Goal: Task Accomplishment & Management: Manage account settings

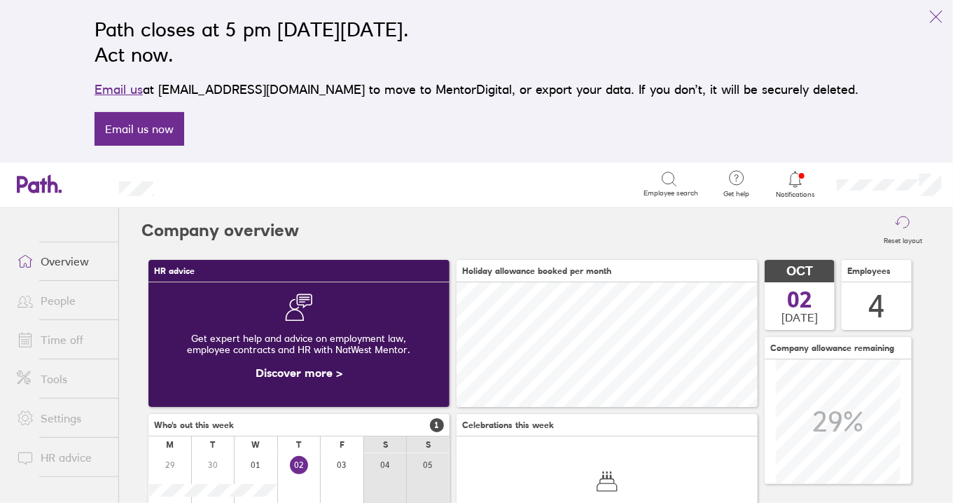
scroll to position [125, 301]
click at [67, 302] on link "People" at bounding box center [62, 300] width 113 height 28
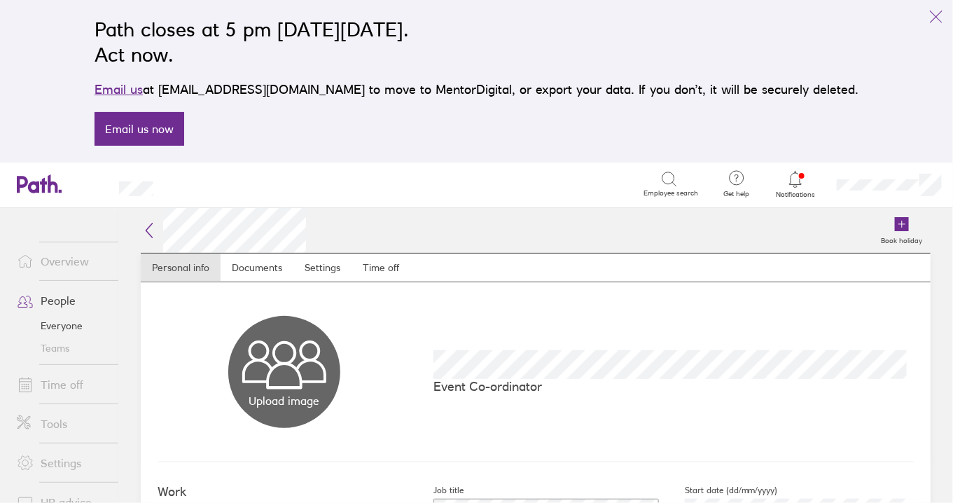
click at [256, 266] on link "Documents" at bounding box center [257, 267] width 73 height 28
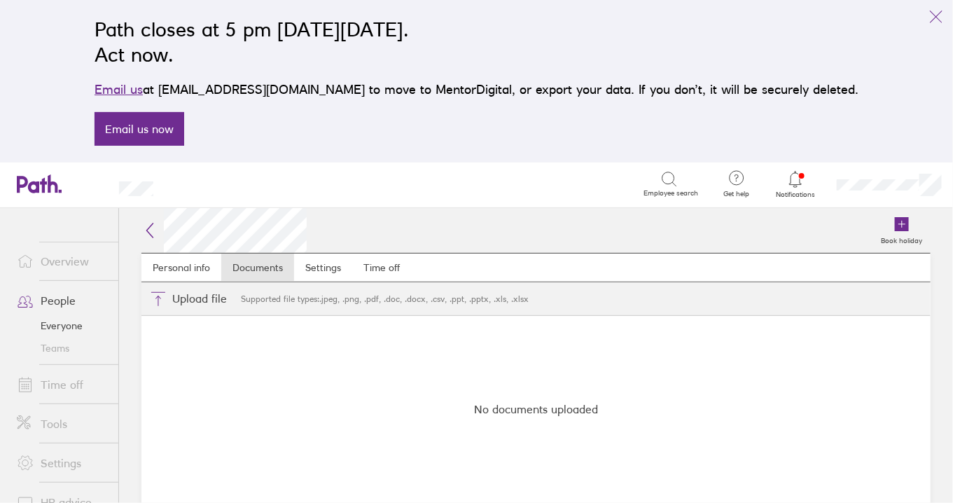
click at [327, 266] on link "Settings" at bounding box center [323, 267] width 58 height 28
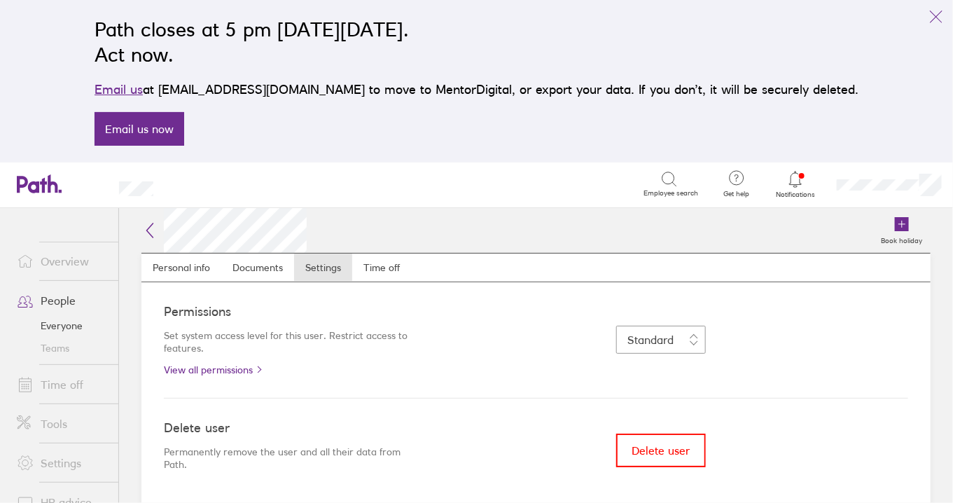
click at [64, 388] on link "Time off" at bounding box center [62, 384] width 113 height 28
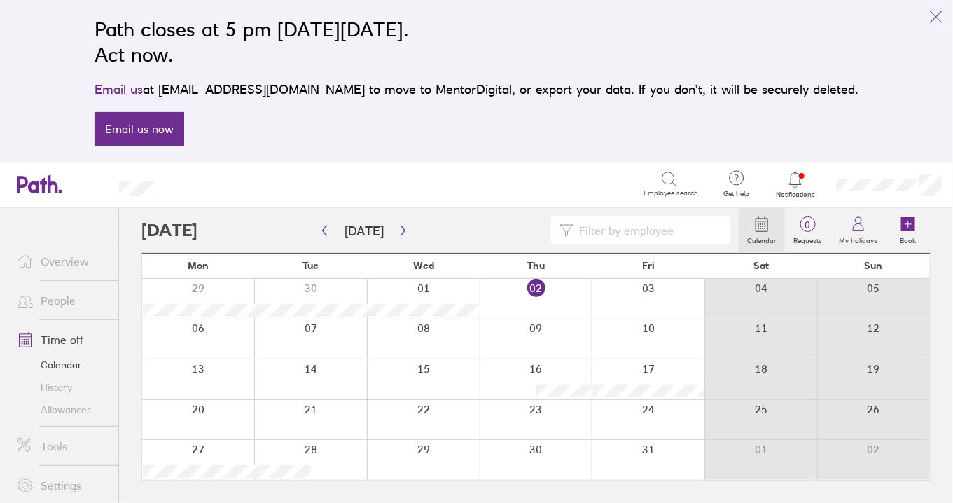
click at [73, 412] on link "Allowances" at bounding box center [62, 409] width 113 height 22
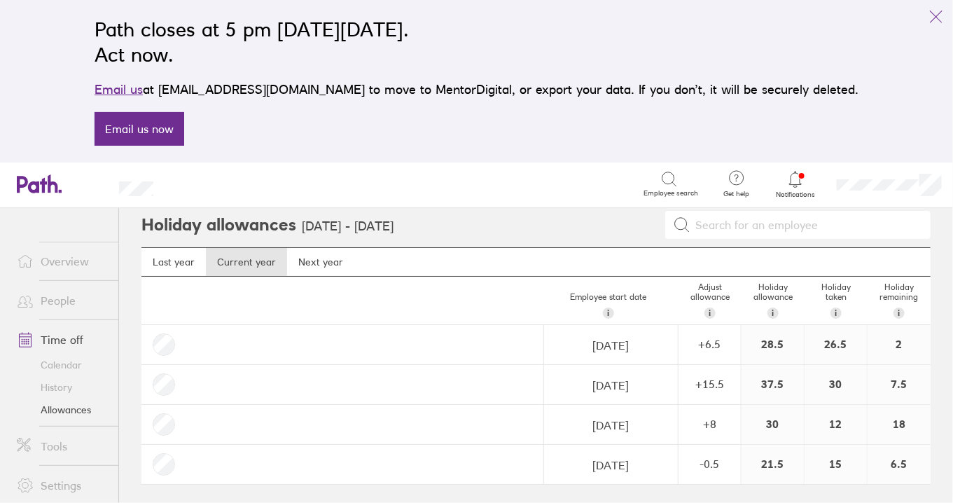
scroll to position [8, 0]
click at [722, 424] on div "+ 8" at bounding box center [709, 421] width 61 height 13
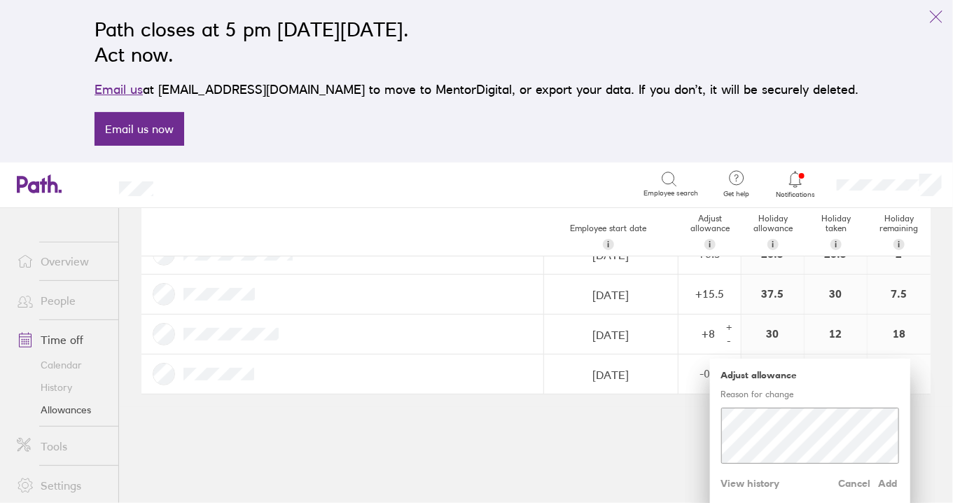
scroll to position [98, 0]
click at [759, 481] on span "View history" at bounding box center [750, 481] width 59 height 22
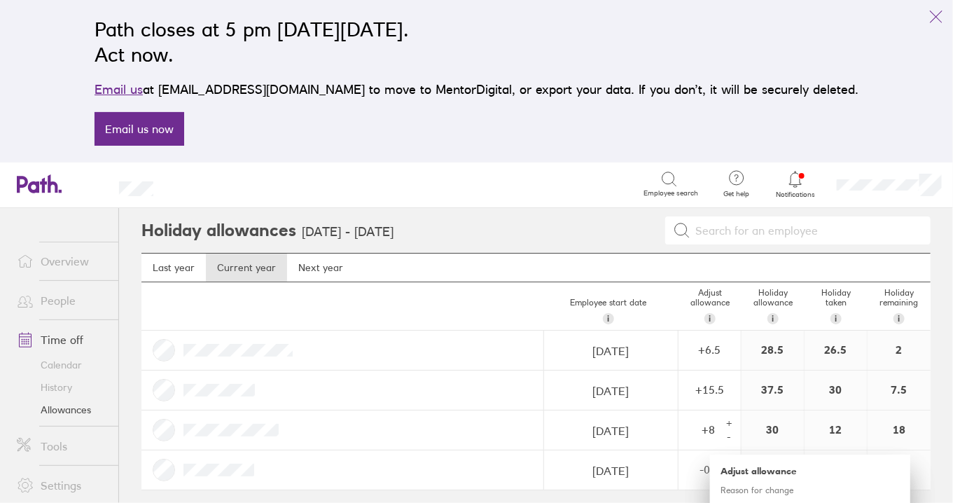
scroll to position [78, 0]
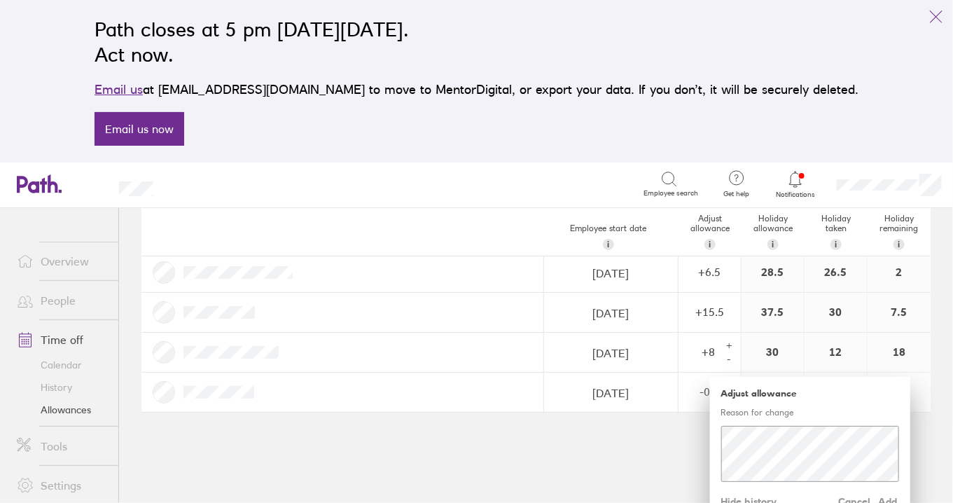
click at [458, 447] on main "Holiday allowances [DATE] - [DATE] Last year Current year Next year Employee st…" at bounding box center [536, 355] width 834 height 295
click at [766, 313] on div "37.5" at bounding box center [772, 312] width 62 height 39
click at [687, 309] on div "+ 15.5" at bounding box center [709, 311] width 61 height 13
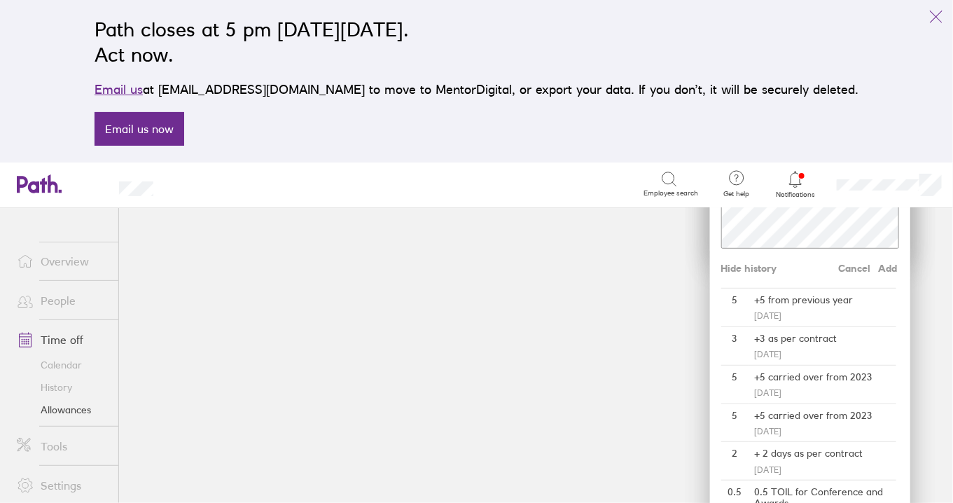
scroll to position [0, 0]
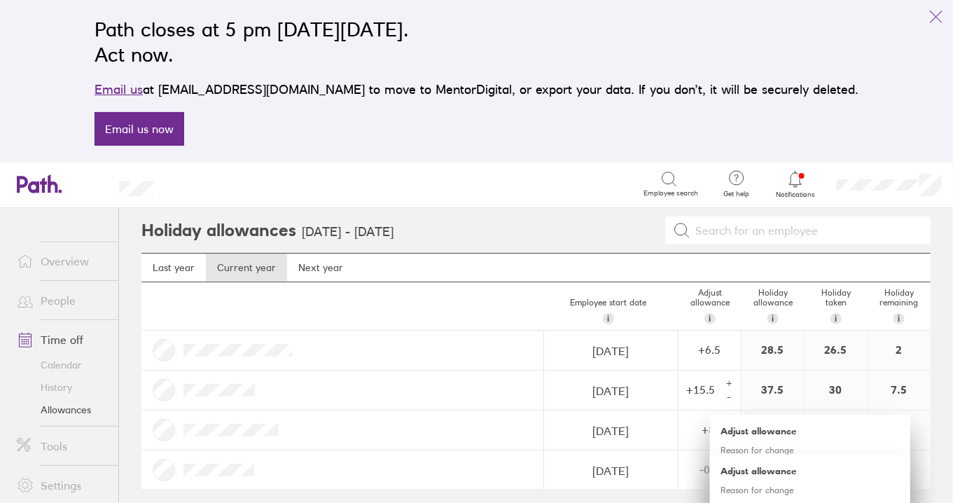
click at [559, 205] on div "Search Employee search" at bounding box center [441, 183] width 531 height 43
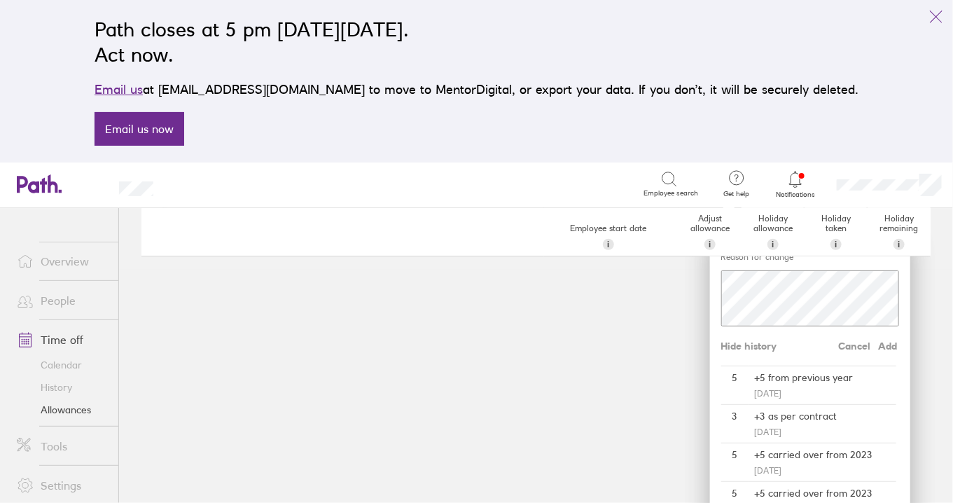
scroll to position [155, 0]
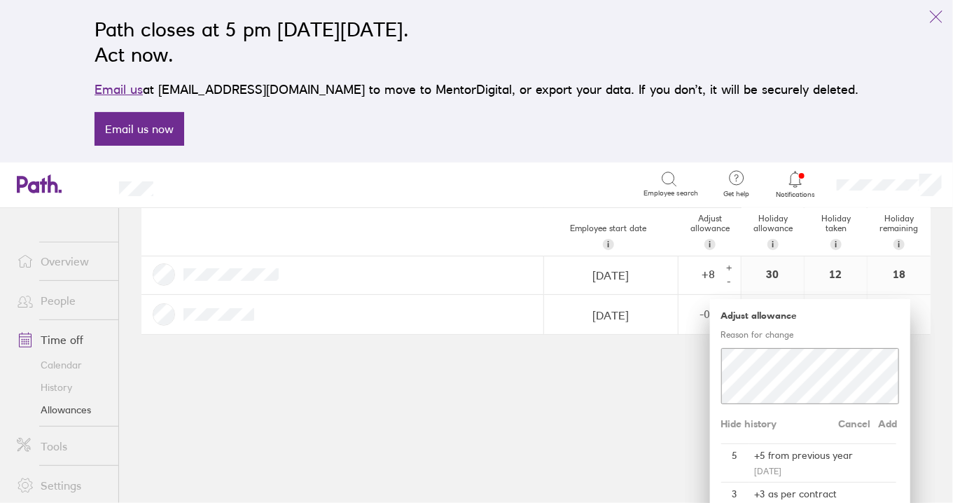
click at [691, 313] on div "-0.5" at bounding box center [709, 313] width 61 height 13
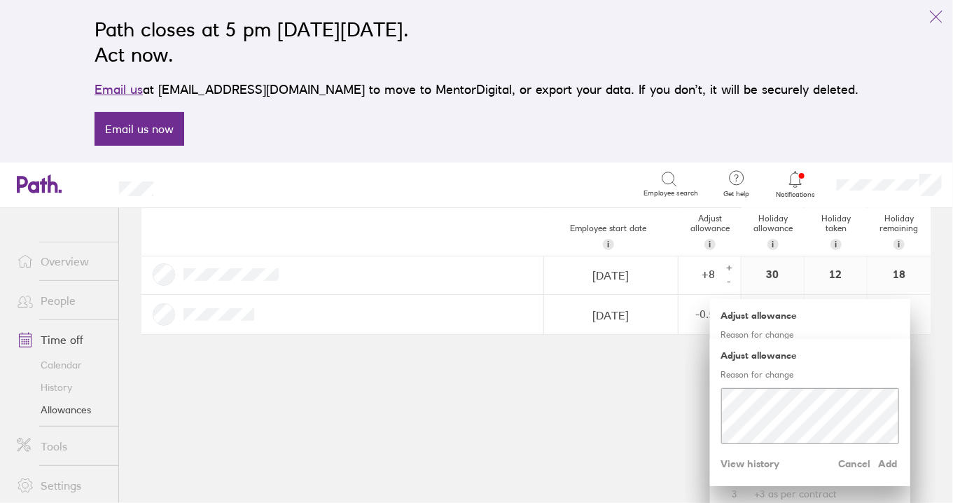
click at [685, 326] on div "-0.5" at bounding box center [699, 314] width 41 height 38
click at [685, 272] on div "+ 8" at bounding box center [699, 273] width 41 height 13
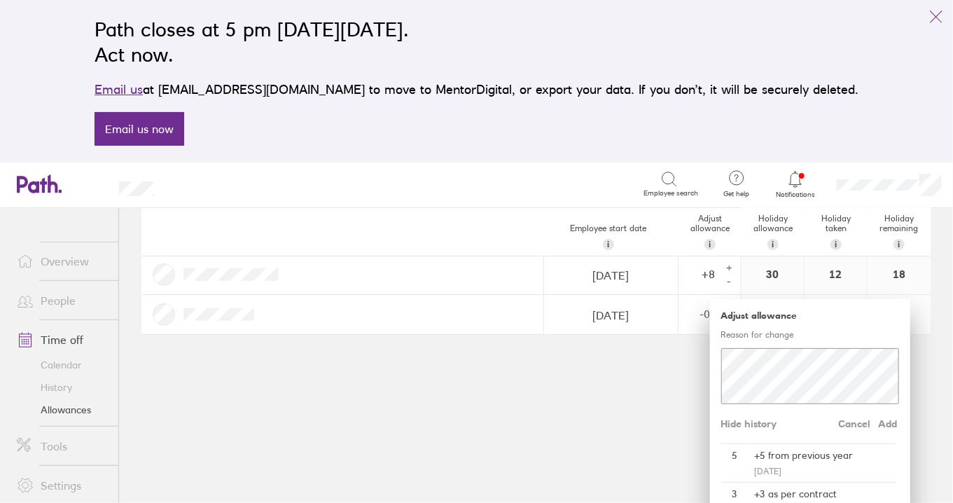
click at [699, 274] on div "+ 8" at bounding box center [699, 273] width 41 height 13
click at [845, 422] on span "Cancel" at bounding box center [855, 423] width 32 height 22
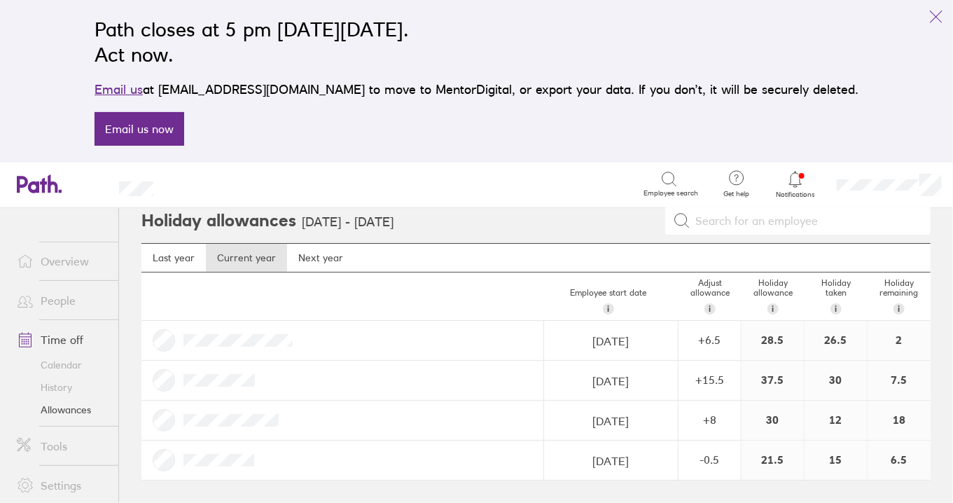
scroll to position [8, 0]
click at [704, 383] on div "+ 15.5" at bounding box center [709, 381] width 61 height 13
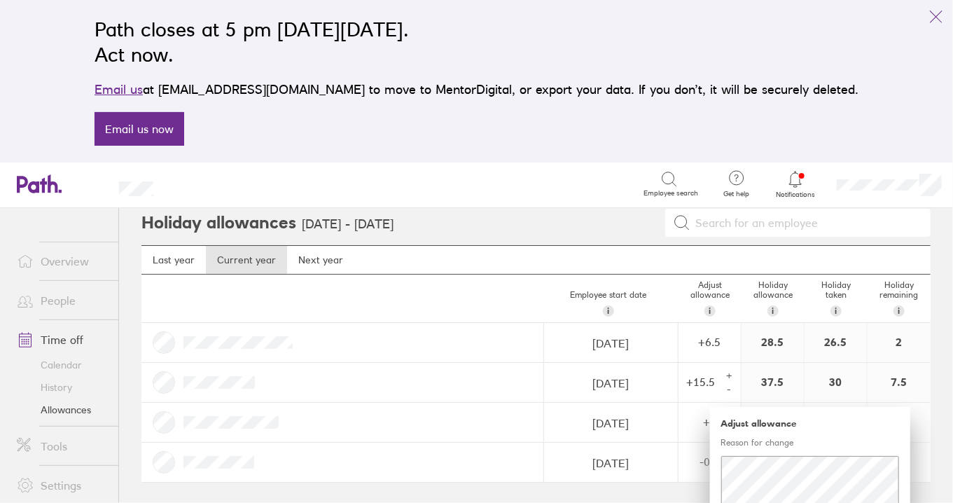
scroll to position [57, 0]
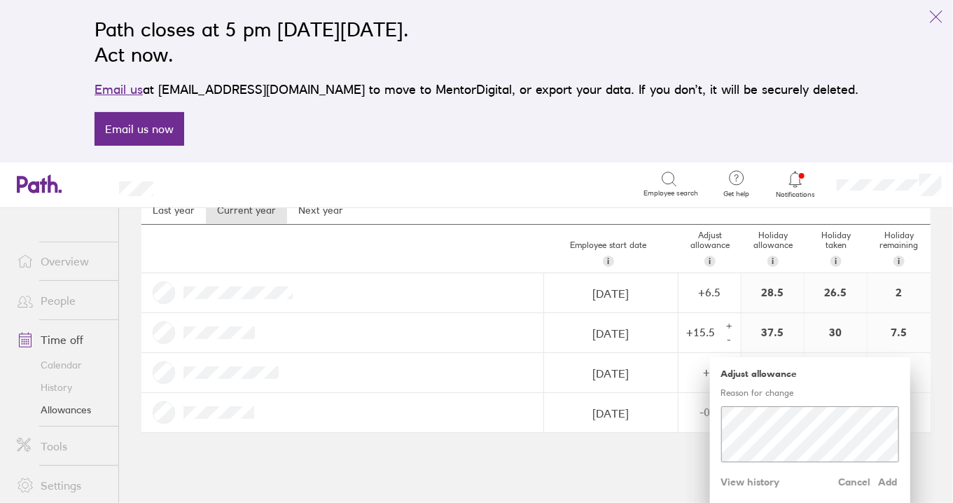
click at [750, 481] on span "View history" at bounding box center [750, 481] width 59 height 22
click at [60, 414] on link "Allowances" at bounding box center [62, 409] width 113 height 22
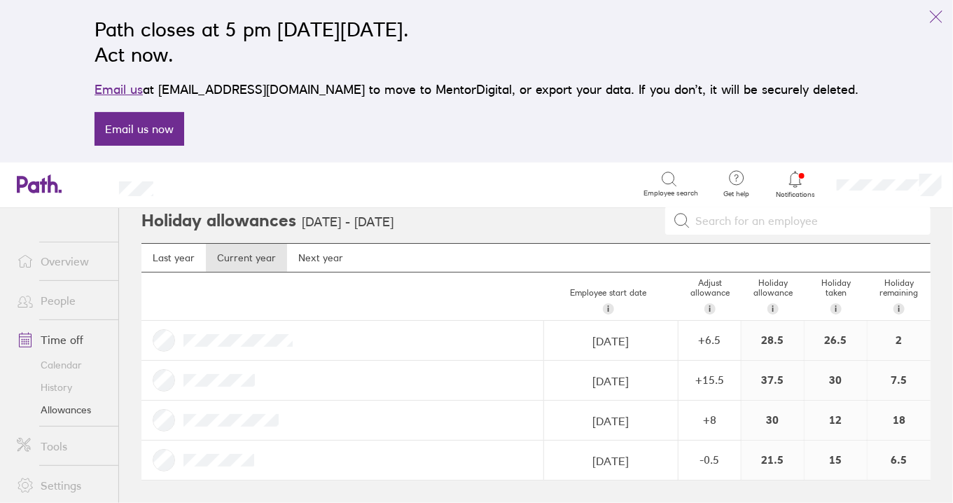
scroll to position [8, 0]
click at [67, 309] on link "People" at bounding box center [62, 300] width 113 height 28
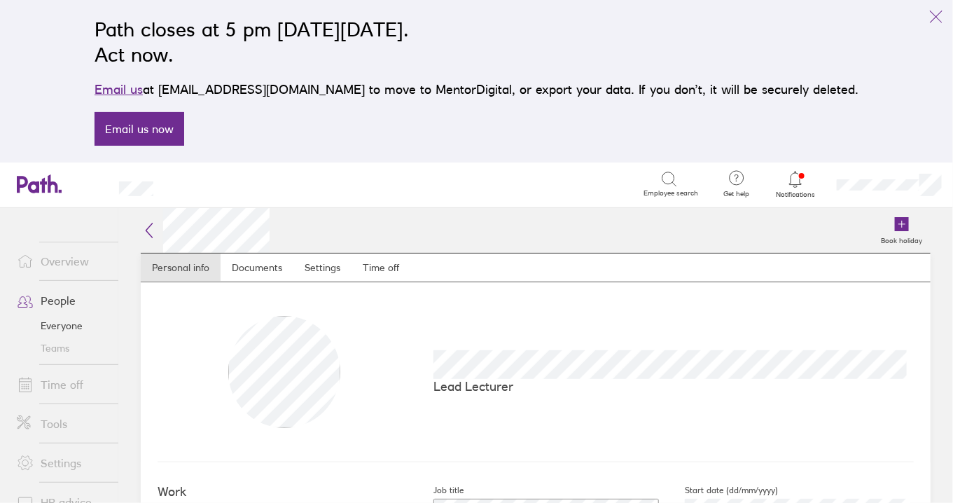
click at [370, 266] on link "Time off" at bounding box center [380, 267] width 59 height 28
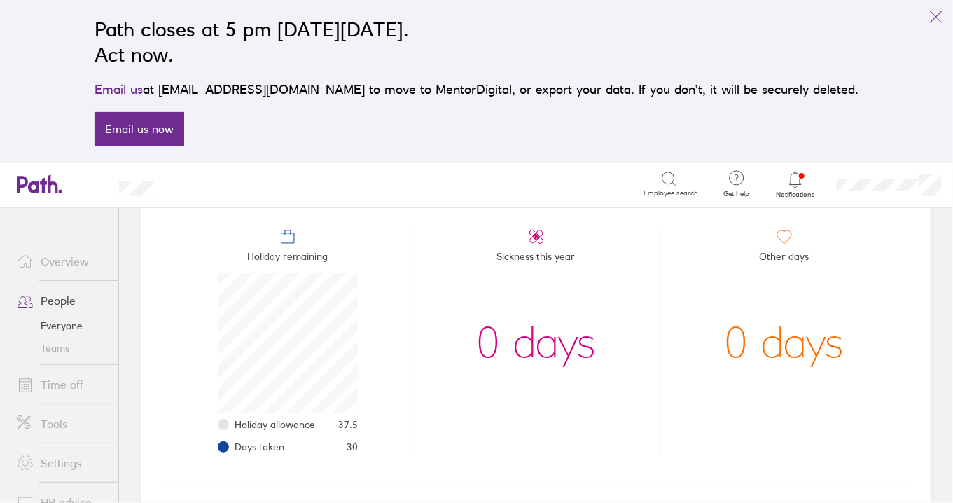
scroll to position [155, 0]
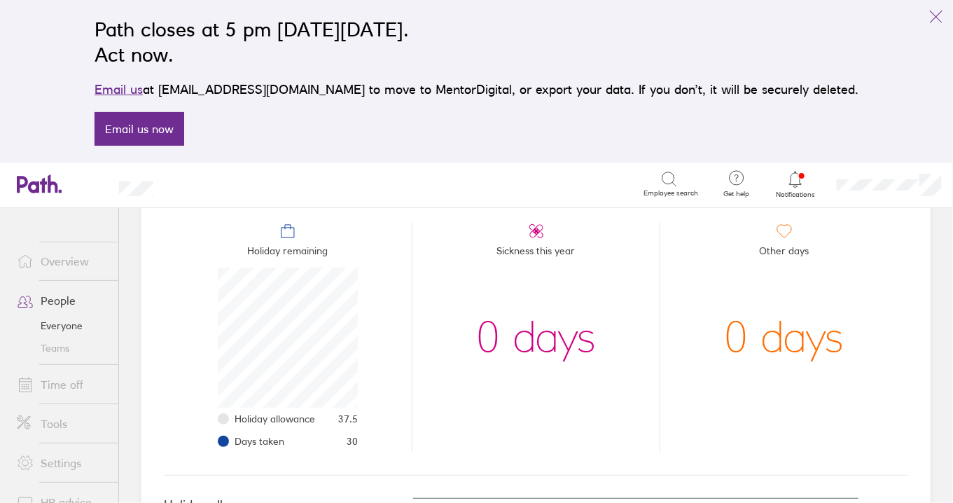
click at [67, 385] on link "Time off" at bounding box center [62, 384] width 113 height 28
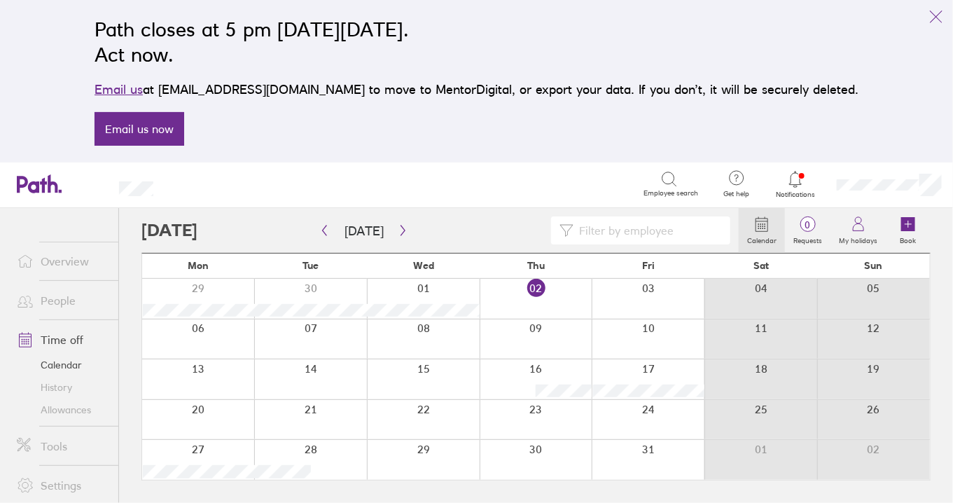
click at [933, 18] on icon "link" at bounding box center [936, 16] width 17 height 17
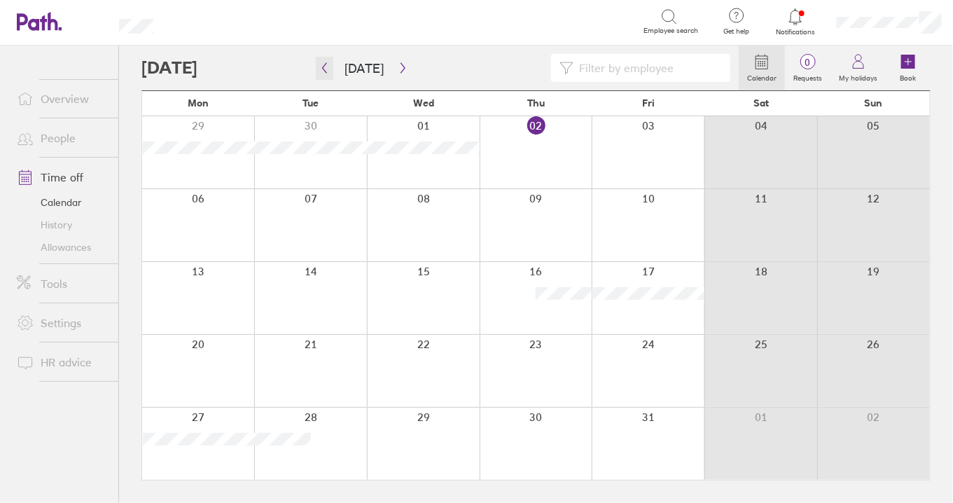
click at [330, 68] on button "button" at bounding box center [325, 68] width 18 height 23
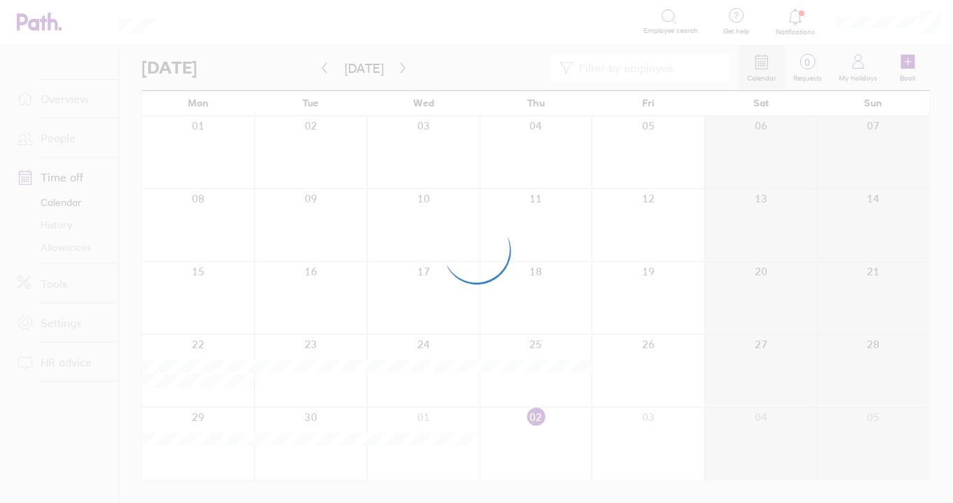
click at [330, 68] on div at bounding box center [476, 251] width 953 height 503
click at [327, 67] on div at bounding box center [476, 251] width 953 height 503
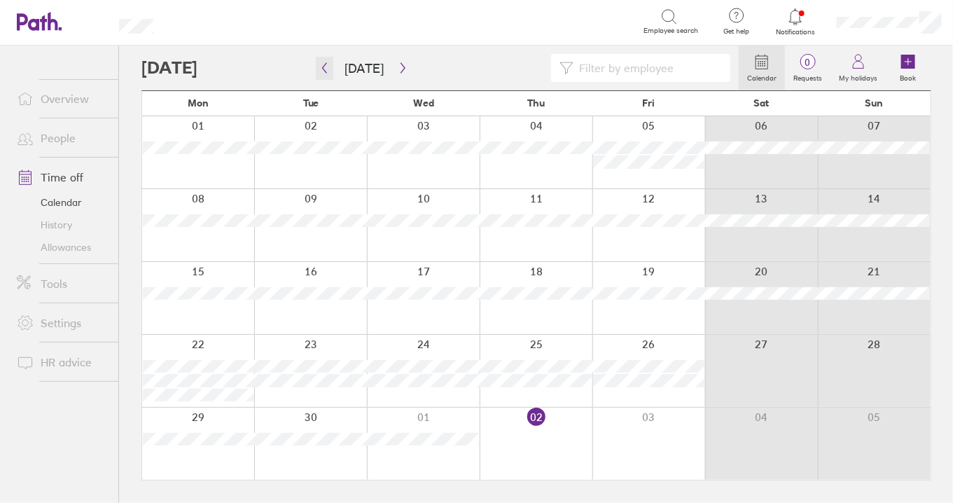
click at [327, 67] on icon "button" at bounding box center [324, 67] width 11 height 11
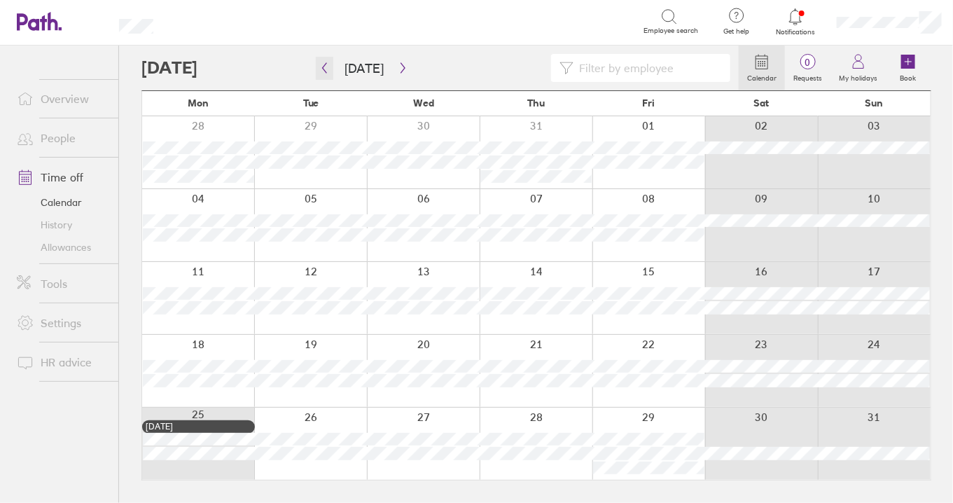
click at [327, 67] on icon "button" at bounding box center [324, 67] width 11 height 11
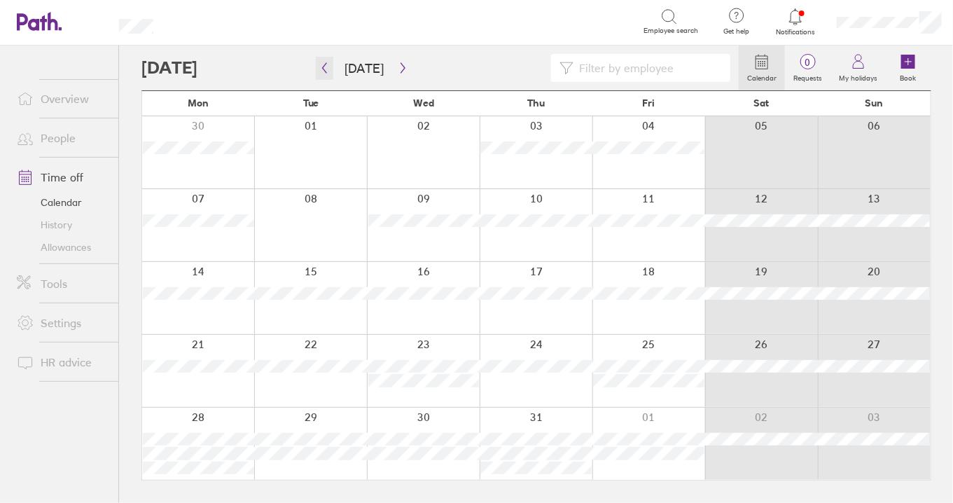
click at [327, 67] on icon "button" at bounding box center [324, 67] width 11 height 11
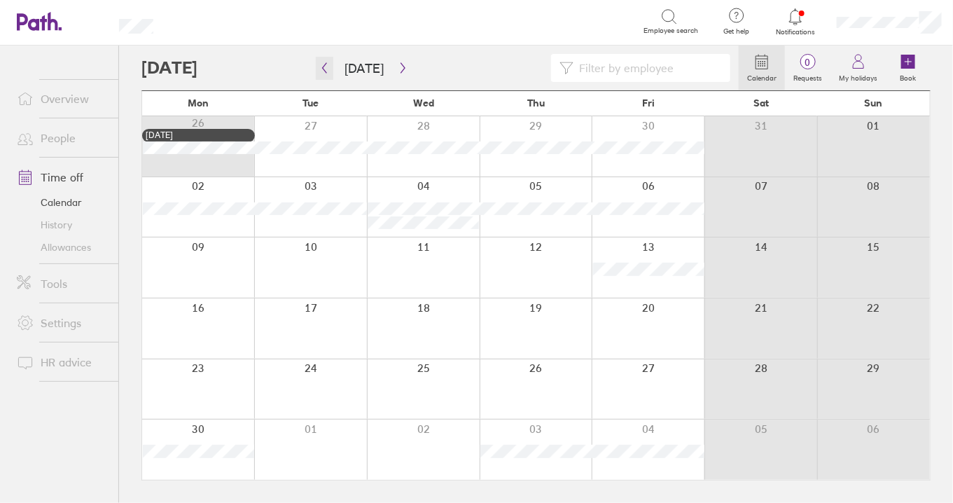
click at [327, 67] on icon "button" at bounding box center [324, 67] width 11 height 11
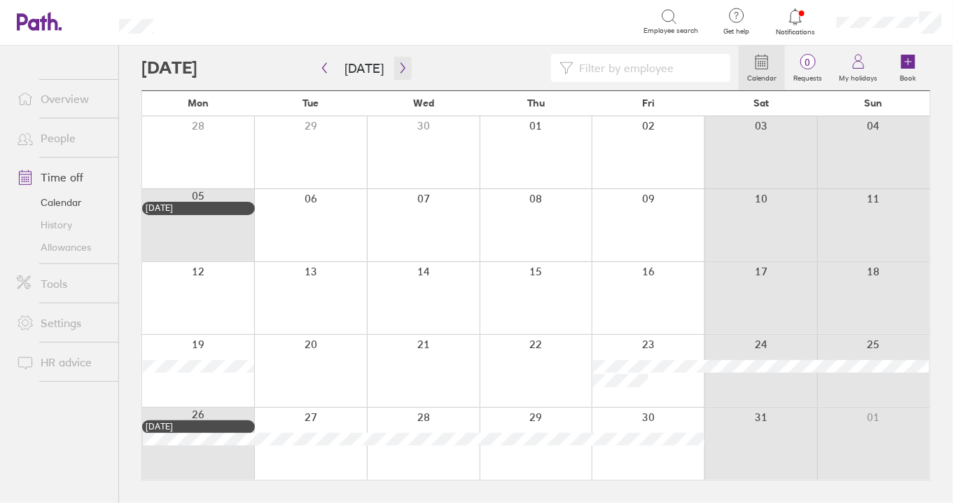
click at [398, 62] on icon "button" at bounding box center [403, 67] width 11 height 11
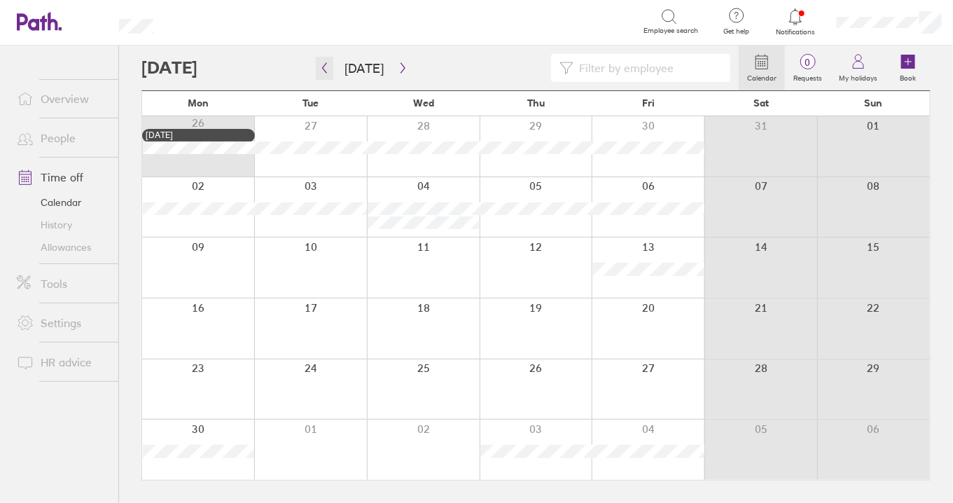
click at [319, 70] on icon "button" at bounding box center [324, 67] width 11 height 11
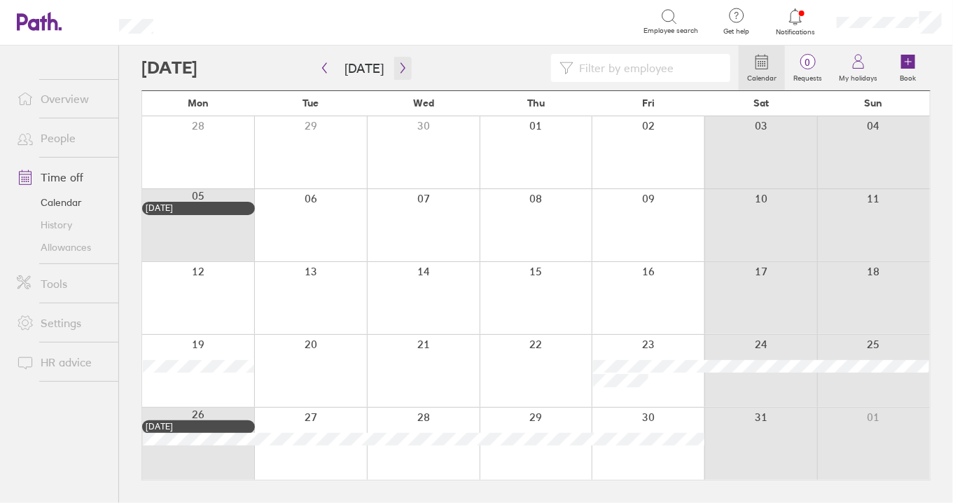
click at [399, 62] on button "button" at bounding box center [403, 68] width 18 height 23
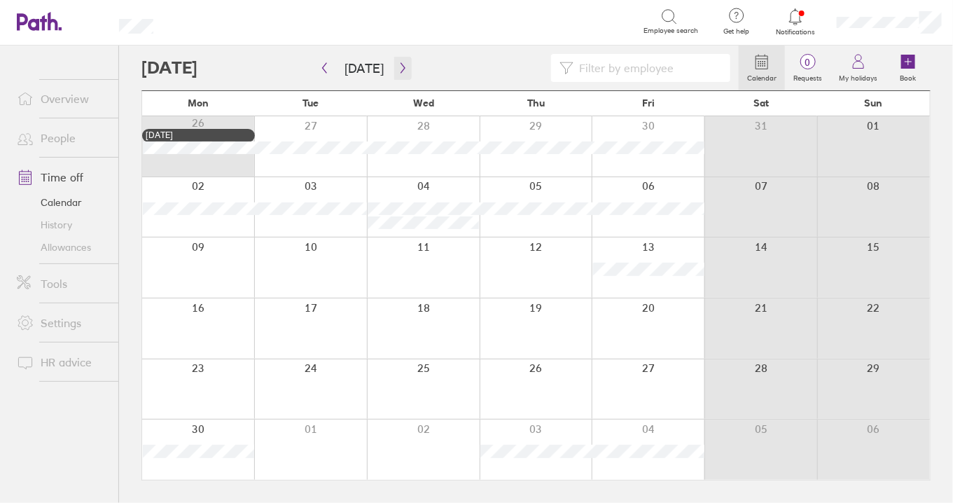
click at [399, 62] on button "button" at bounding box center [403, 68] width 18 height 23
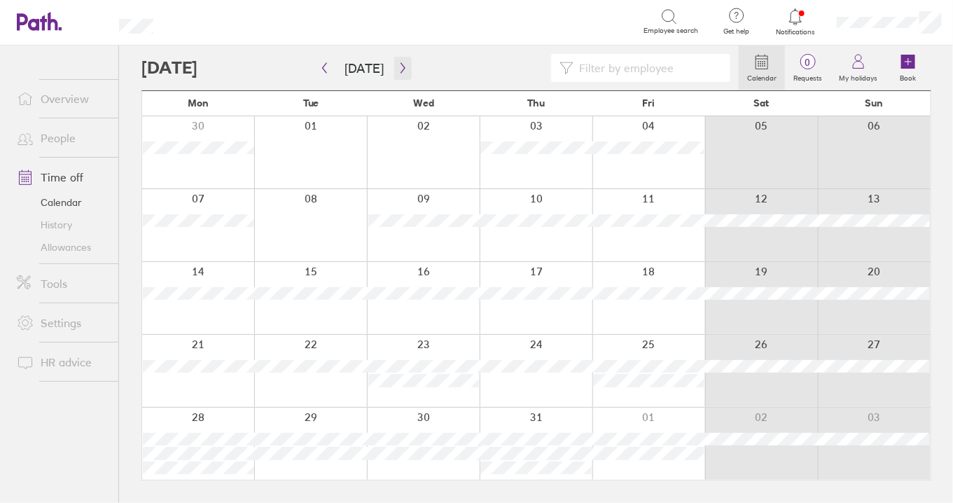
click at [398, 66] on icon "button" at bounding box center [403, 67] width 11 height 11
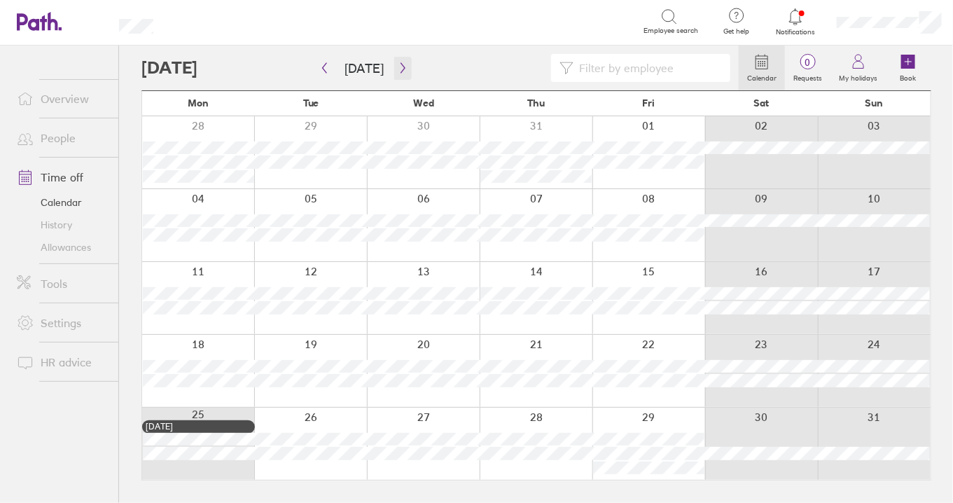
click at [401, 64] on icon "button" at bounding box center [403, 67] width 11 height 11
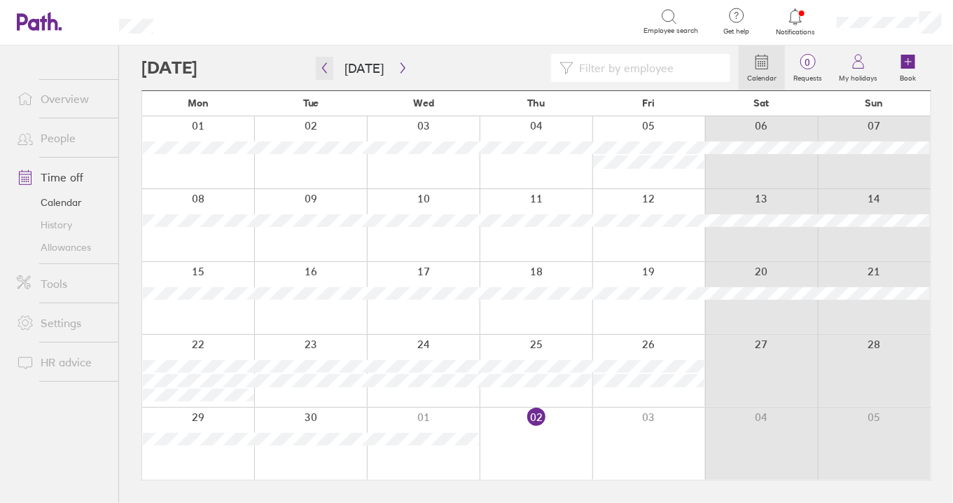
click at [327, 64] on icon "button" at bounding box center [324, 67] width 11 height 11
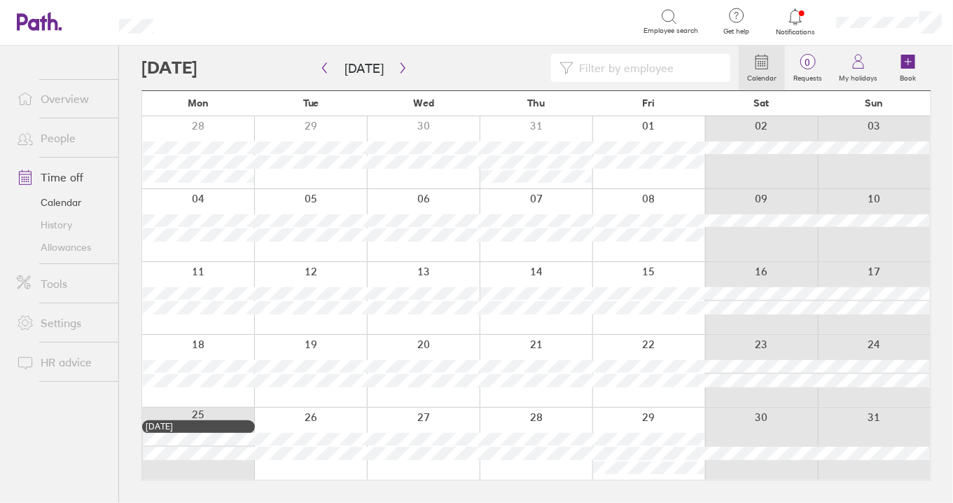
click at [403, 51] on div "Calendar 0 Requests My holidays Book" at bounding box center [535, 68] width 789 height 45
click at [403, 69] on button "button" at bounding box center [403, 68] width 18 height 23
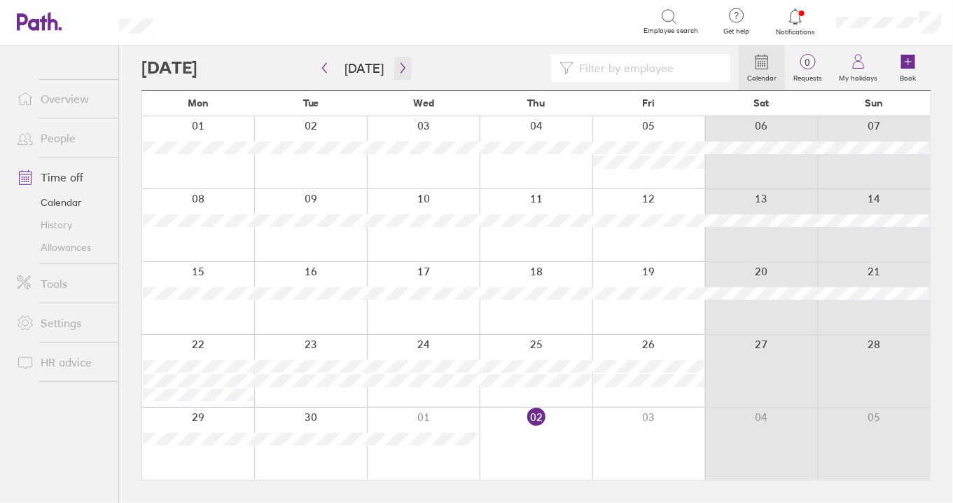
click at [402, 62] on button "button" at bounding box center [403, 68] width 18 height 23
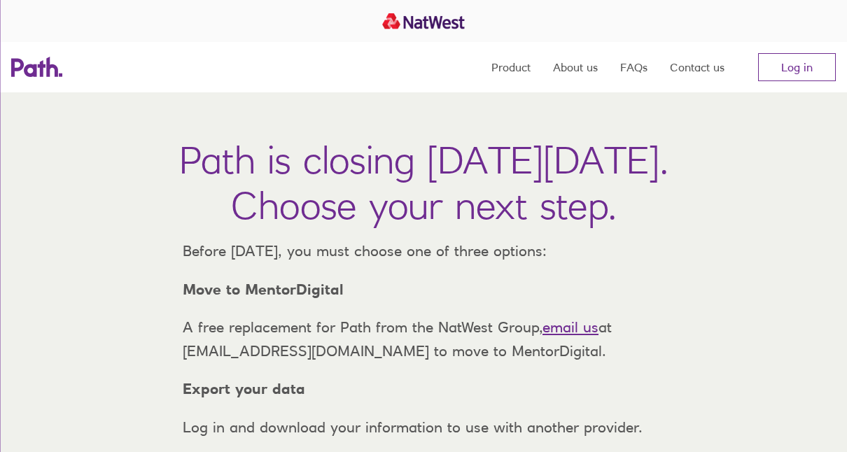
click at [813, 60] on link "Log in" at bounding box center [797, 67] width 78 height 28
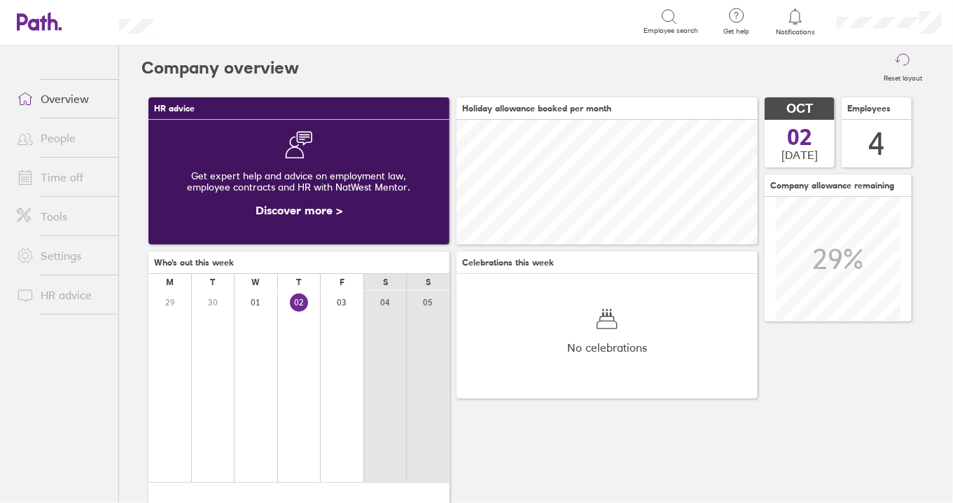
click at [47, 172] on link "Time off" at bounding box center [62, 177] width 113 height 28
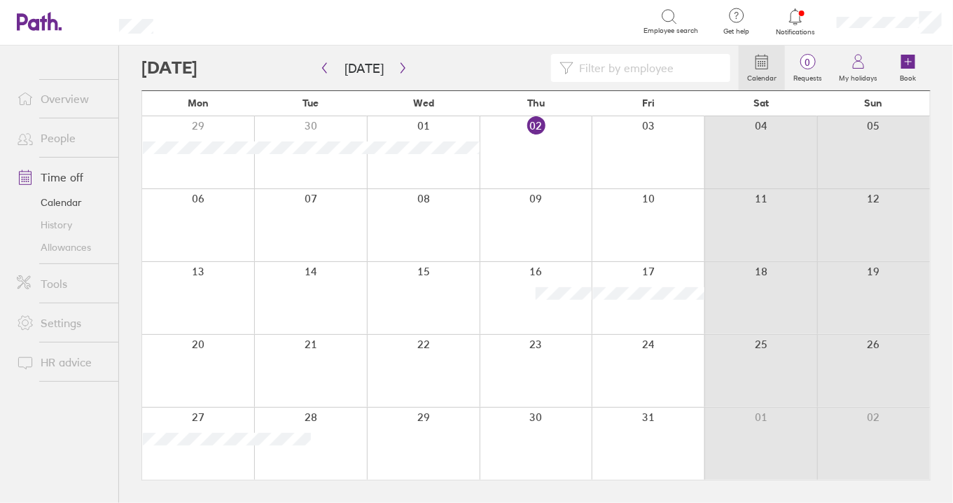
click at [65, 125] on link "People" at bounding box center [62, 138] width 113 height 28
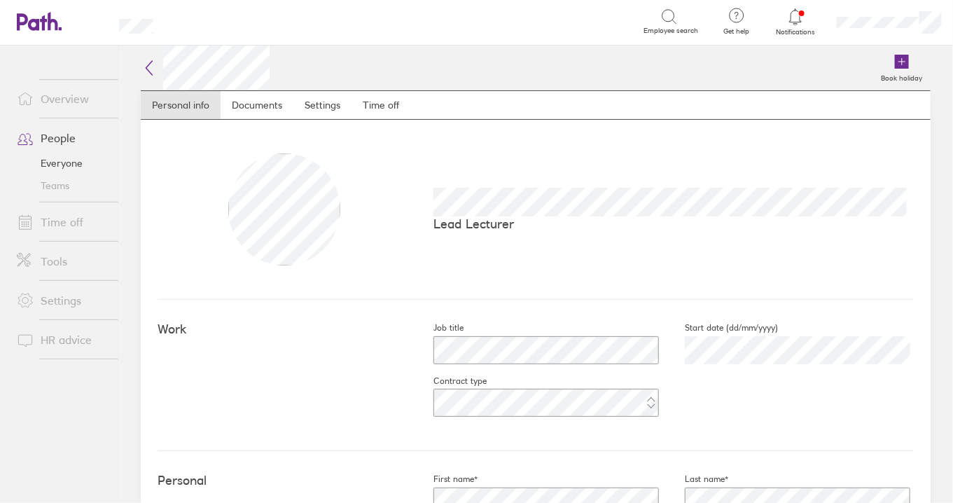
click at [75, 227] on link "Time off" at bounding box center [62, 222] width 113 height 28
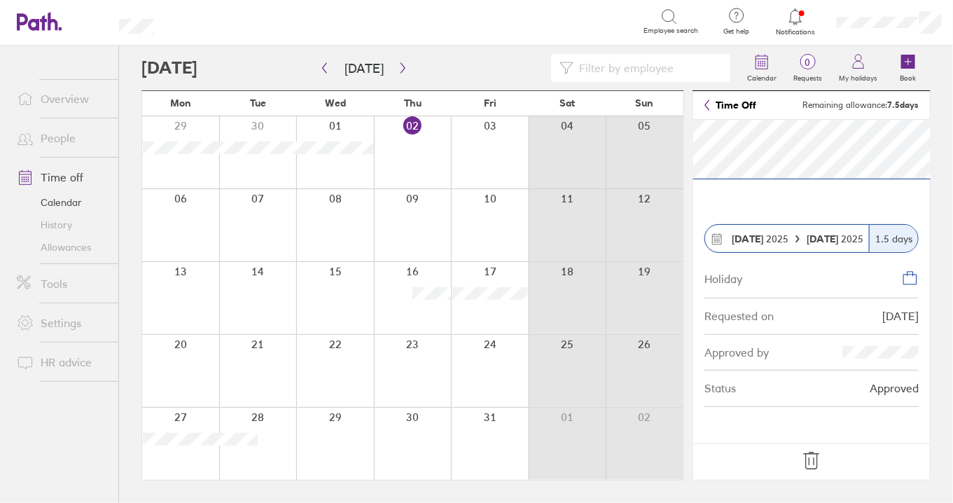
click at [919, 281] on div "Holiday Requested on [DATE] Approved by Status Approved" at bounding box center [811, 332] width 237 height 148
click at [890, 238] on div "1.5 days" at bounding box center [893, 238] width 49 height 27
click at [786, 239] on span "[DATE]" at bounding box center [760, 238] width 57 height 11
click at [400, 66] on icon "button" at bounding box center [402, 68] width 4 height 11
click at [400, 66] on icon "button" at bounding box center [403, 67] width 11 height 11
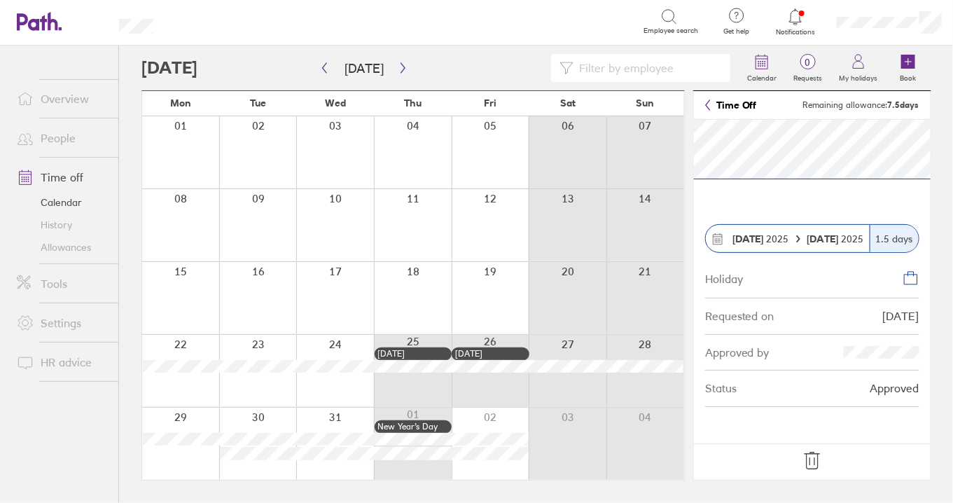
click at [764, 62] on icon at bounding box center [761, 61] width 17 height 17
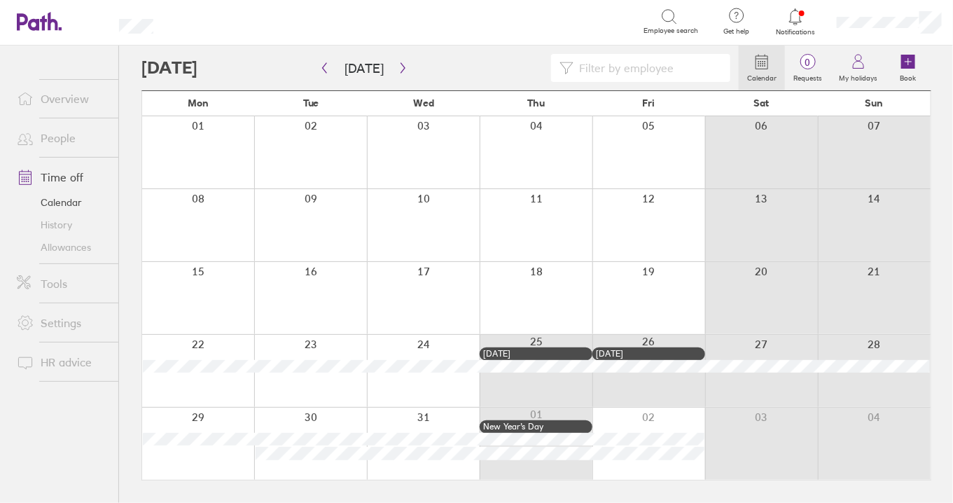
click at [67, 252] on link "Allowances" at bounding box center [62, 247] width 113 height 22
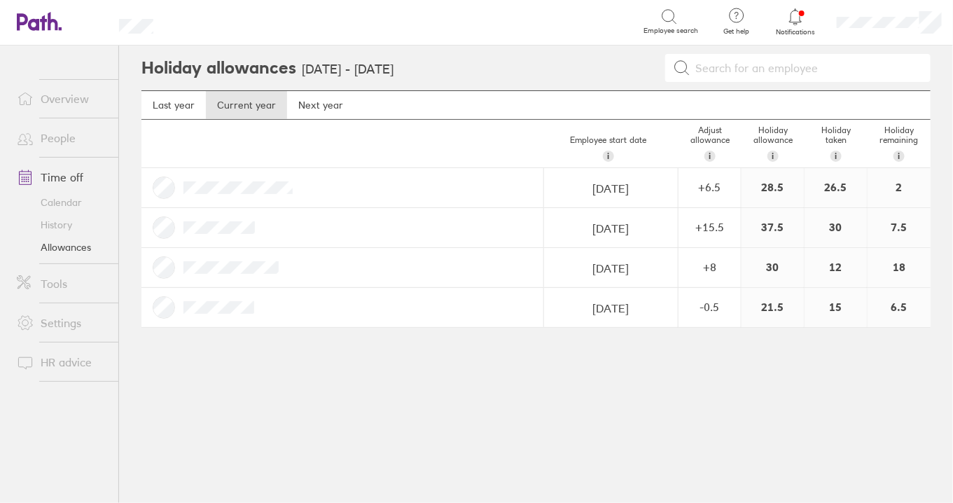
click at [78, 203] on link "Calendar" at bounding box center [62, 202] width 113 height 22
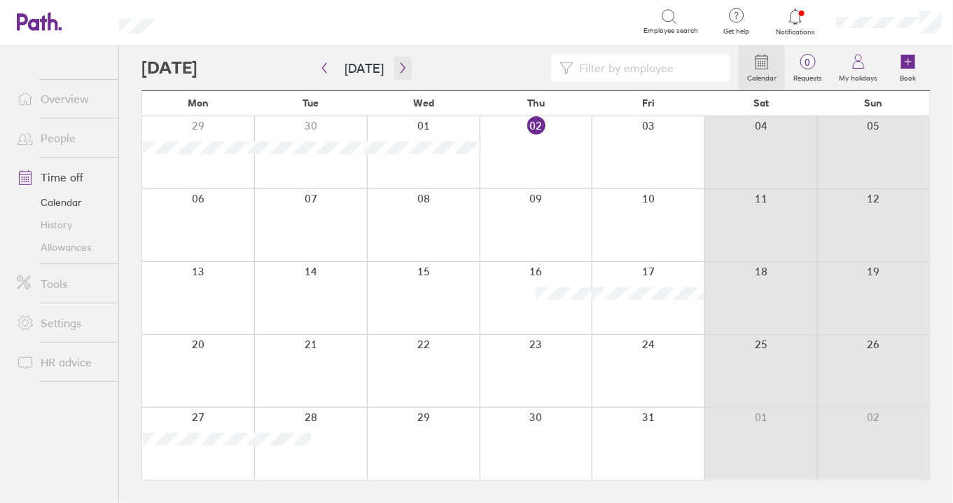
click at [398, 67] on icon "button" at bounding box center [403, 67] width 11 height 11
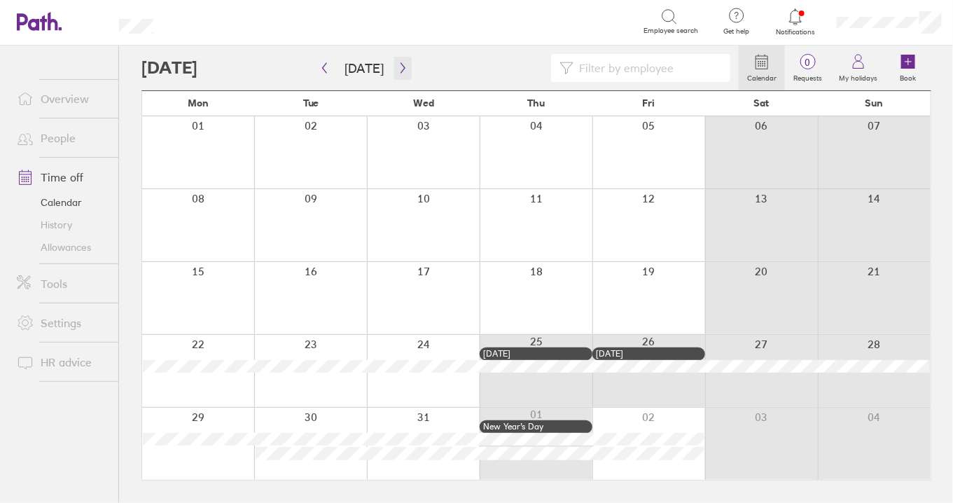
click at [398, 67] on icon "button" at bounding box center [403, 67] width 11 height 11
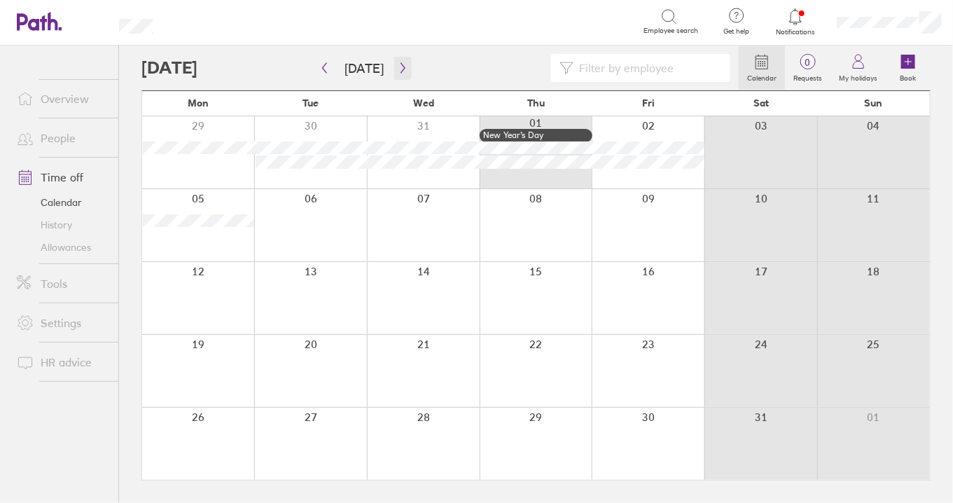
click at [398, 67] on icon "button" at bounding box center [403, 67] width 11 height 11
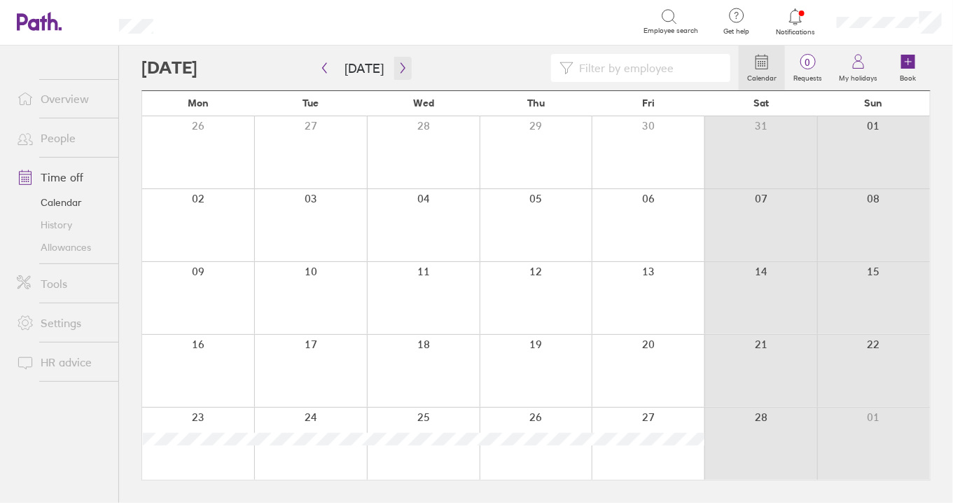
click at [398, 67] on icon "button" at bounding box center [403, 67] width 11 height 11
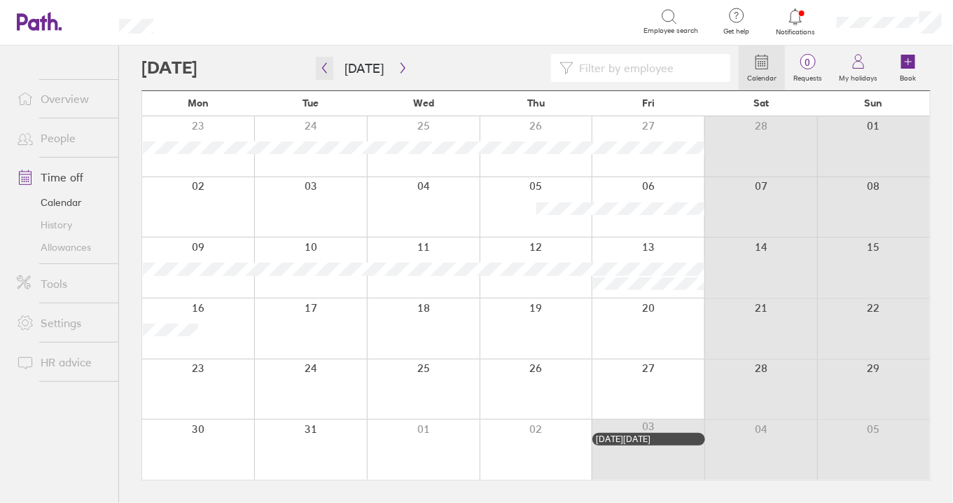
click at [323, 70] on icon "button" at bounding box center [324, 67] width 11 height 11
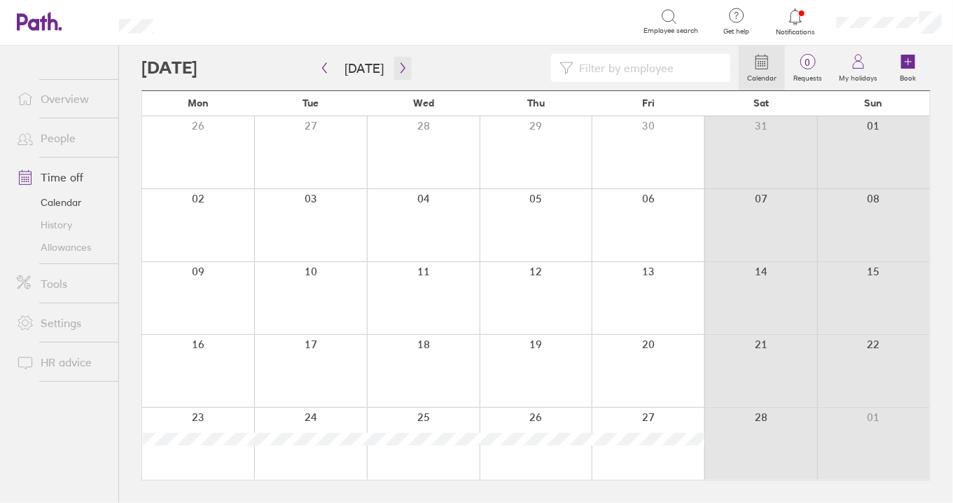
click at [398, 67] on icon "button" at bounding box center [403, 67] width 11 height 11
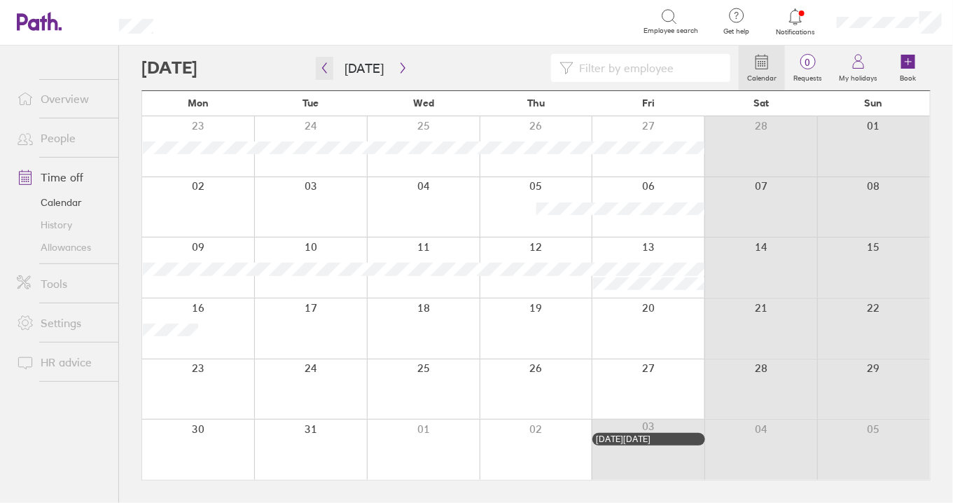
click at [323, 60] on button "button" at bounding box center [325, 68] width 18 height 23
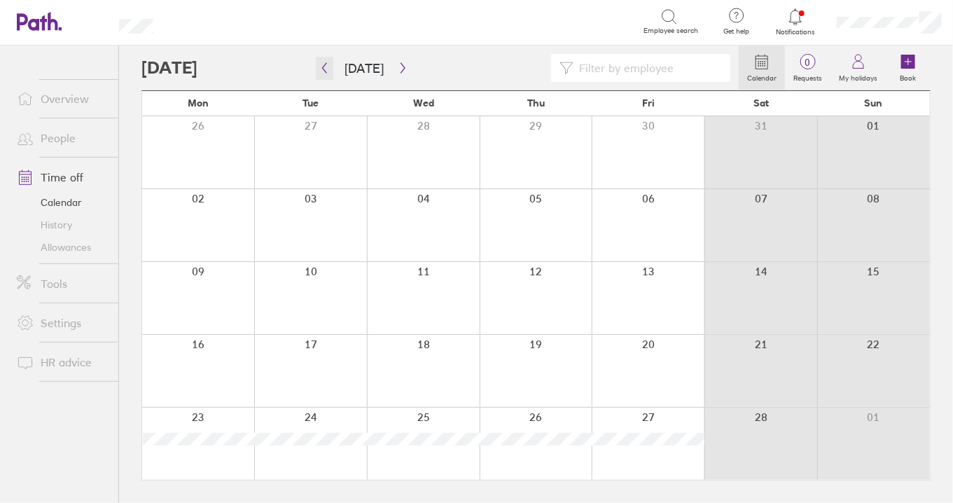
click at [327, 66] on icon "button" at bounding box center [324, 67] width 11 height 11
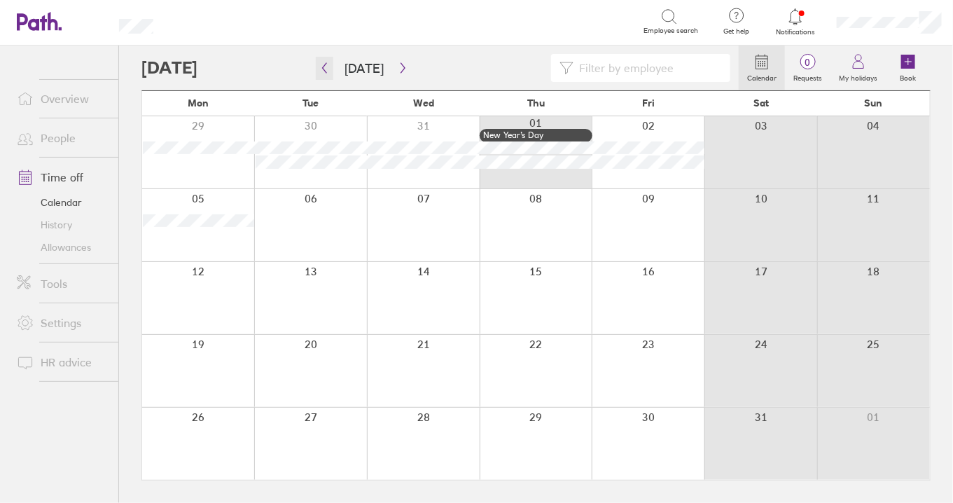
click at [327, 66] on icon "button" at bounding box center [324, 67] width 11 height 11
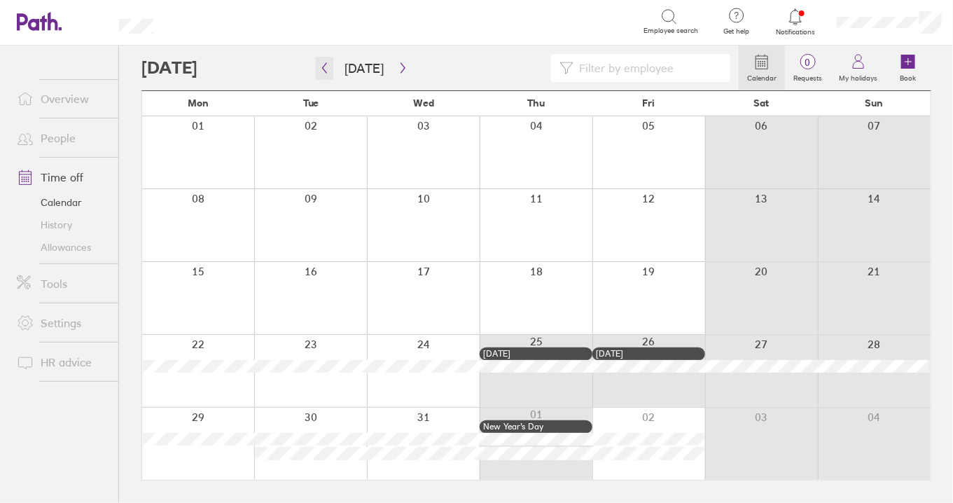
click at [327, 66] on icon "button" at bounding box center [324, 67] width 11 height 11
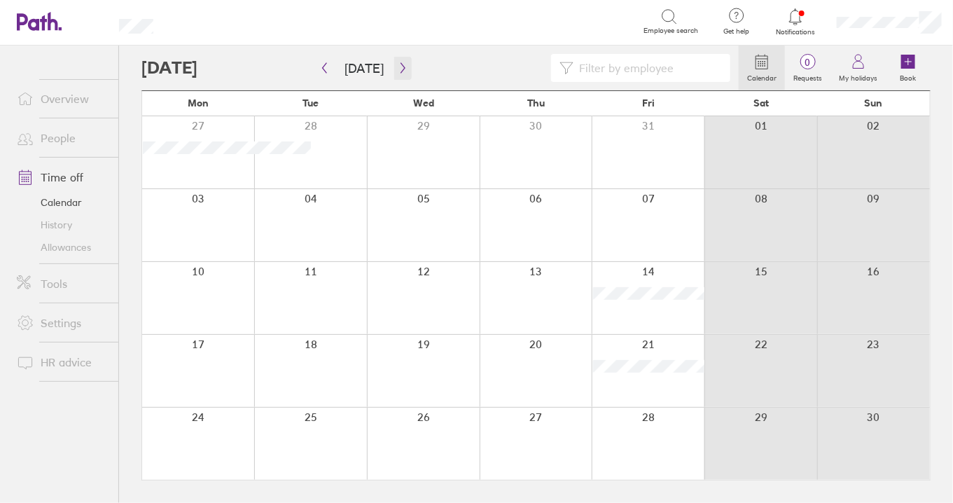
click at [398, 71] on icon "button" at bounding box center [403, 67] width 11 height 11
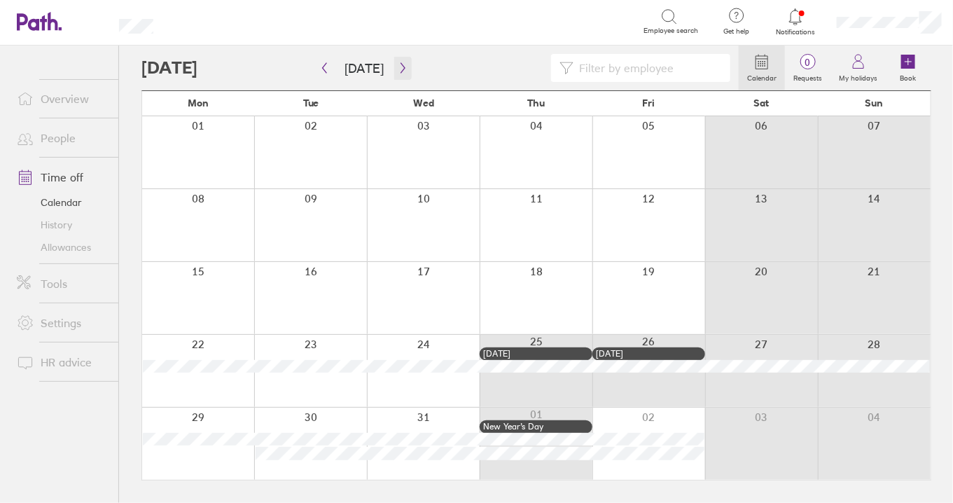
click at [398, 71] on icon "button" at bounding box center [403, 67] width 11 height 11
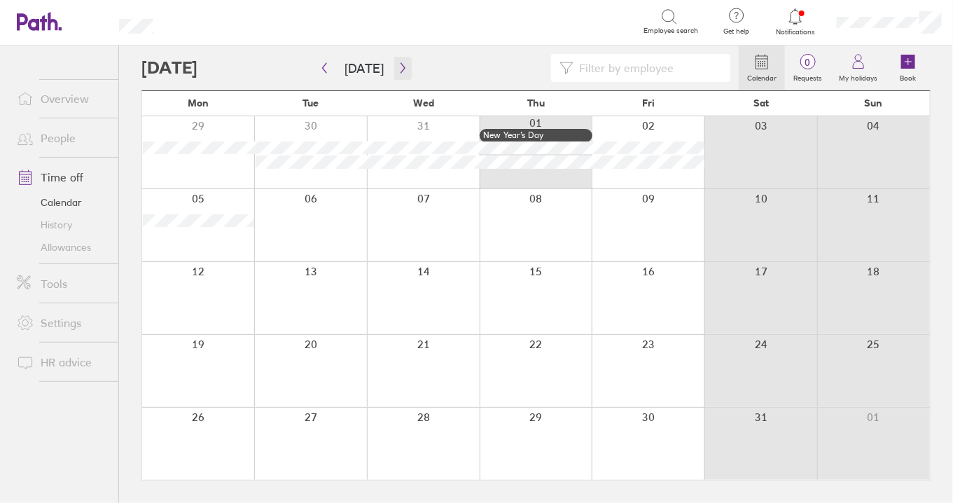
click at [398, 71] on icon "button" at bounding box center [403, 67] width 11 height 11
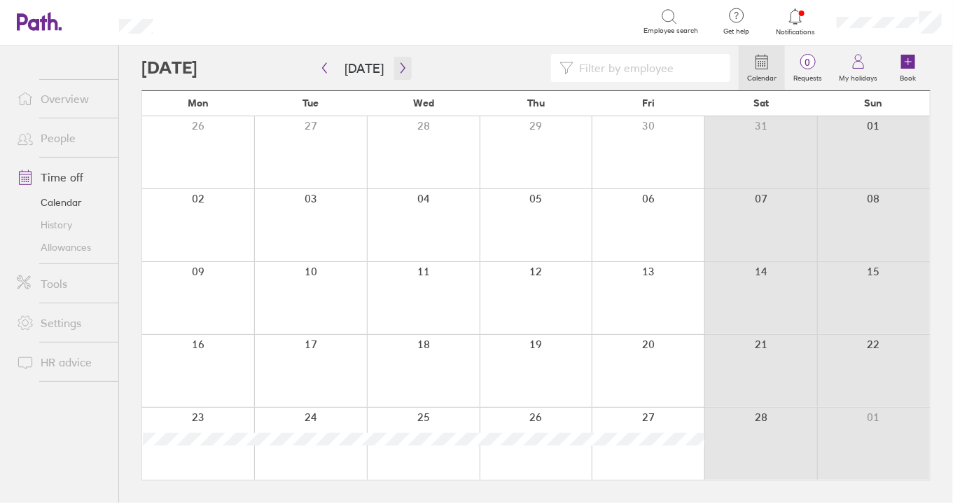
click at [398, 71] on icon "button" at bounding box center [403, 67] width 11 height 11
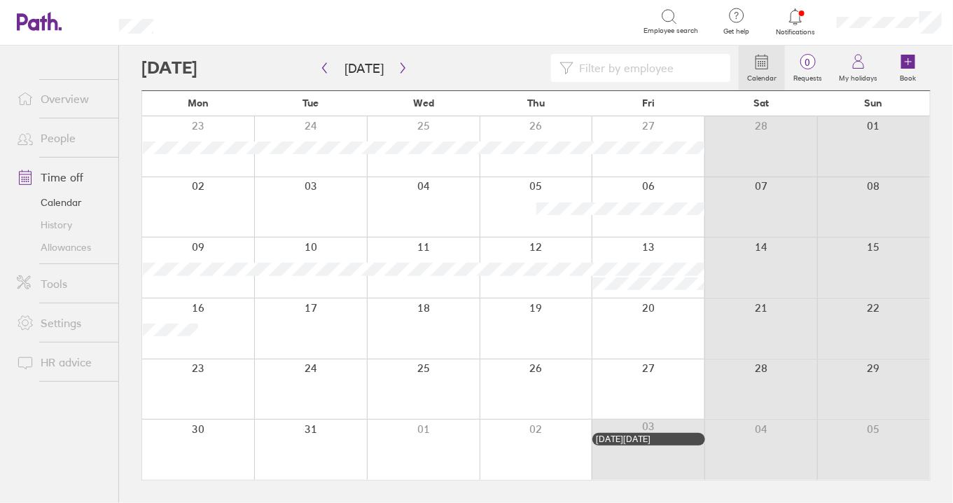
click at [62, 253] on link "Allowances" at bounding box center [62, 247] width 113 height 22
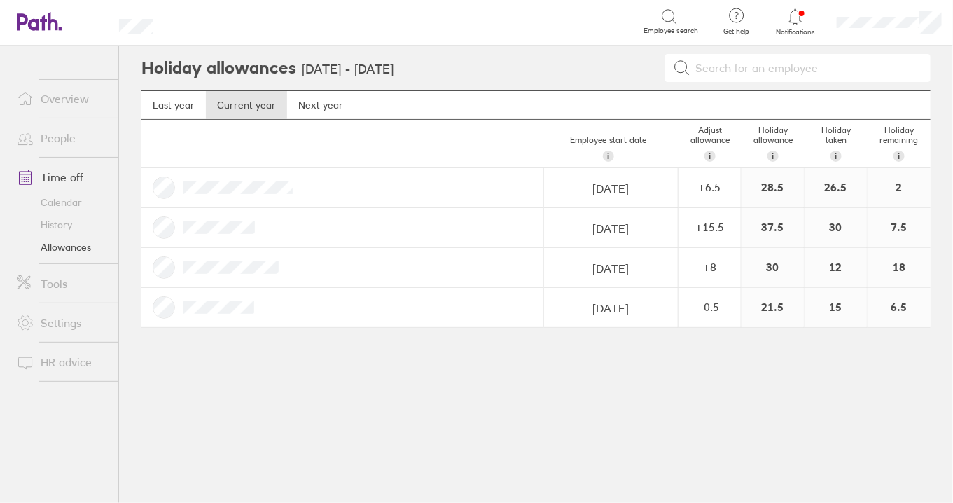
click at [722, 183] on div "+ 6.5" at bounding box center [709, 187] width 61 height 13
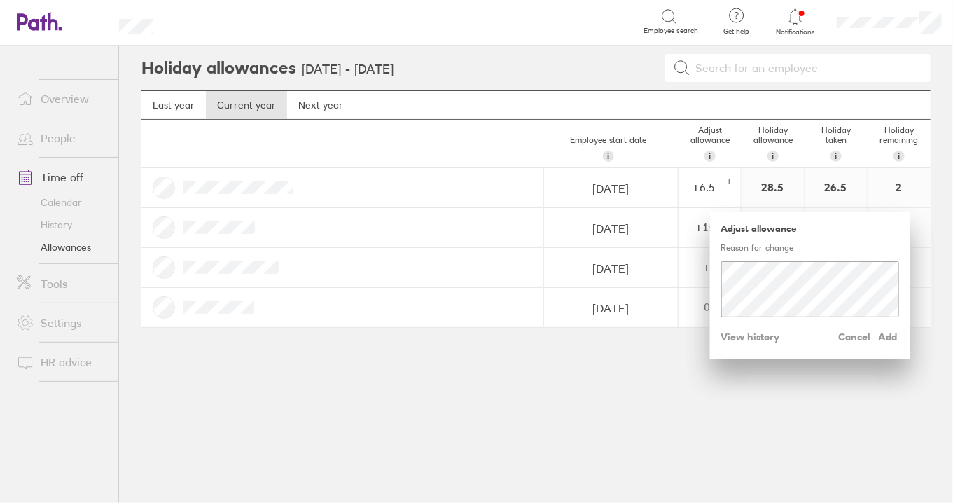
click at [747, 331] on span "View history" at bounding box center [750, 337] width 59 height 22
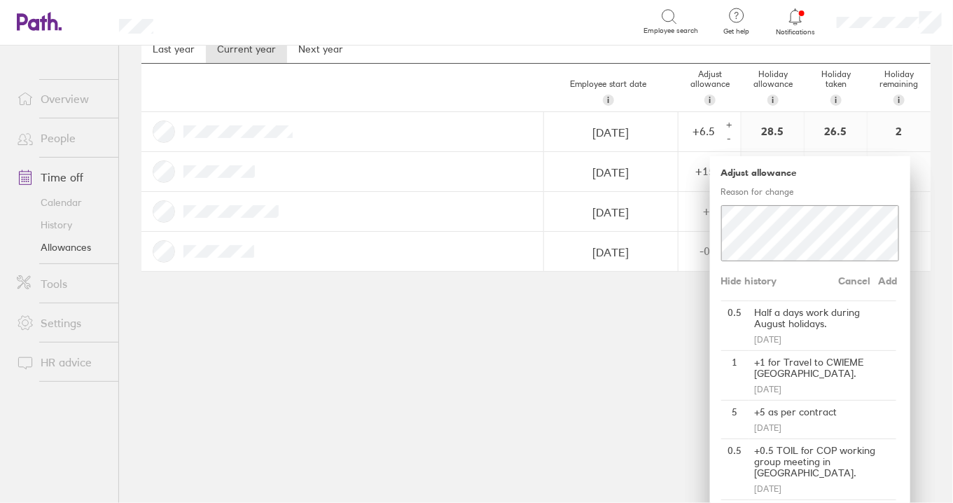
scroll to position [78, 0]
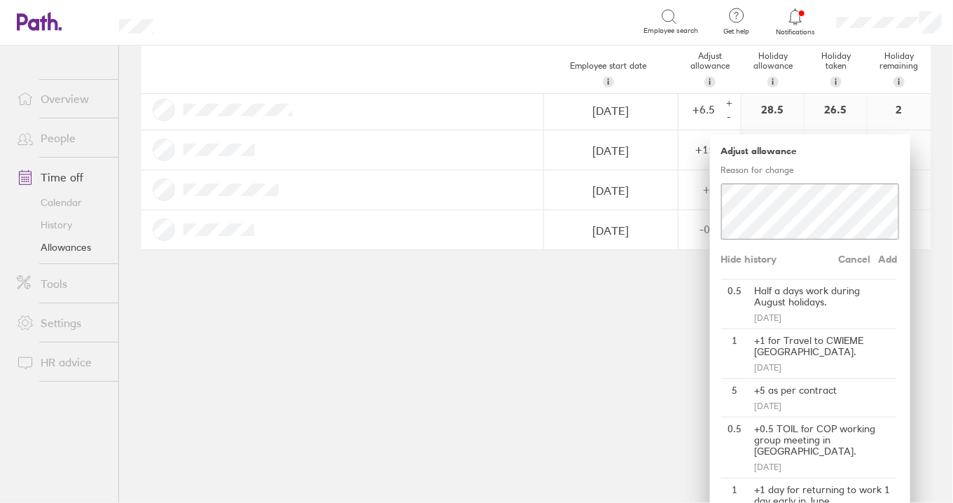
click at [517, 306] on div "Holiday allowances [DATE] - [DATE] Last year Current year Next year Employee st…" at bounding box center [536, 196] width 834 height 457
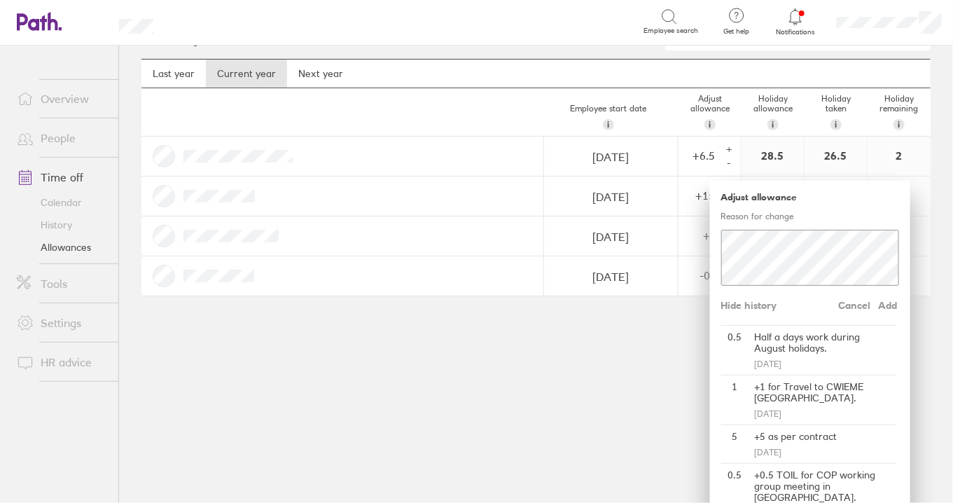
scroll to position [0, 0]
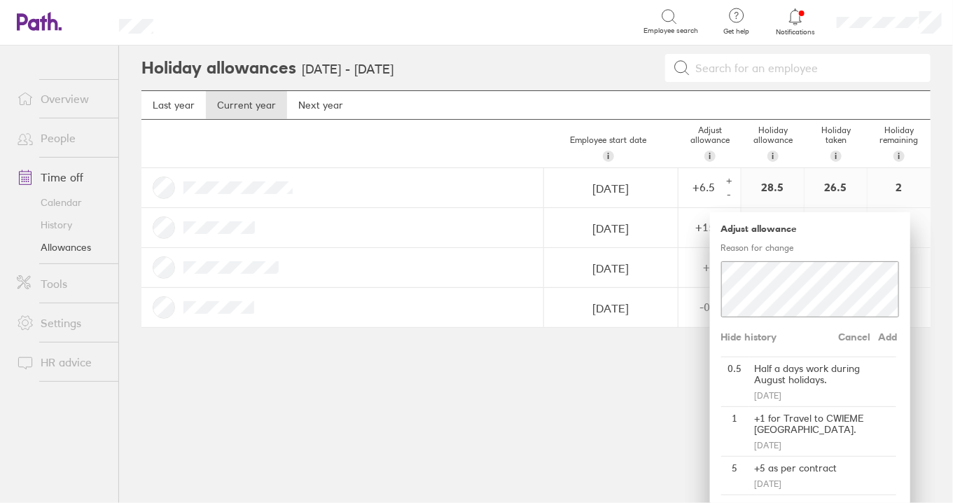
click at [60, 199] on link "Calendar" at bounding box center [62, 202] width 113 height 22
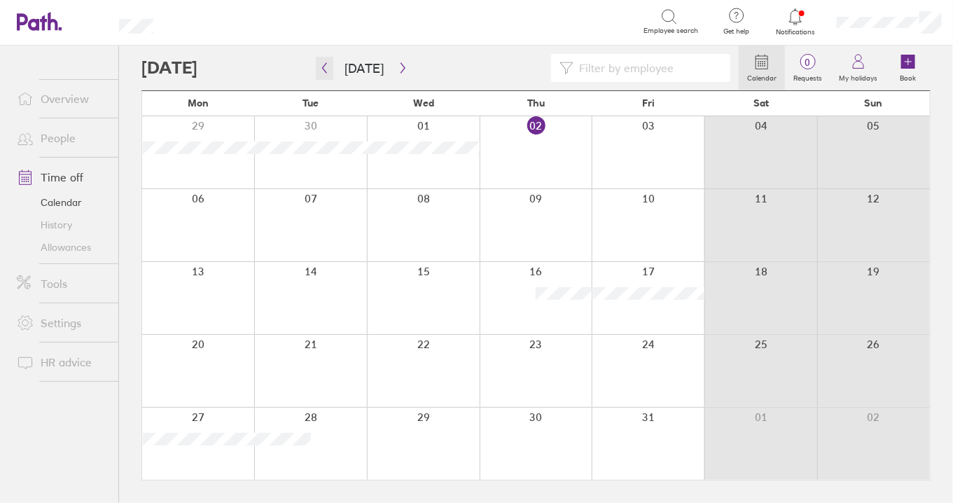
click at [323, 74] on button "button" at bounding box center [325, 68] width 18 height 23
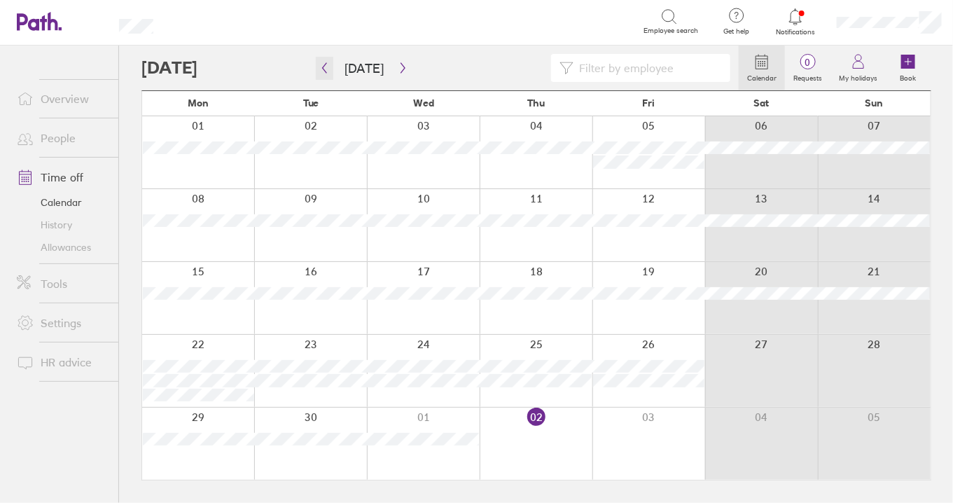
click at [323, 74] on button "button" at bounding box center [325, 68] width 18 height 23
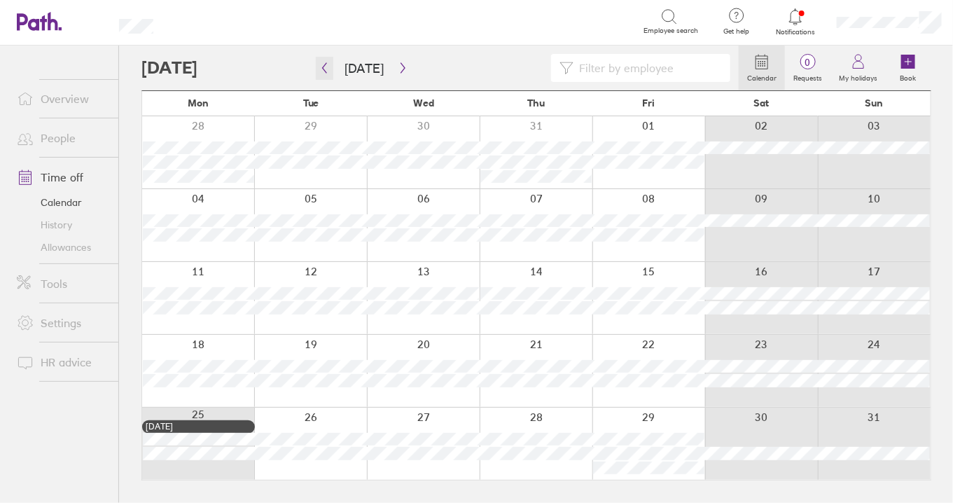
click at [323, 74] on button "button" at bounding box center [325, 68] width 18 height 23
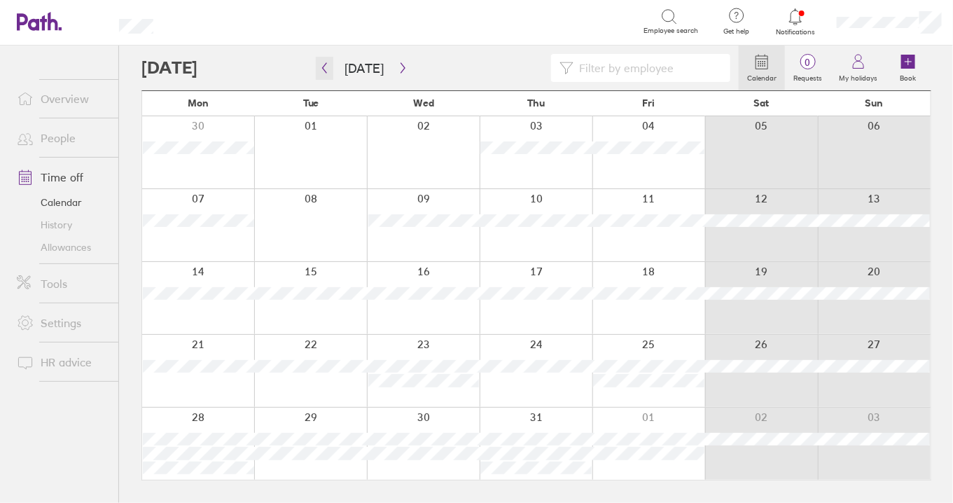
click at [323, 74] on button "button" at bounding box center [325, 68] width 18 height 23
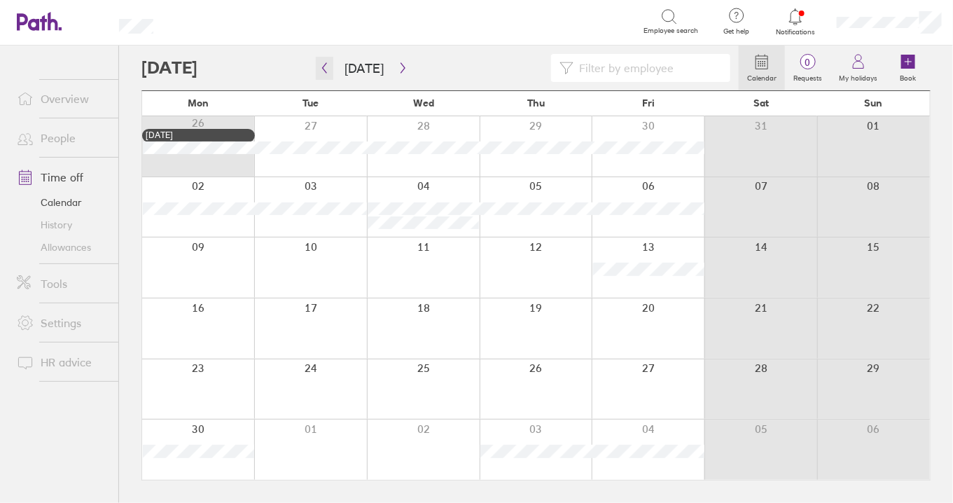
click at [323, 74] on button "button" at bounding box center [325, 68] width 18 height 23
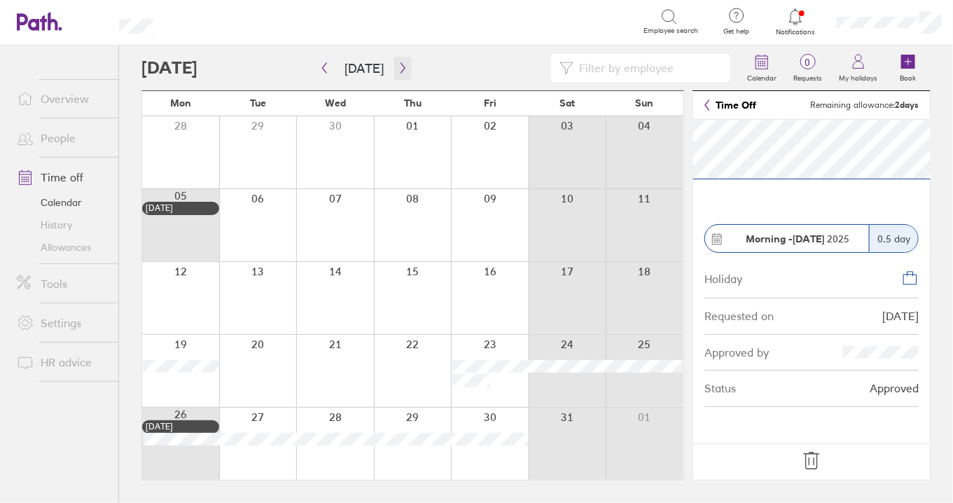
click at [399, 62] on icon "button" at bounding box center [403, 67] width 11 height 11
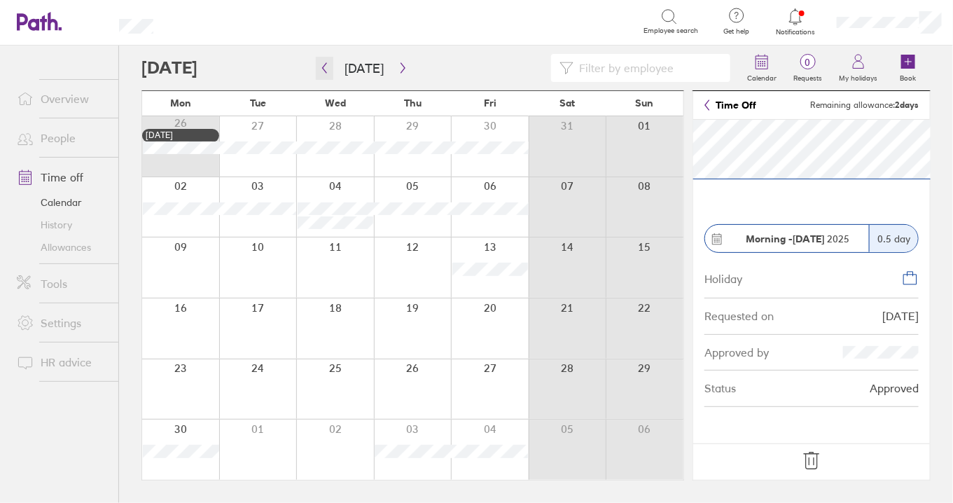
click at [325, 71] on icon "button" at bounding box center [325, 68] width 4 height 11
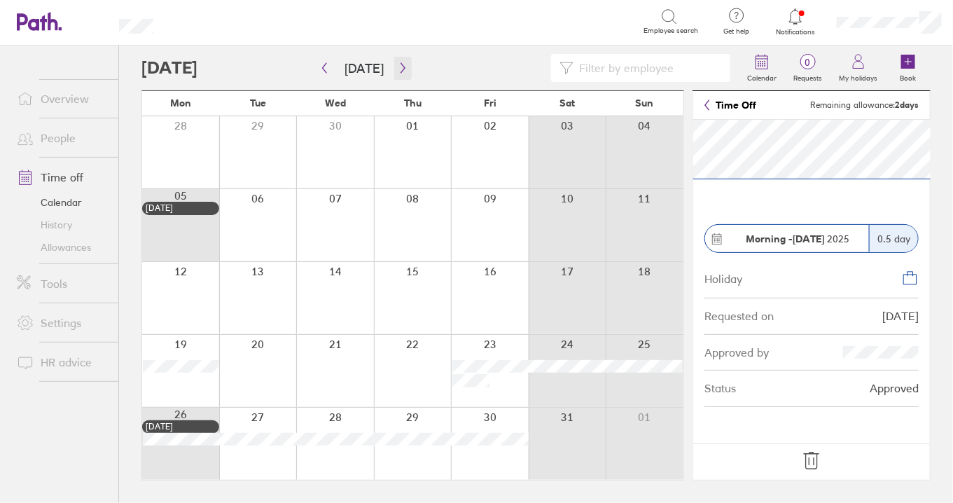
click at [400, 72] on icon "button" at bounding box center [403, 67] width 11 height 11
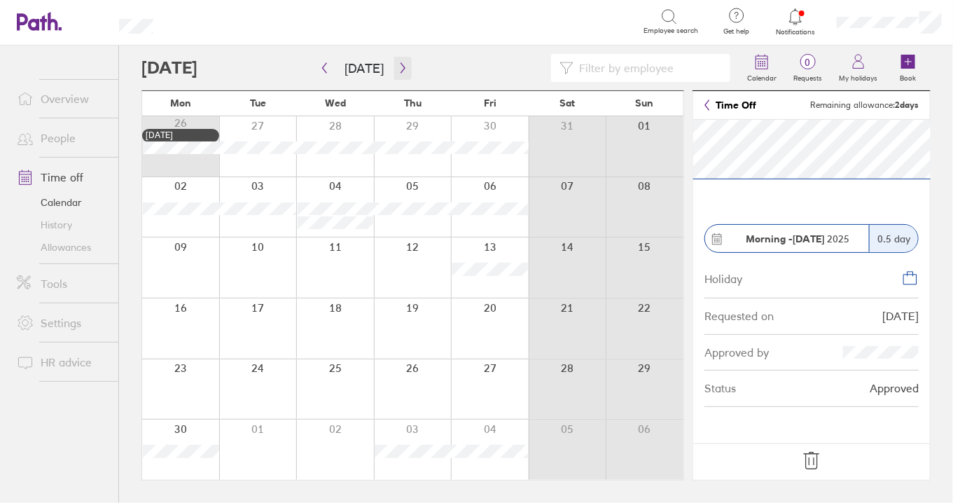
click at [403, 64] on icon "button" at bounding box center [403, 67] width 11 height 11
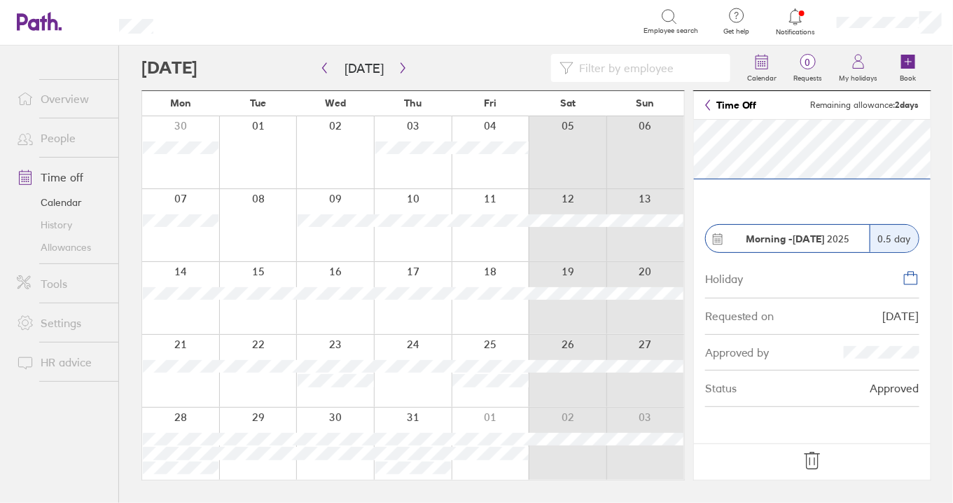
click at [60, 252] on link "Allowances" at bounding box center [62, 247] width 113 height 22
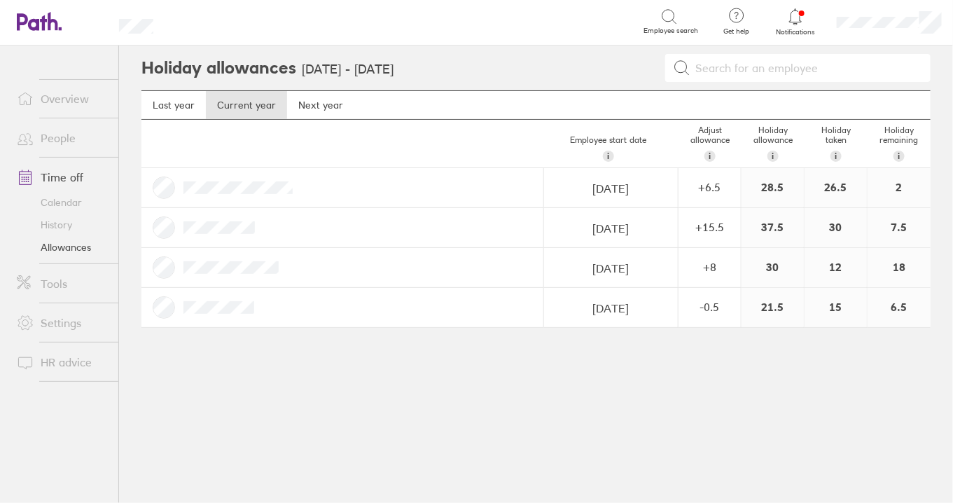
click at [699, 257] on div "+ 8" at bounding box center [709, 268] width 61 height 38
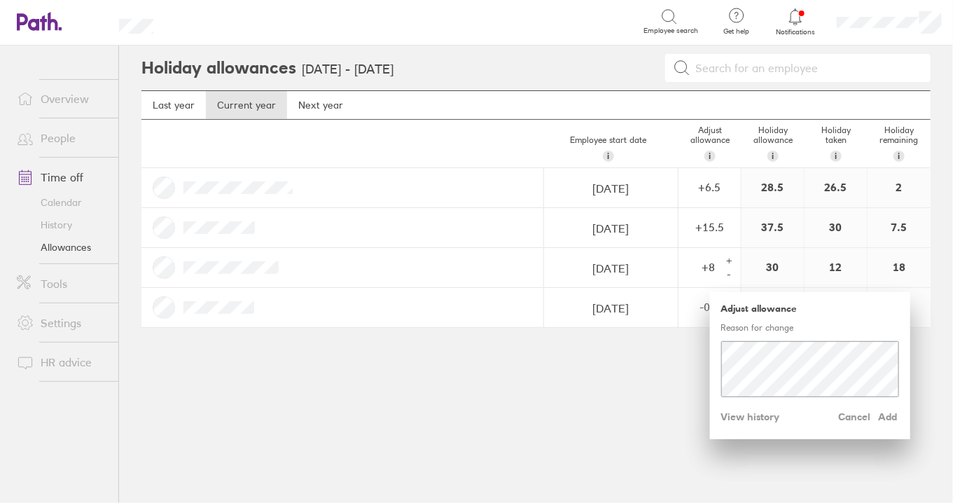
click at [699, 257] on div "+ 8" at bounding box center [699, 268] width 41 height 38
click at [76, 200] on link "Calendar" at bounding box center [62, 202] width 113 height 22
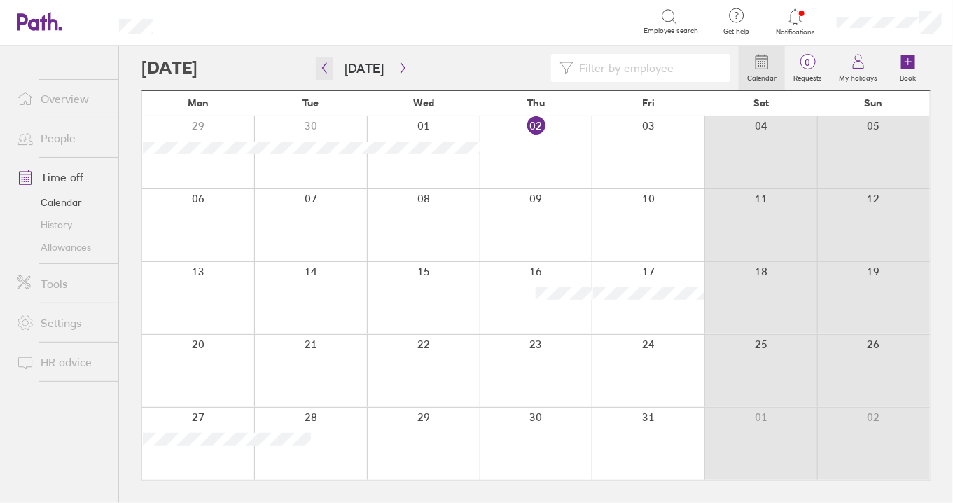
click at [331, 66] on button "button" at bounding box center [325, 68] width 18 height 23
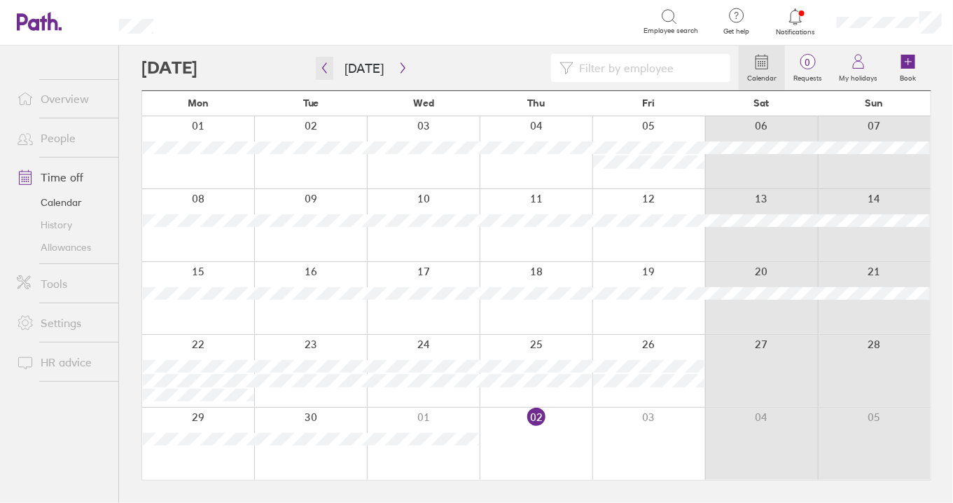
click at [331, 66] on button "button" at bounding box center [325, 68] width 18 height 23
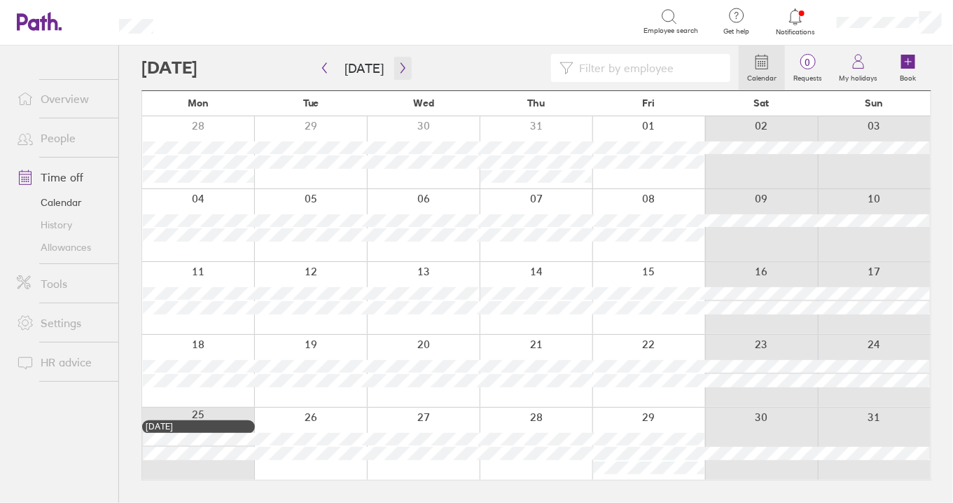
click at [399, 72] on icon "button" at bounding box center [403, 67] width 11 height 11
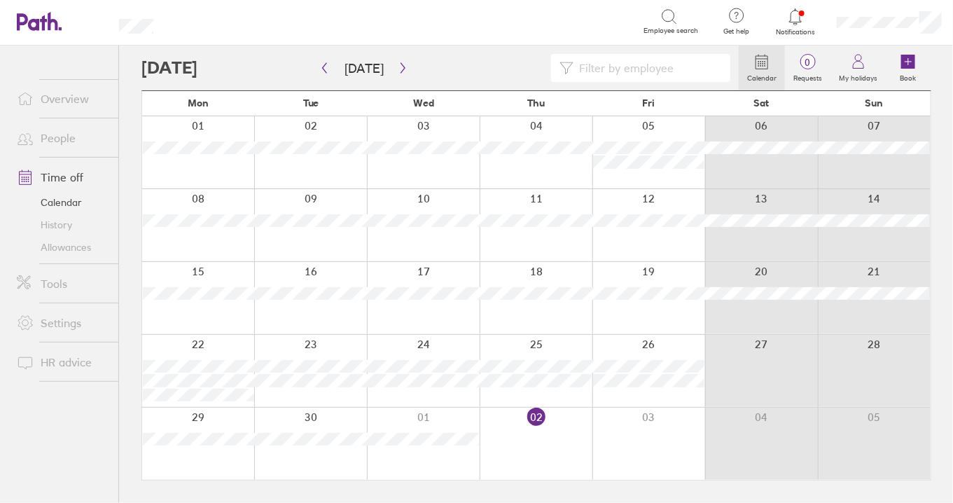
click at [75, 250] on link "Allowances" at bounding box center [62, 247] width 113 height 22
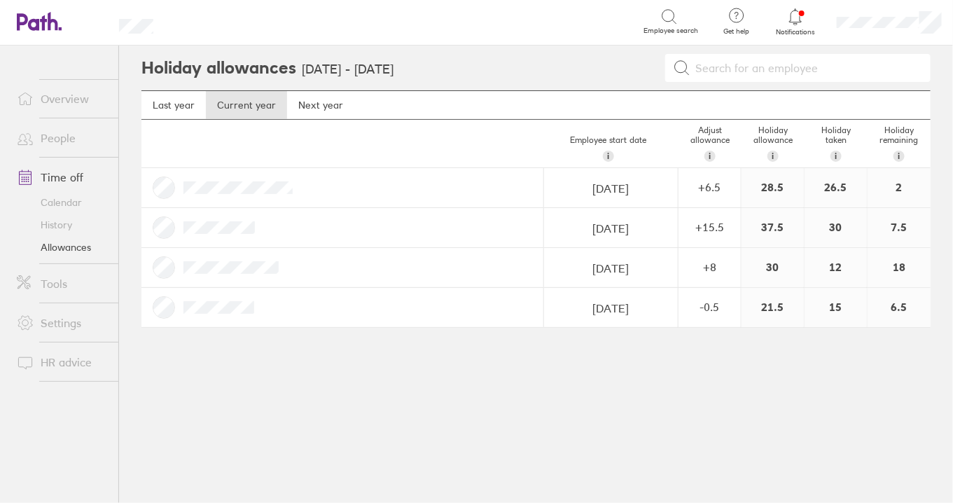
click at [717, 266] on div "+ 8" at bounding box center [709, 266] width 61 height 13
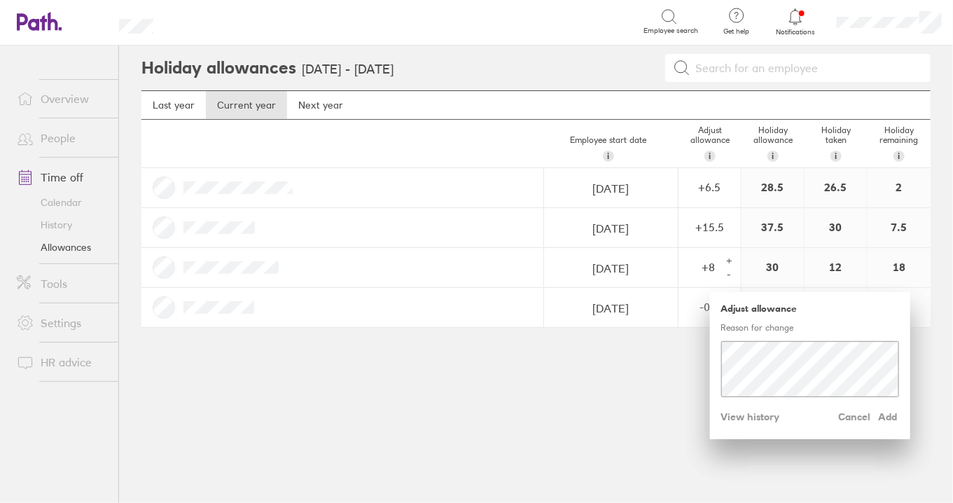
click at [764, 417] on span "View history" at bounding box center [750, 416] width 59 height 22
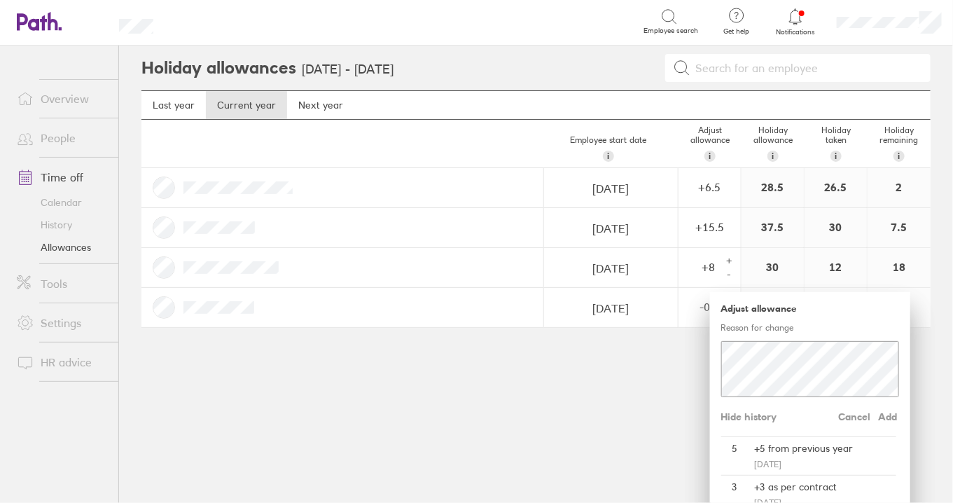
click at [589, 384] on div "Holiday allowances [DATE] - [DATE] Last year Current year Next year Employee st…" at bounding box center [536, 274] width 834 height 457
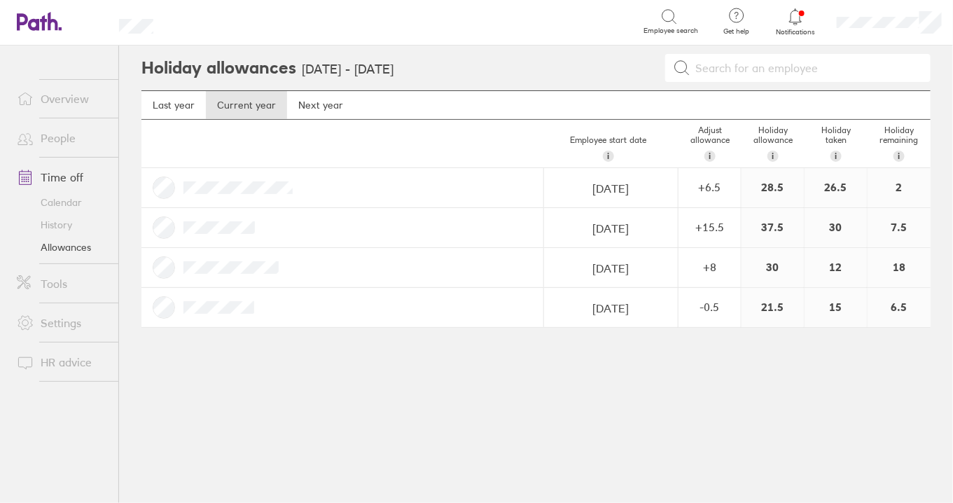
click at [71, 190] on link "Time off" at bounding box center [62, 177] width 113 height 28
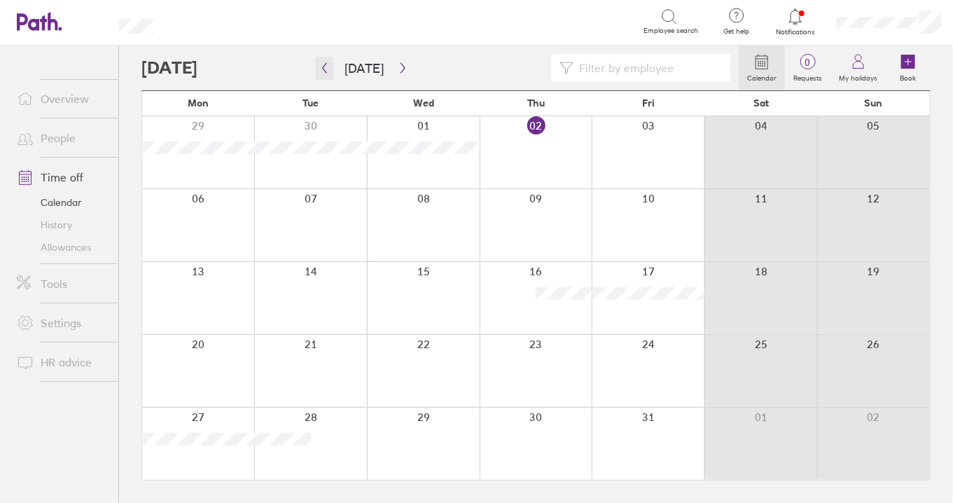
click at [331, 68] on button "button" at bounding box center [325, 68] width 18 height 23
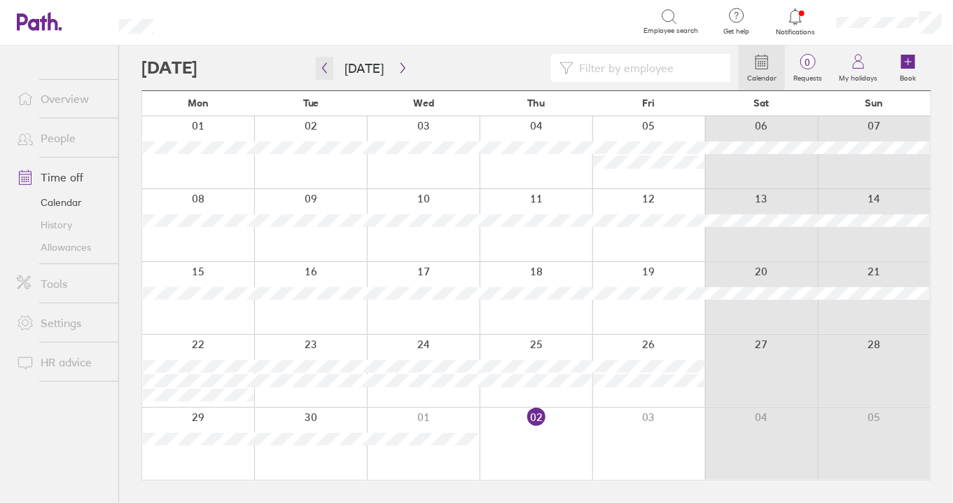
click at [331, 68] on button "button" at bounding box center [325, 68] width 18 height 23
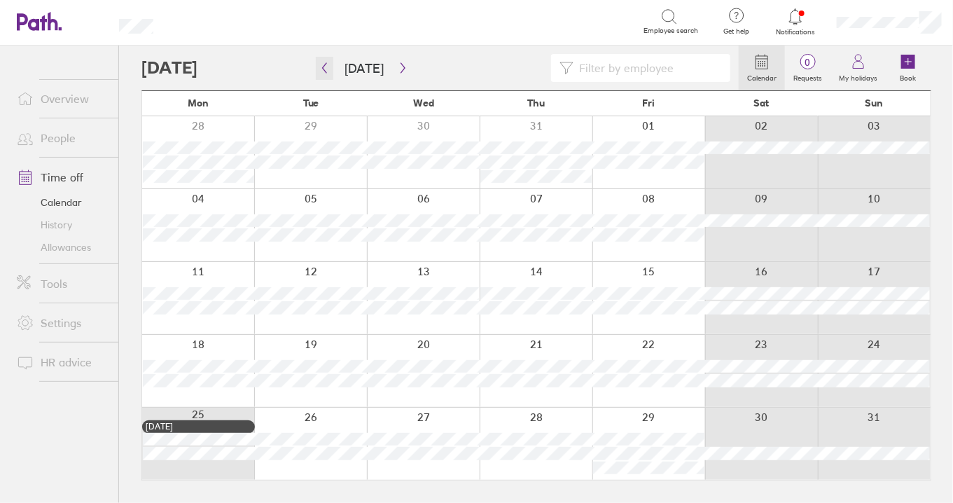
click at [331, 68] on button "button" at bounding box center [325, 68] width 18 height 23
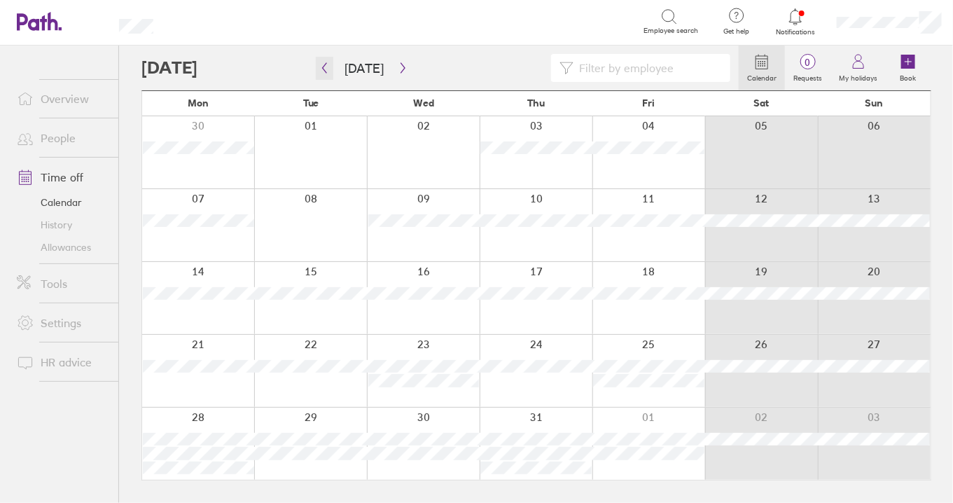
click at [331, 68] on button "button" at bounding box center [325, 68] width 18 height 23
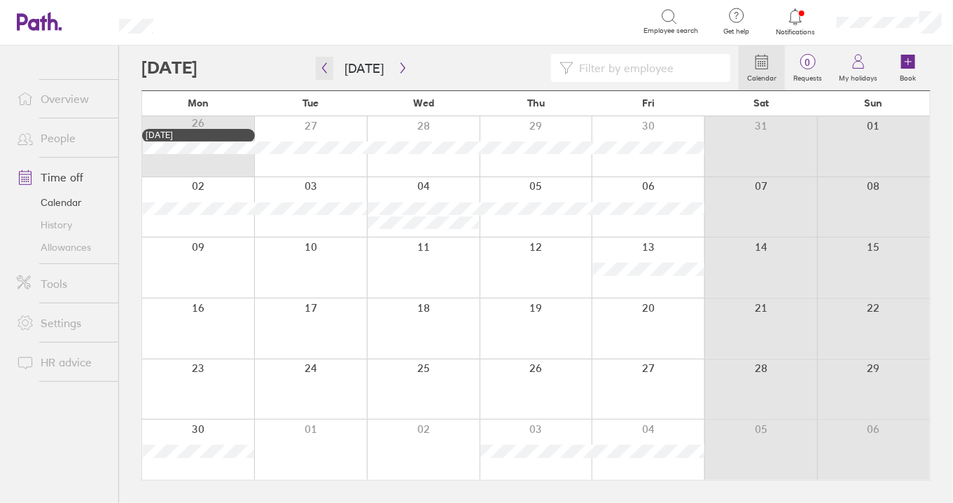
click at [331, 68] on button "button" at bounding box center [325, 68] width 18 height 23
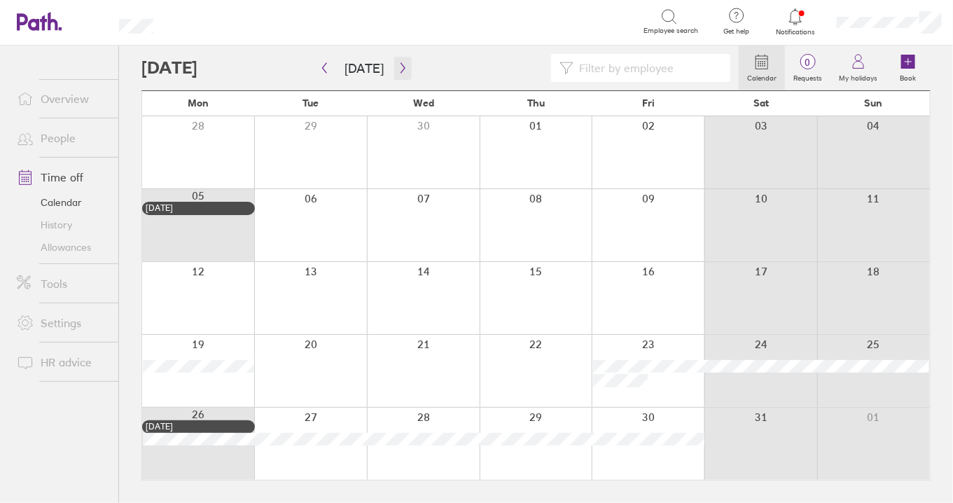
click at [394, 68] on button "button" at bounding box center [403, 68] width 18 height 23
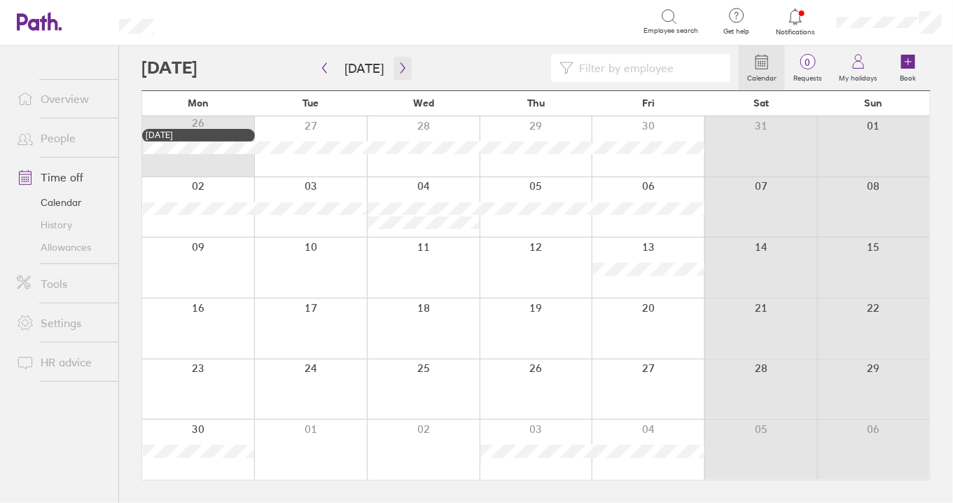
click at [400, 69] on icon "button" at bounding box center [403, 67] width 11 height 11
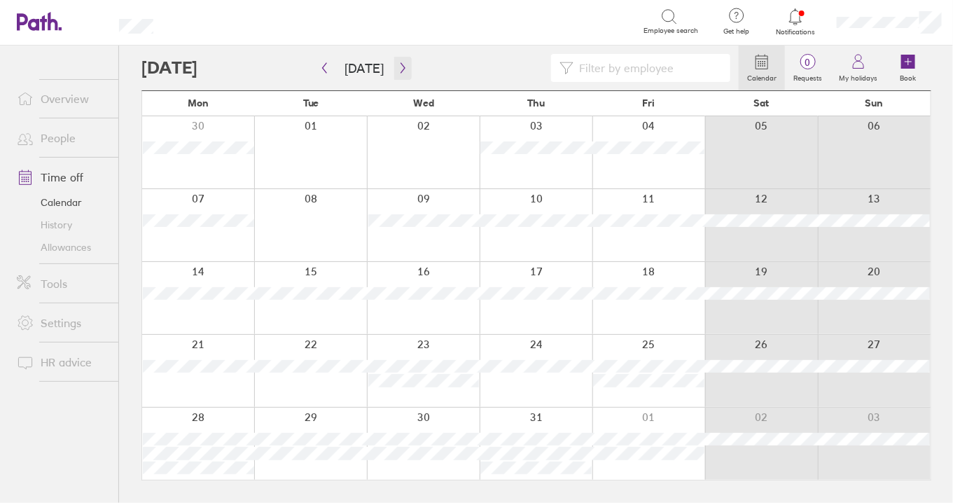
click at [404, 66] on button "button" at bounding box center [403, 68] width 18 height 23
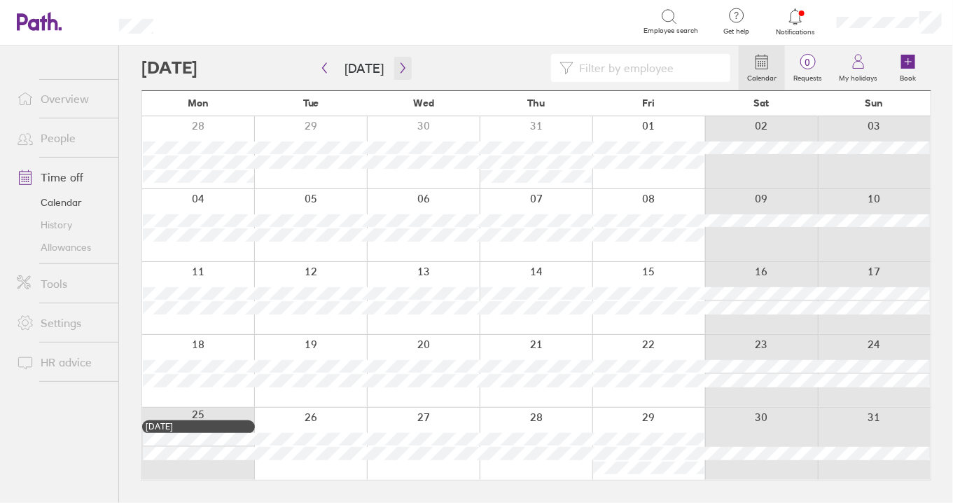
click at [403, 64] on icon "button" at bounding box center [403, 67] width 11 height 11
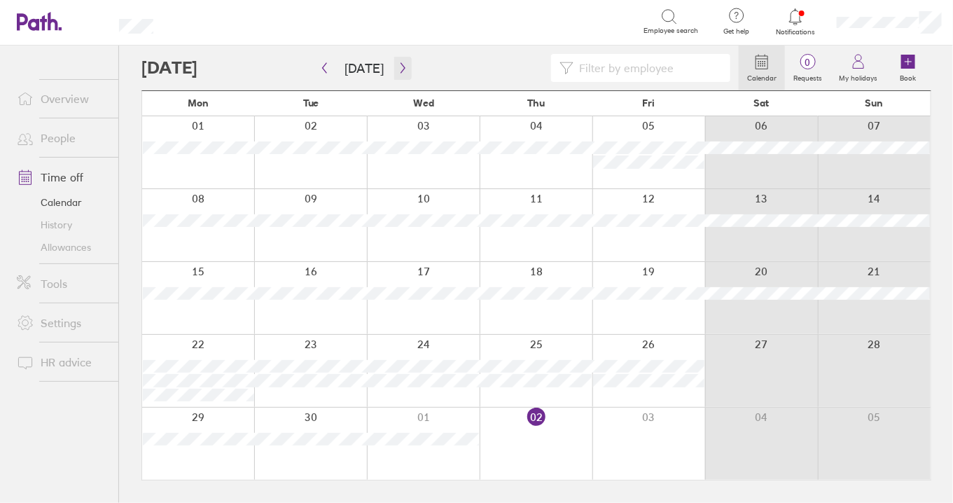
click at [398, 66] on icon "button" at bounding box center [403, 67] width 11 height 11
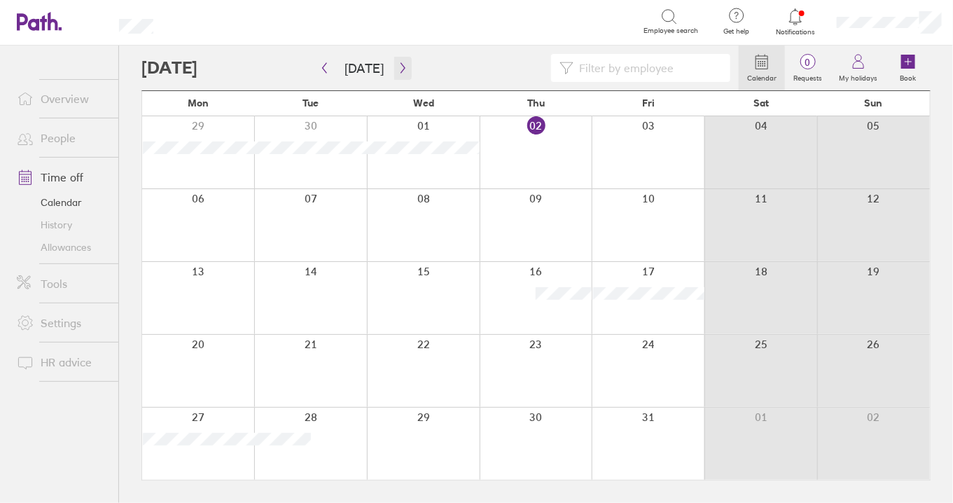
click at [398, 66] on icon "button" at bounding box center [403, 67] width 11 height 11
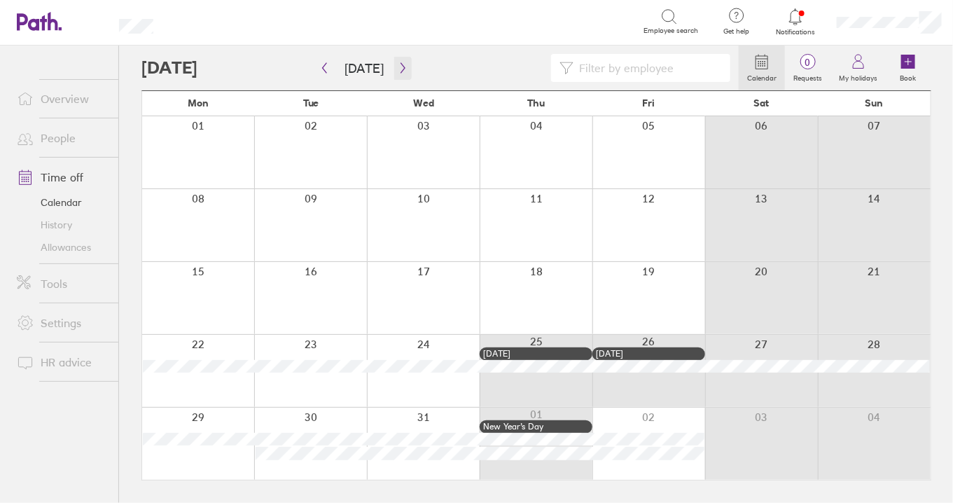
click at [405, 70] on button "button" at bounding box center [403, 68] width 18 height 23
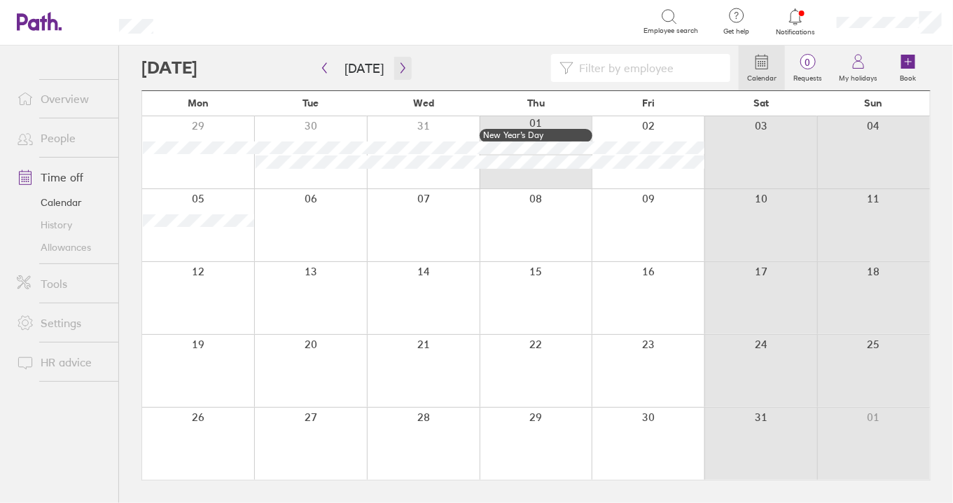
click at [394, 70] on button "button" at bounding box center [403, 68] width 18 height 23
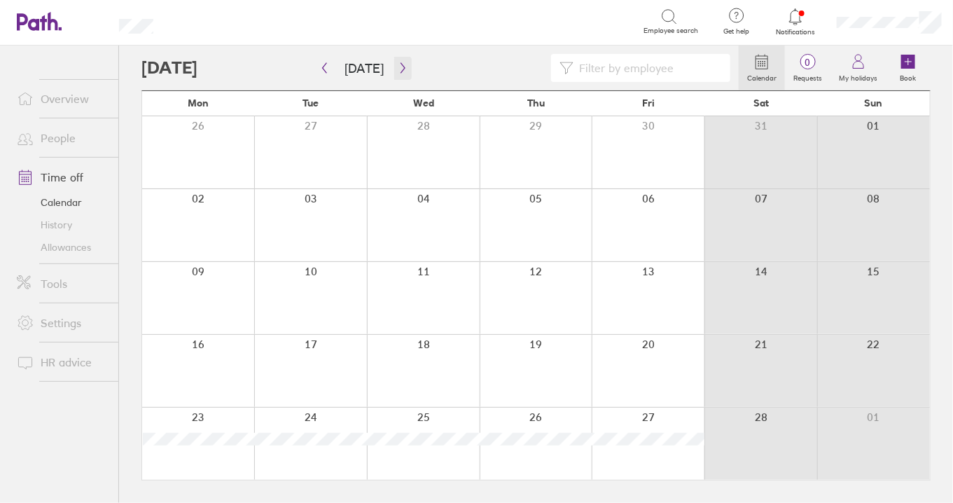
click at [394, 69] on button "button" at bounding box center [403, 68] width 18 height 23
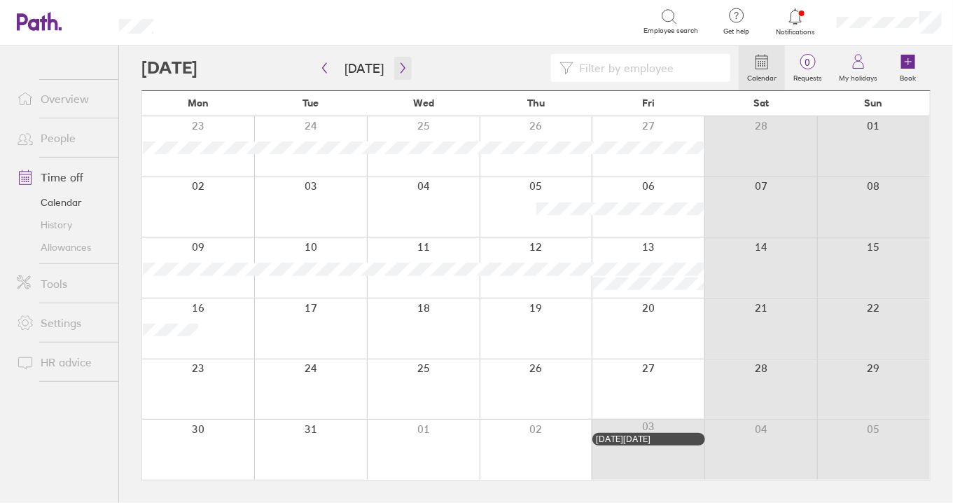
click at [394, 69] on button "button" at bounding box center [403, 68] width 18 height 23
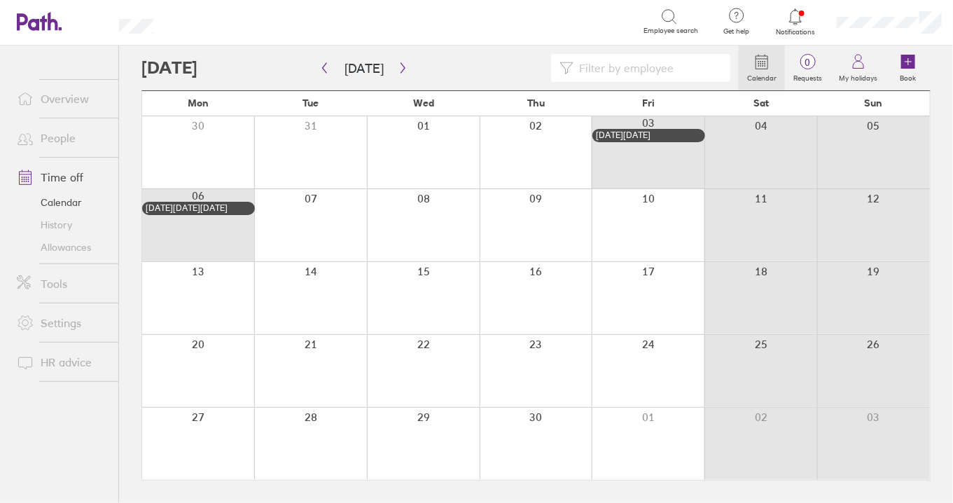
click at [64, 244] on link "Allowances" at bounding box center [62, 247] width 113 height 22
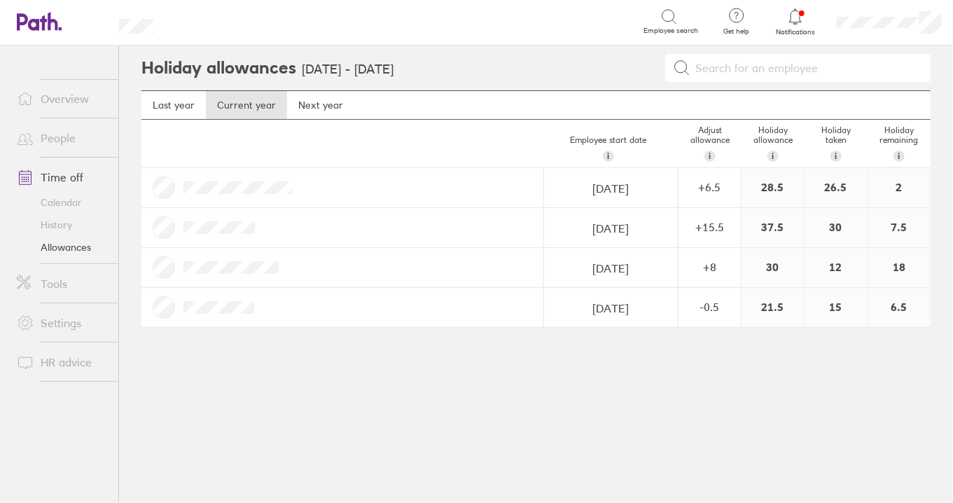
click at [730, 312] on div "-0.5" at bounding box center [709, 306] width 61 height 13
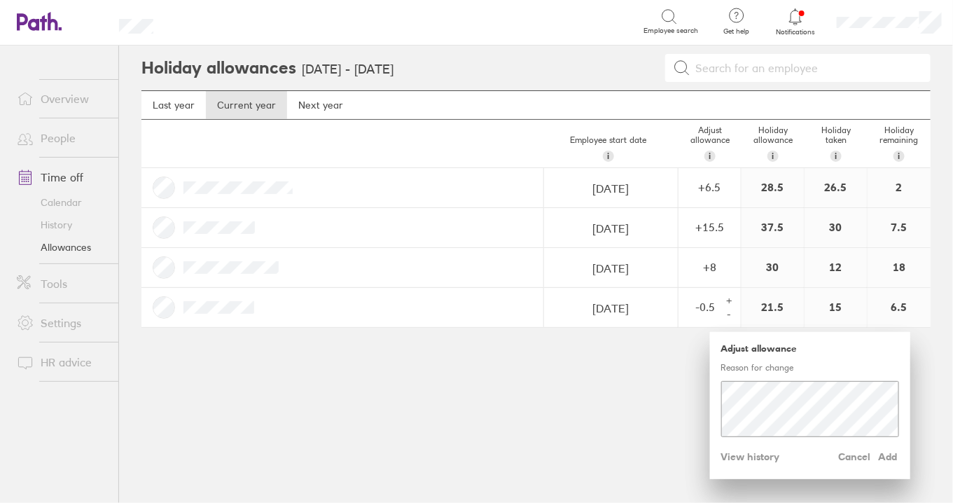
click at [764, 452] on span "View history" at bounding box center [750, 456] width 59 height 22
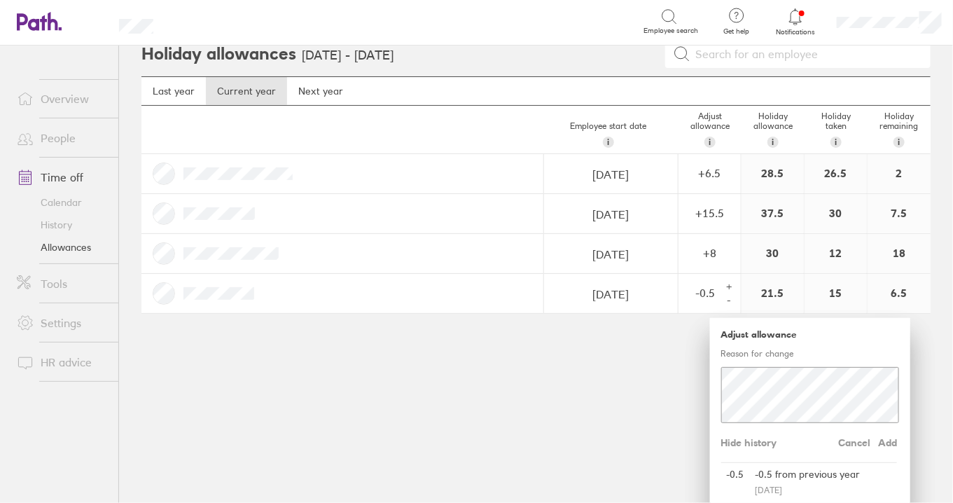
scroll to position [22, 0]
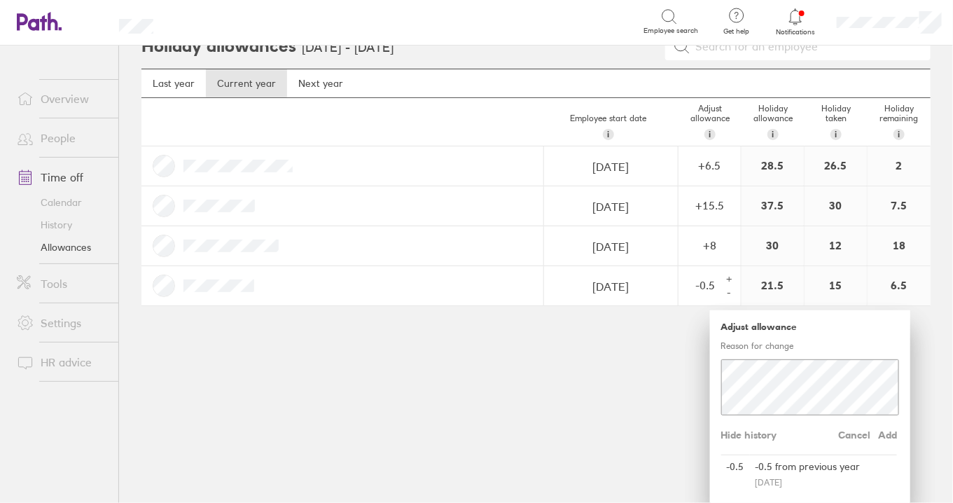
click at [597, 404] on div "Holiday allowances [DATE] - [DATE] Last year Current year Next year Employee st…" at bounding box center [536, 252] width 834 height 457
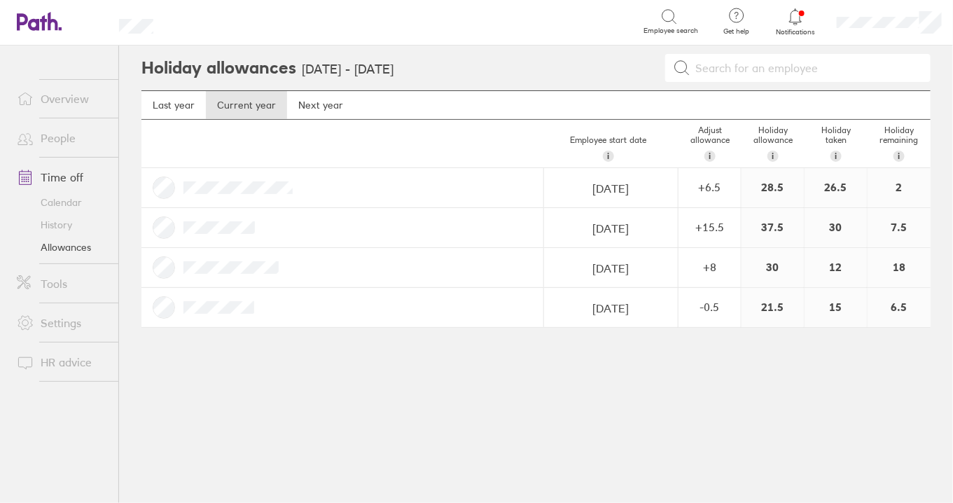
click at [50, 196] on link "Calendar" at bounding box center [62, 202] width 113 height 22
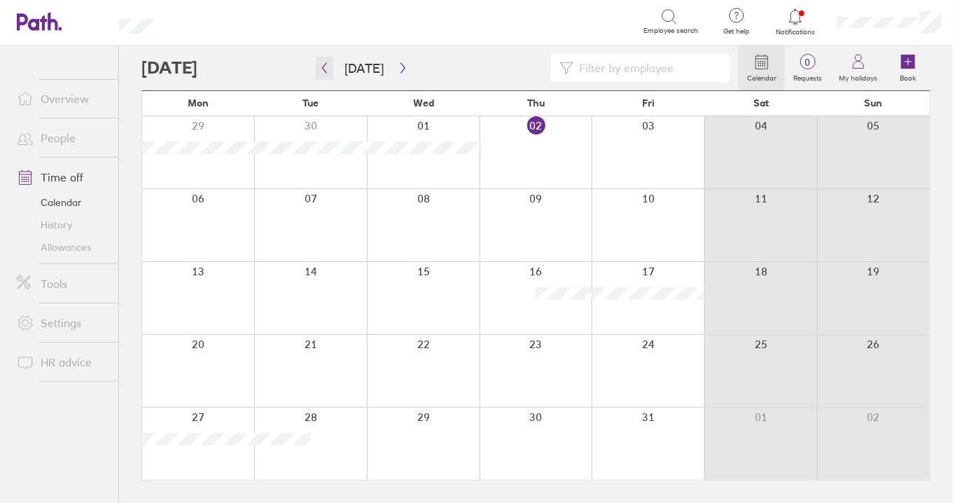
click at [326, 70] on icon "button" at bounding box center [324, 67] width 11 height 11
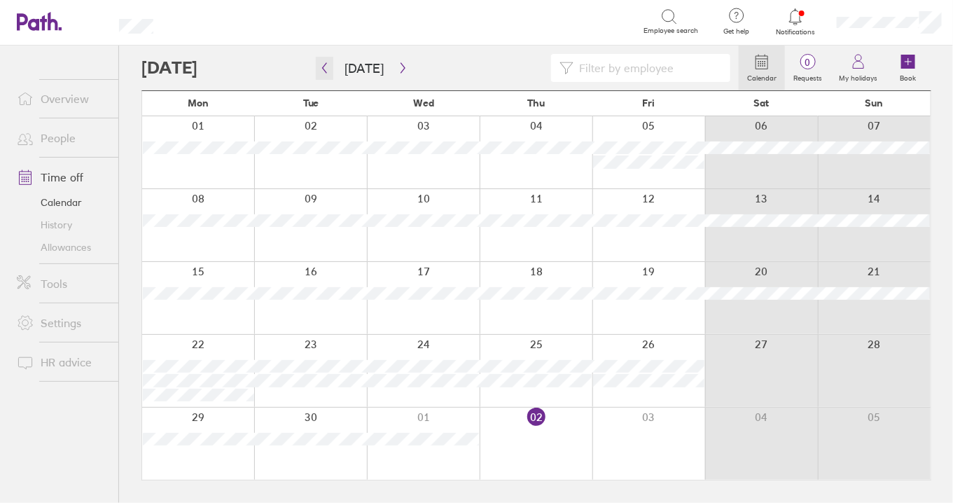
click at [326, 70] on icon "button" at bounding box center [324, 67] width 11 height 11
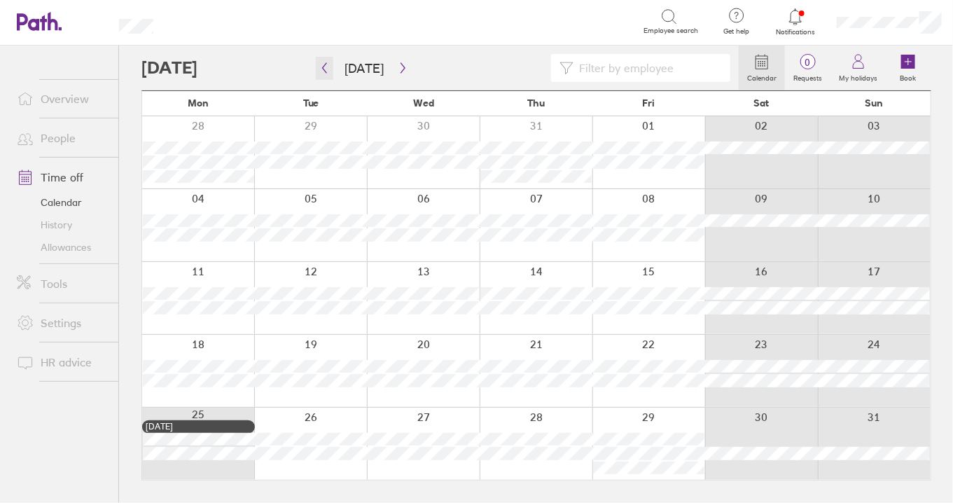
click at [328, 66] on icon "button" at bounding box center [324, 67] width 11 height 11
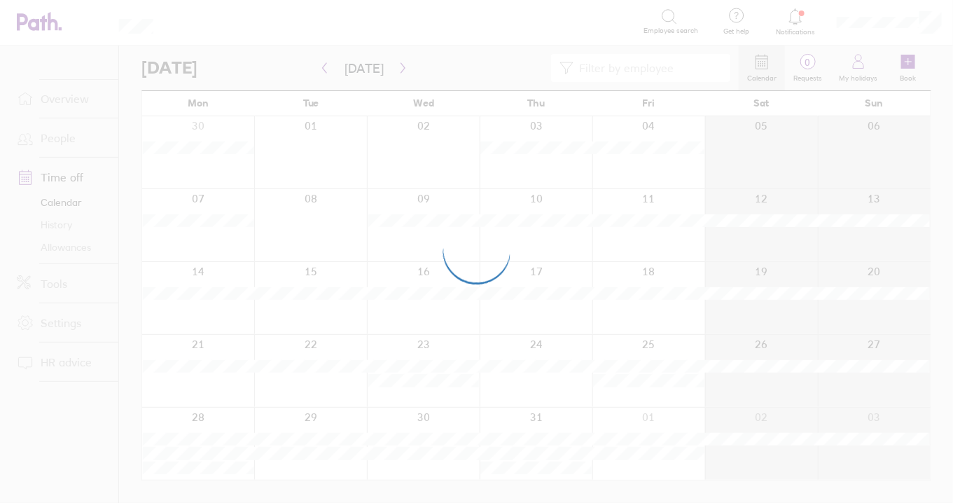
click at [351, 66] on div at bounding box center [476, 251] width 953 height 503
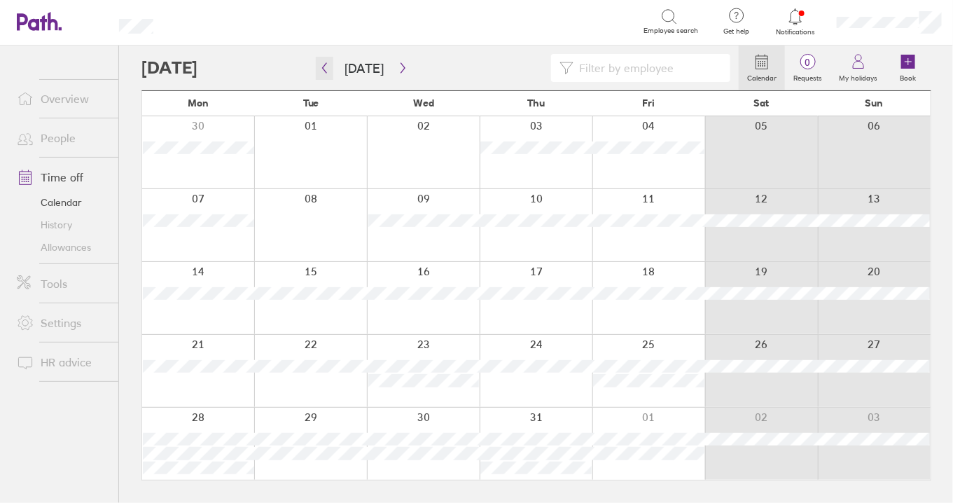
click at [330, 66] on button "button" at bounding box center [325, 68] width 18 height 23
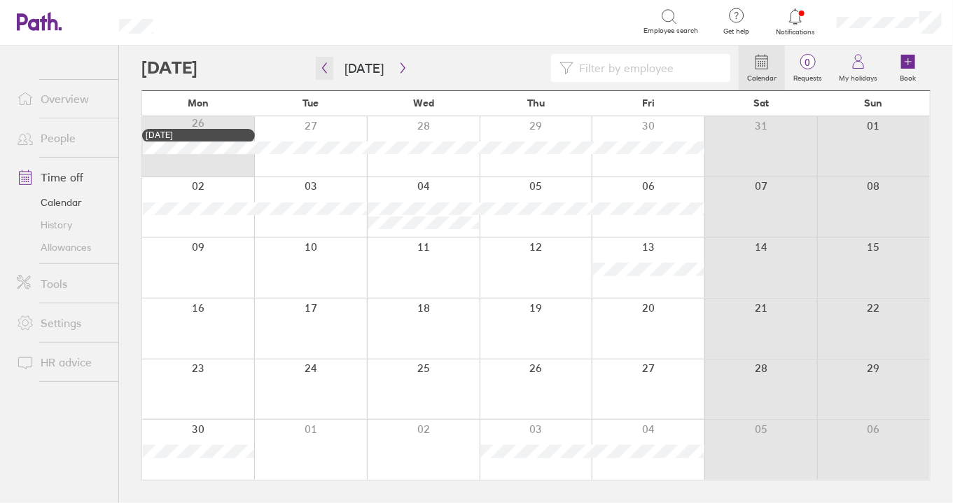
click at [330, 66] on button "button" at bounding box center [325, 68] width 18 height 23
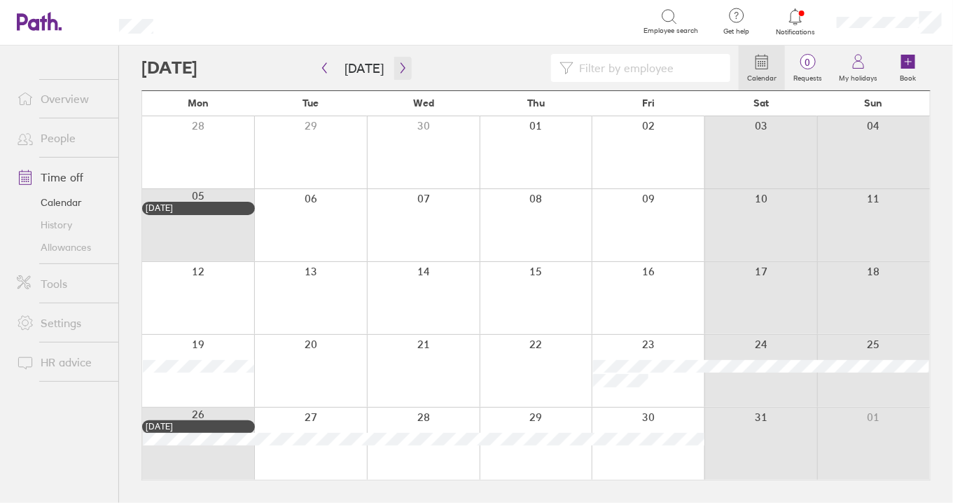
click at [400, 70] on icon "button" at bounding box center [402, 68] width 4 height 11
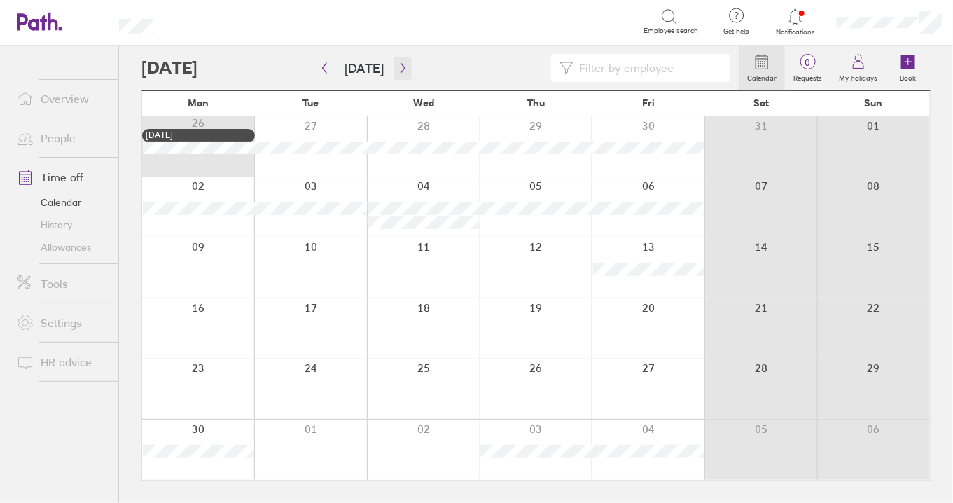
click at [398, 68] on icon "button" at bounding box center [403, 67] width 11 height 11
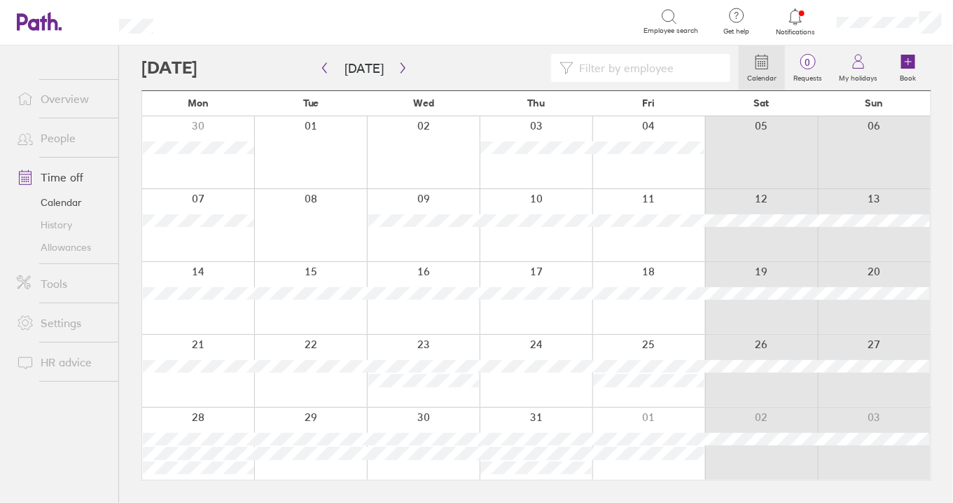
drag, startPoint x: 388, startPoint y: 84, endPoint x: 398, endPoint y: 62, distance: 24.5
click at [388, 84] on div "Calendar 0 Requests My holidays Book" at bounding box center [535, 68] width 789 height 45
click at [398, 61] on button "button" at bounding box center [403, 68] width 18 height 23
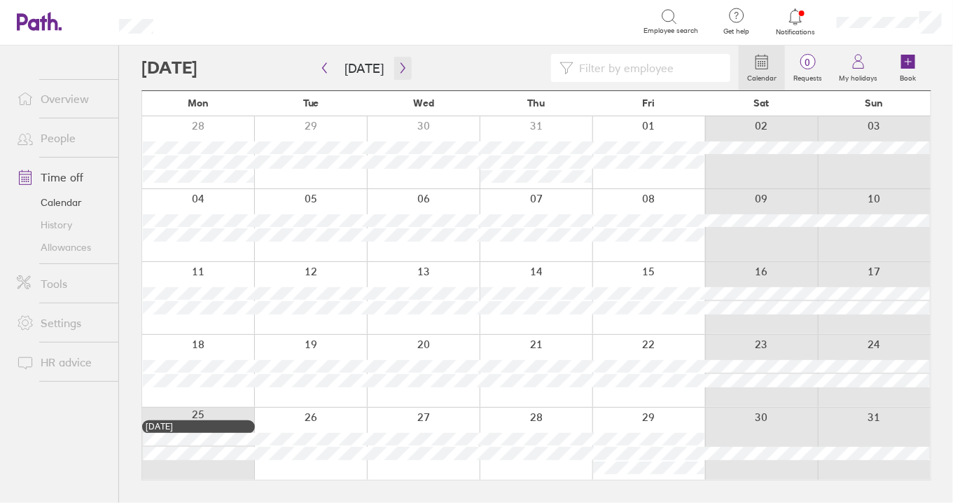
click at [398, 68] on icon "button" at bounding box center [403, 67] width 11 height 11
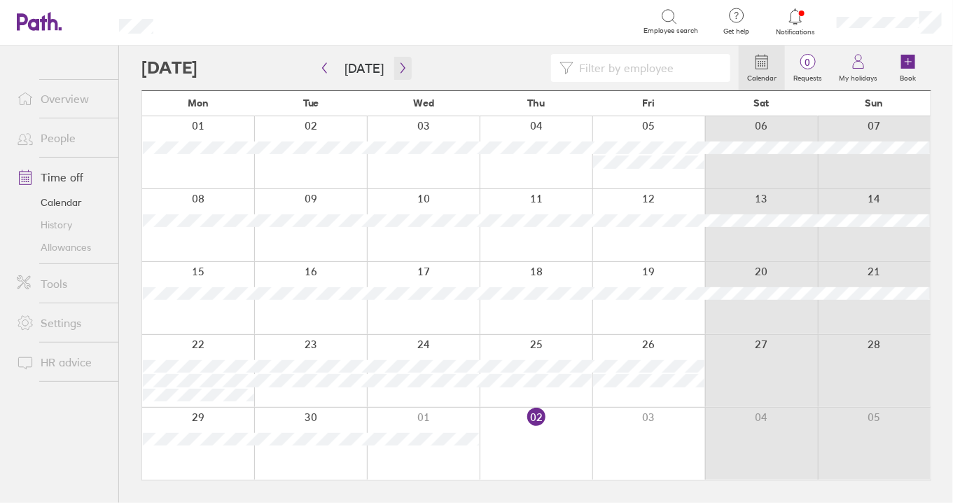
click at [399, 57] on button "button" at bounding box center [403, 68] width 18 height 23
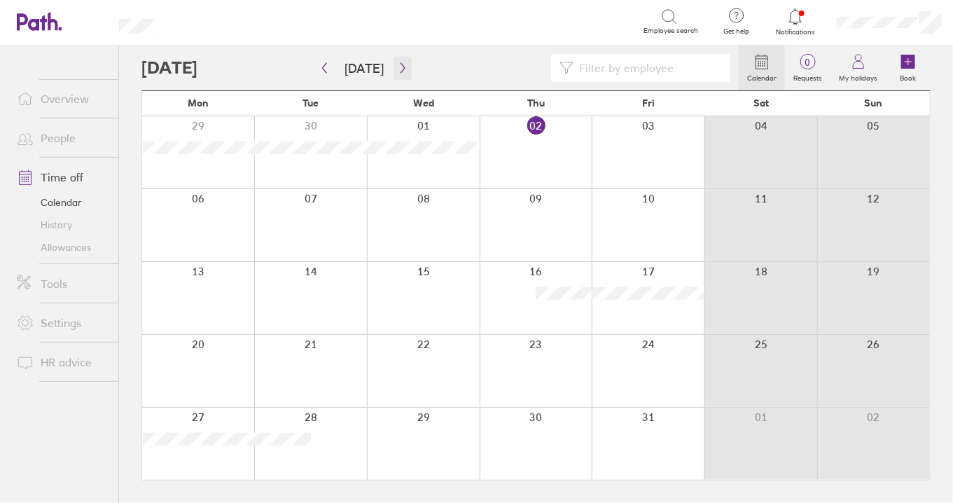
click at [399, 57] on button "button" at bounding box center [403, 68] width 18 height 23
click at [398, 62] on icon "button" at bounding box center [403, 67] width 11 height 11
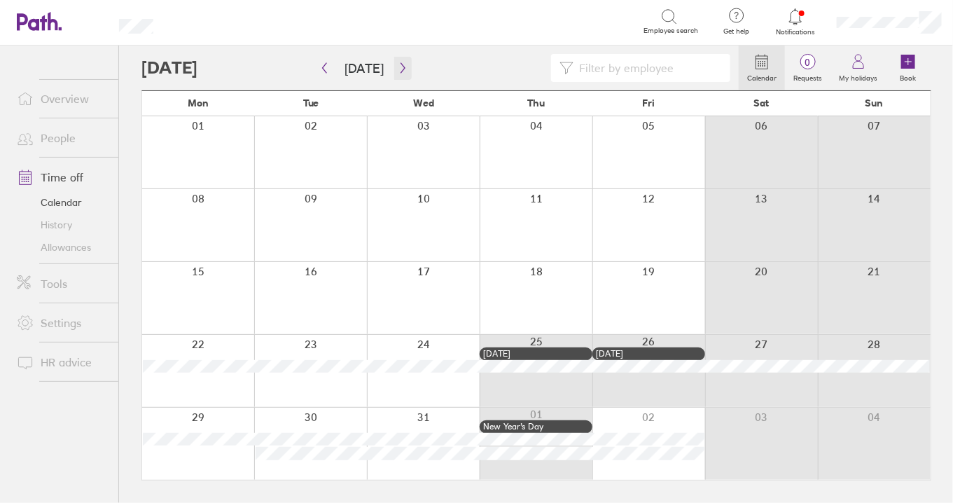
click at [398, 70] on icon "button" at bounding box center [403, 67] width 11 height 11
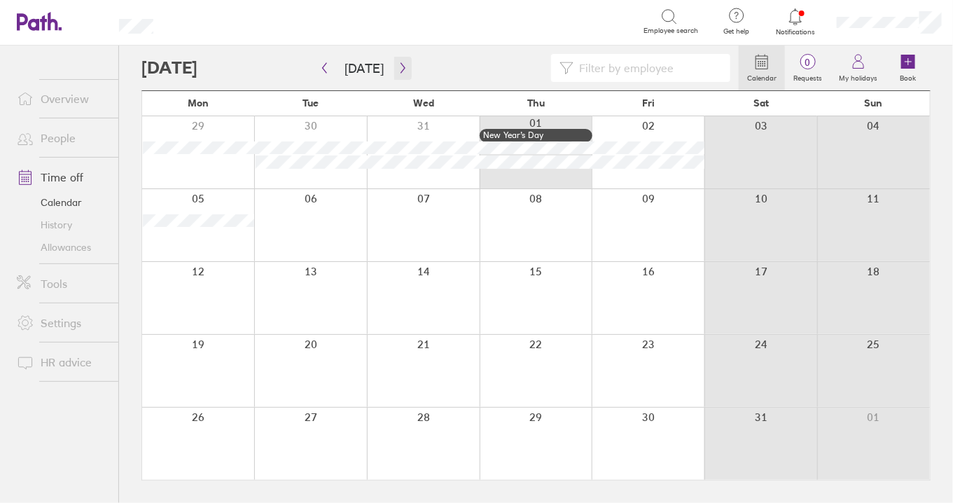
click at [394, 70] on button "button" at bounding box center [403, 68] width 18 height 23
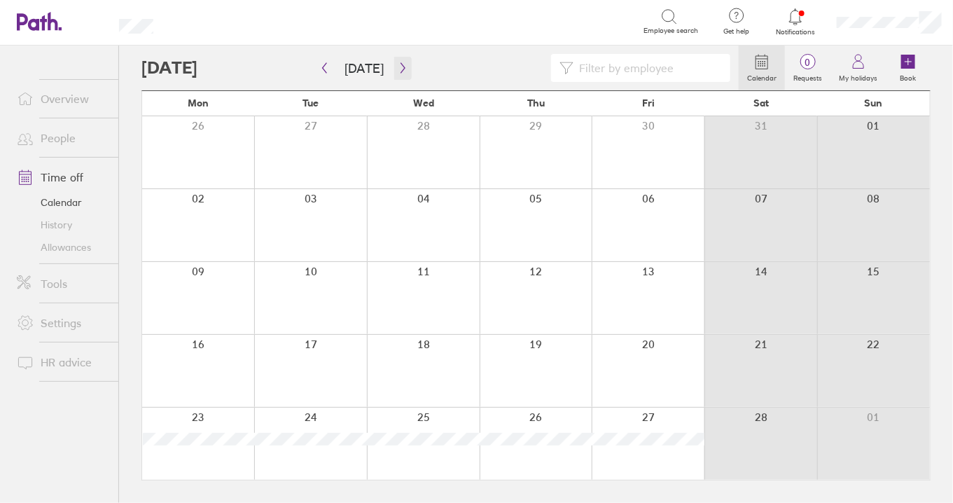
click at [399, 62] on icon "button" at bounding box center [403, 67] width 11 height 11
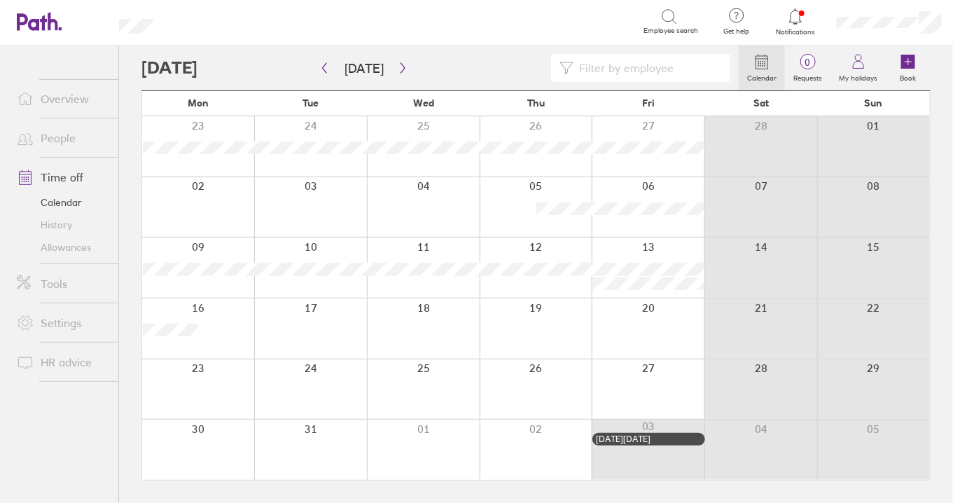
click at [60, 247] on link "Allowances" at bounding box center [62, 247] width 113 height 22
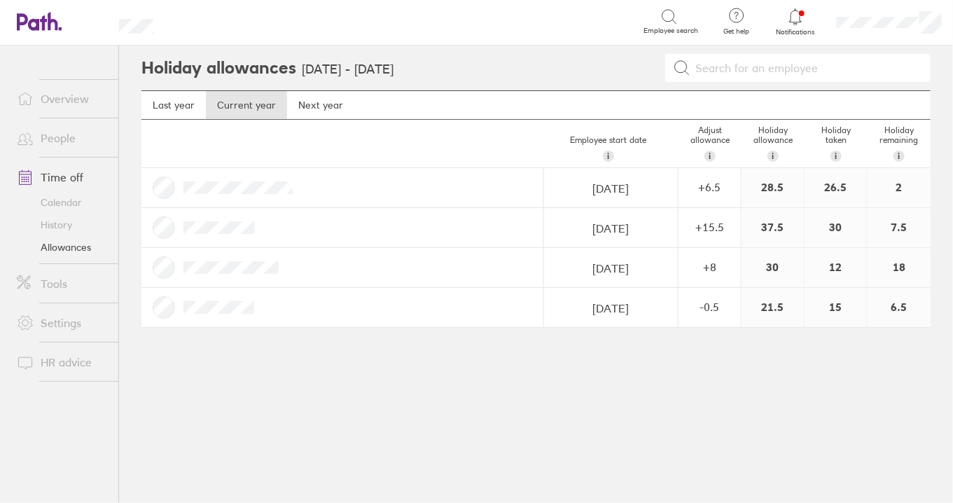
click at [708, 188] on div "+ 6.5" at bounding box center [709, 187] width 61 height 13
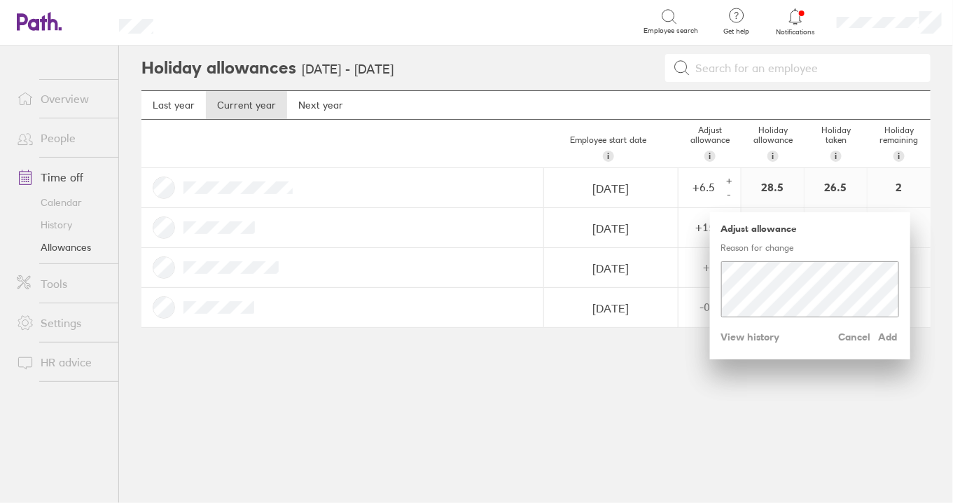
click at [777, 334] on span "View history" at bounding box center [750, 337] width 59 height 22
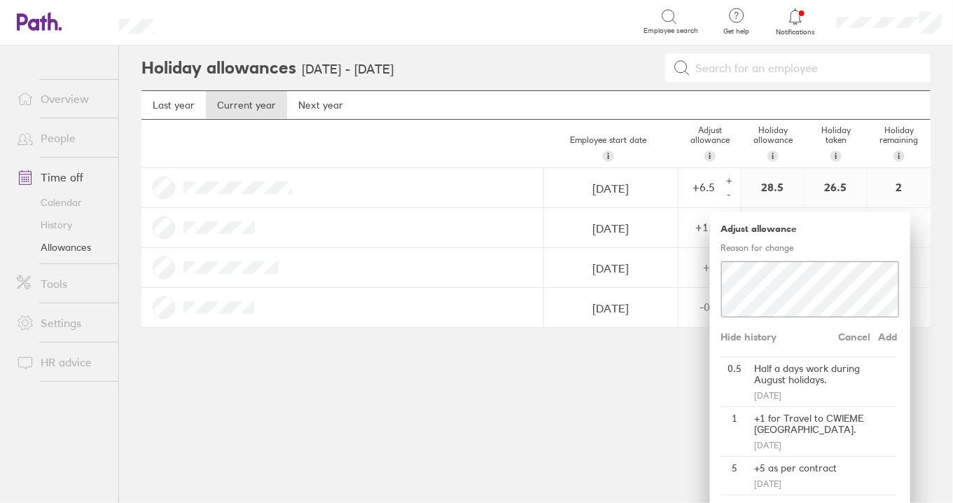
click at [545, 375] on div "Holiday allowances [DATE] - [DATE] Last year Current year Next year Employee st…" at bounding box center [536, 274] width 834 height 457
click at [535, 448] on div "Holiday allowances [DATE] - [DATE] Last year Current year Next year Employee st…" at bounding box center [536, 274] width 834 height 457
click at [764, 232] on h5 "Adjust allowance" at bounding box center [810, 228] width 178 height 11
click at [704, 183] on div "+ 6.5" at bounding box center [699, 187] width 41 height 13
click at [660, 337] on main "Last year Current year Next year Employee start date i The date this employee s…" at bounding box center [535, 220] width 789 height 260
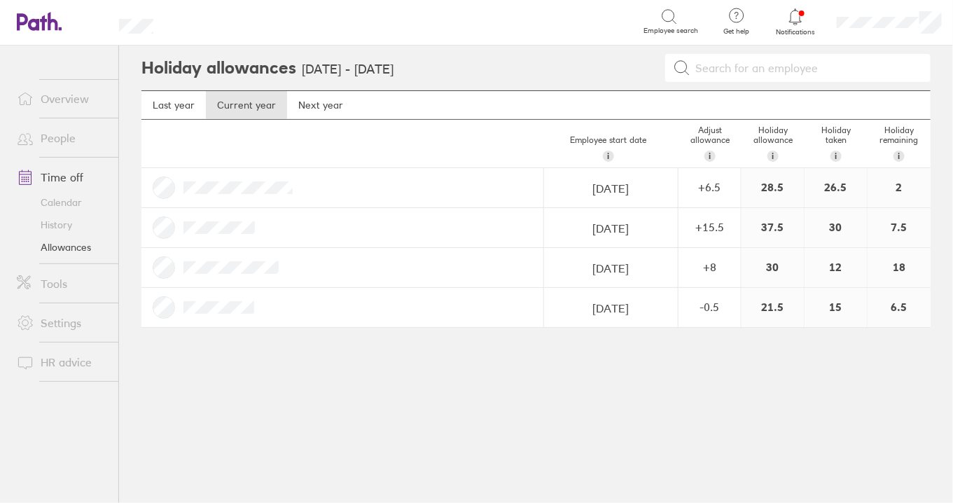
click at [726, 230] on div "+ 15.5" at bounding box center [709, 227] width 61 height 13
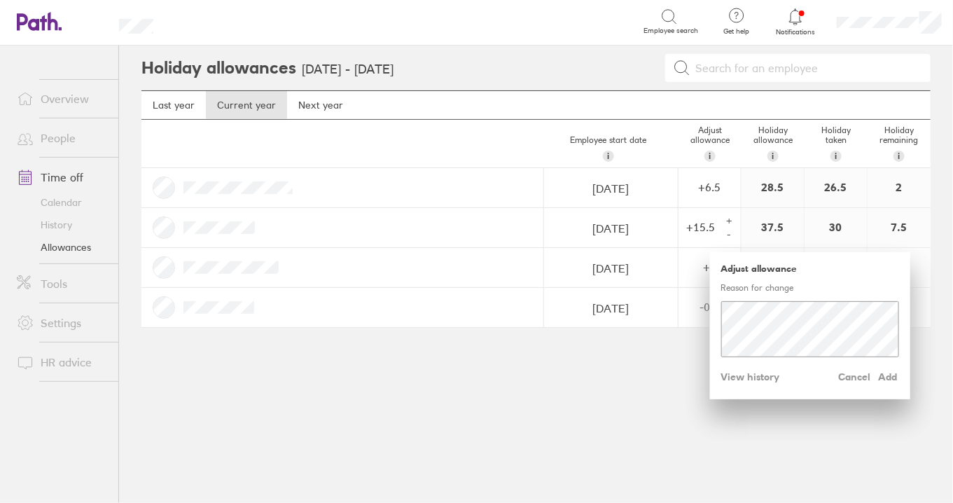
click at [764, 372] on span "View history" at bounding box center [750, 376] width 59 height 22
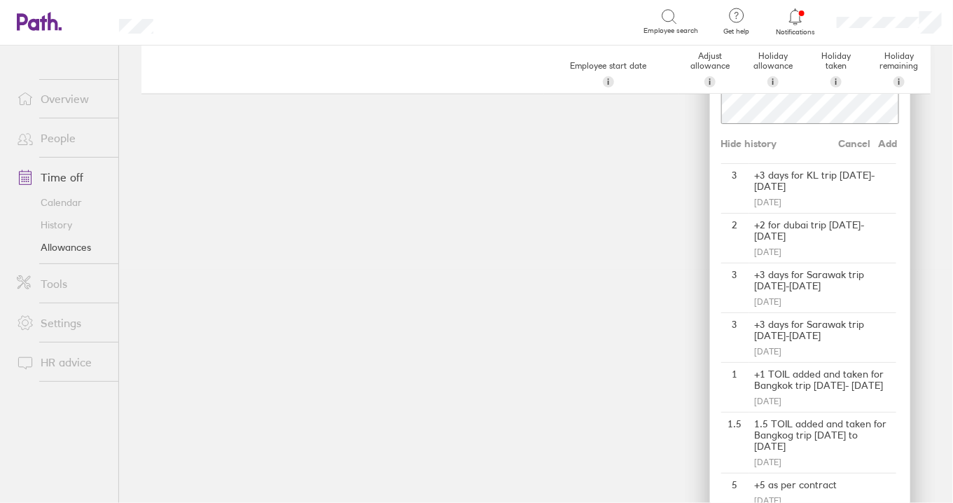
scroll to position [311, 0]
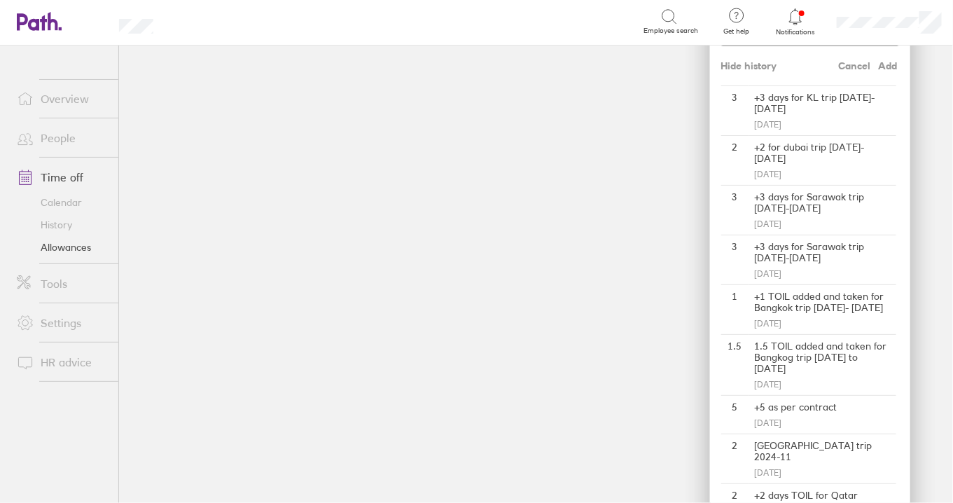
drag, startPoint x: 299, startPoint y: 214, endPoint x: 234, endPoint y: 223, distance: 65.7
click at [299, 214] on main "Holiday allowances [DATE] - [DATE] Last year Current year Next year Employee st…" at bounding box center [536, 274] width 834 height 457
click at [50, 200] on link "Calendar" at bounding box center [62, 202] width 113 height 22
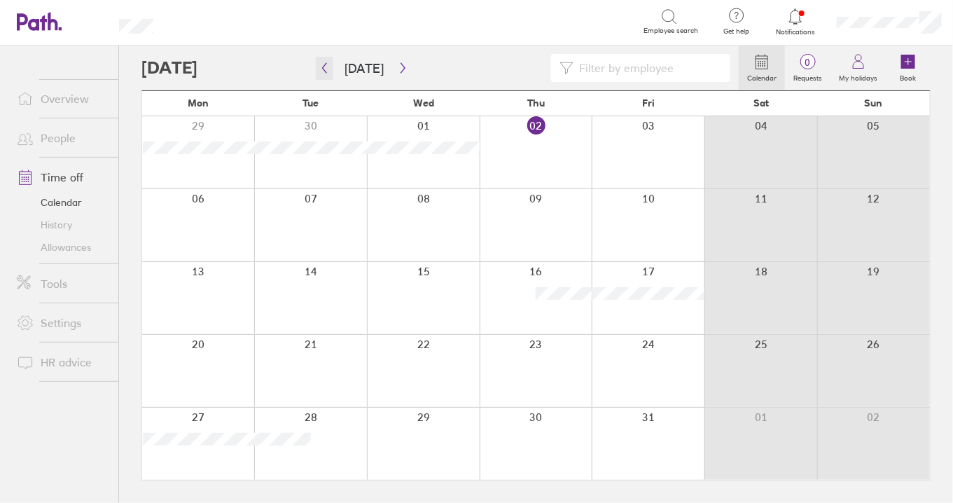
click at [326, 71] on icon "button" at bounding box center [324, 67] width 11 height 11
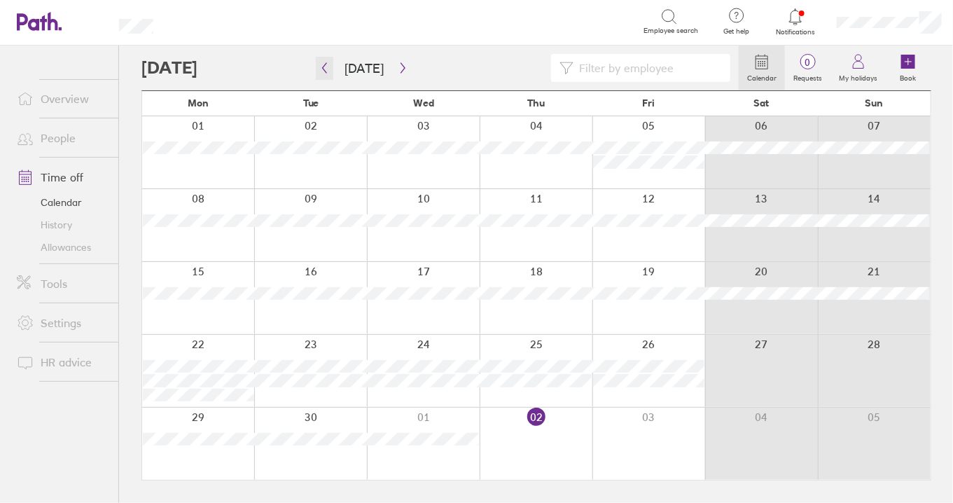
click at [321, 60] on button "button" at bounding box center [325, 68] width 18 height 23
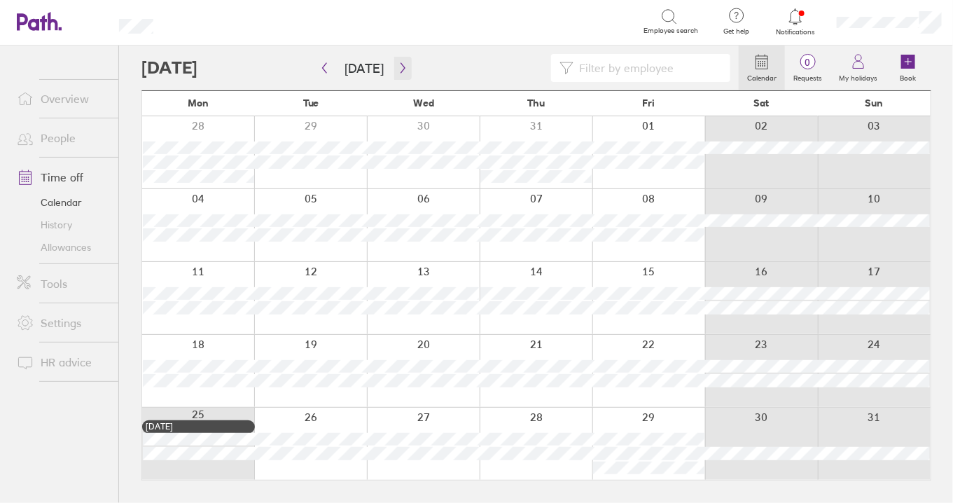
click at [398, 67] on icon "button" at bounding box center [403, 67] width 11 height 11
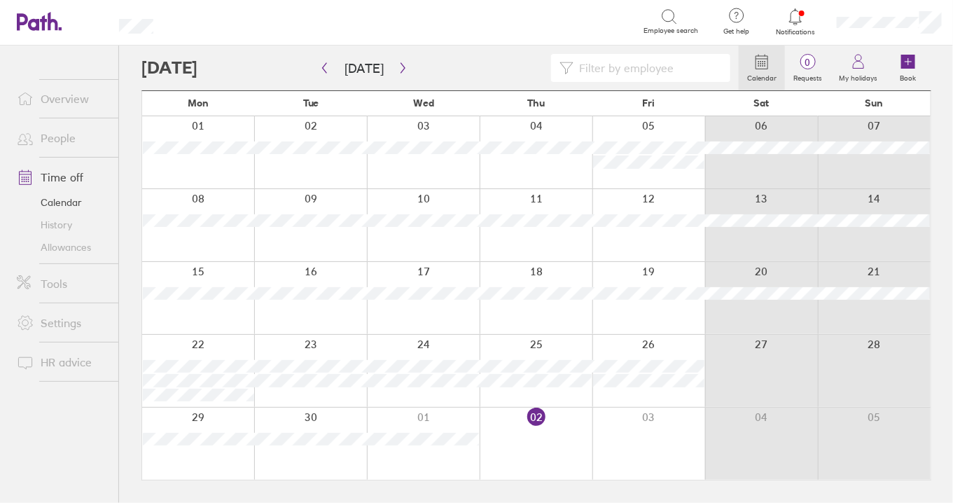
click at [66, 248] on link "Allowances" at bounding box center [62, 247] width 113 height 22
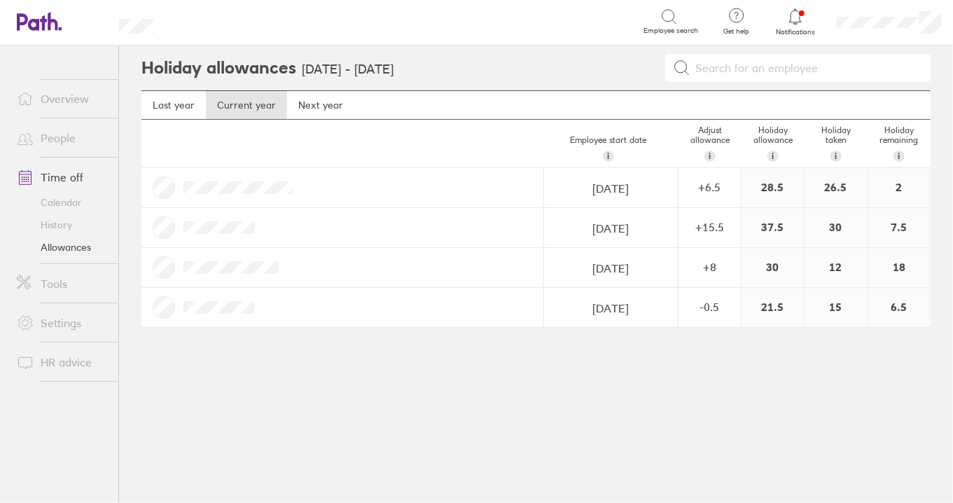
click at [69, 202] on link "Calendar" at bounding box center [62, 202] width 113 height 22
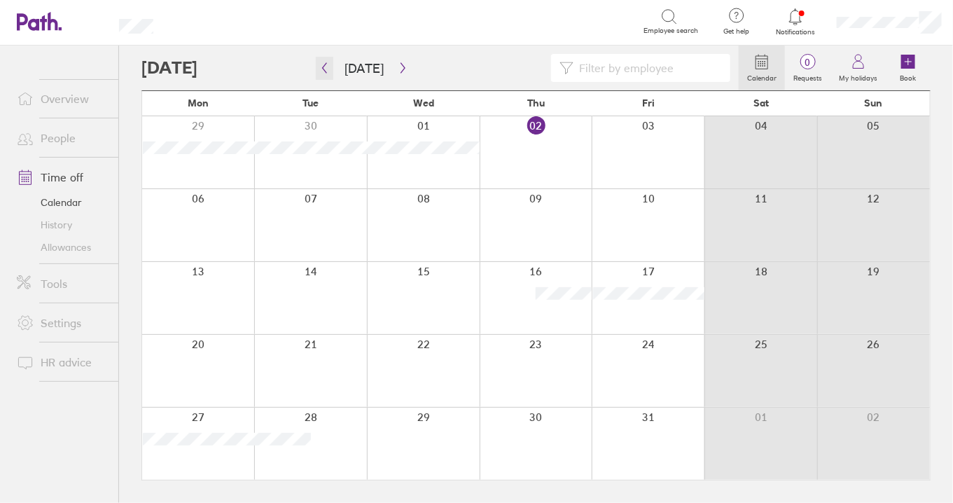
click at [330, 64] on button "button" at bounding box center [325, 68] width 18 height 23
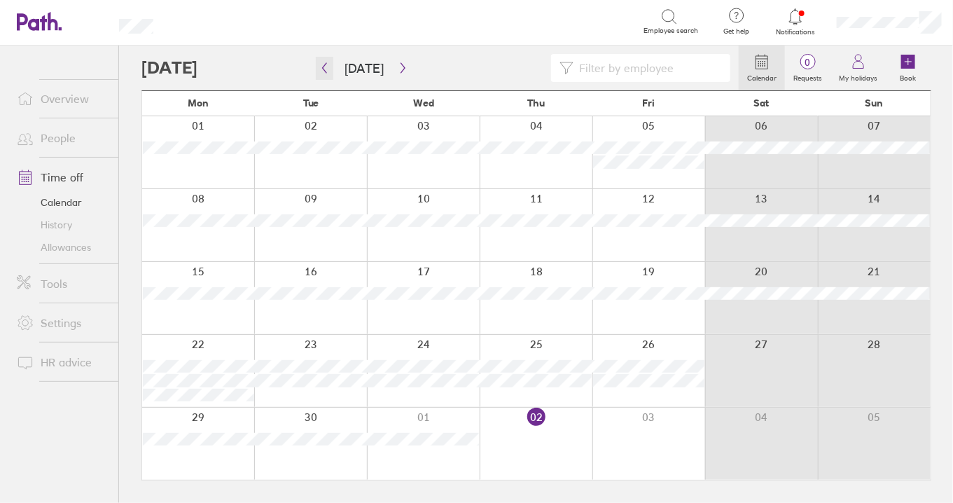
click at [330, 64] on button "button" at bounding box center [325, 68] width 18 height 23
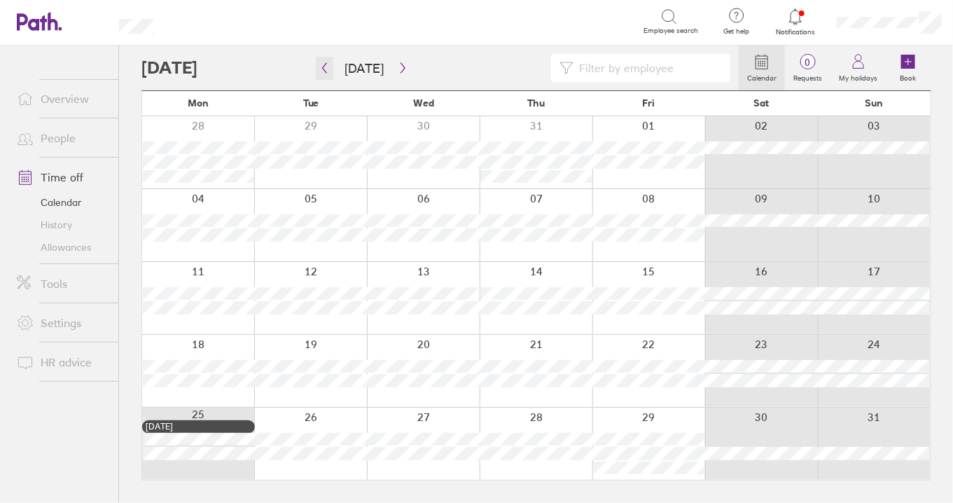
click at [330, 64] on button "button" at bounding box center [325, 68] width 18 height 23
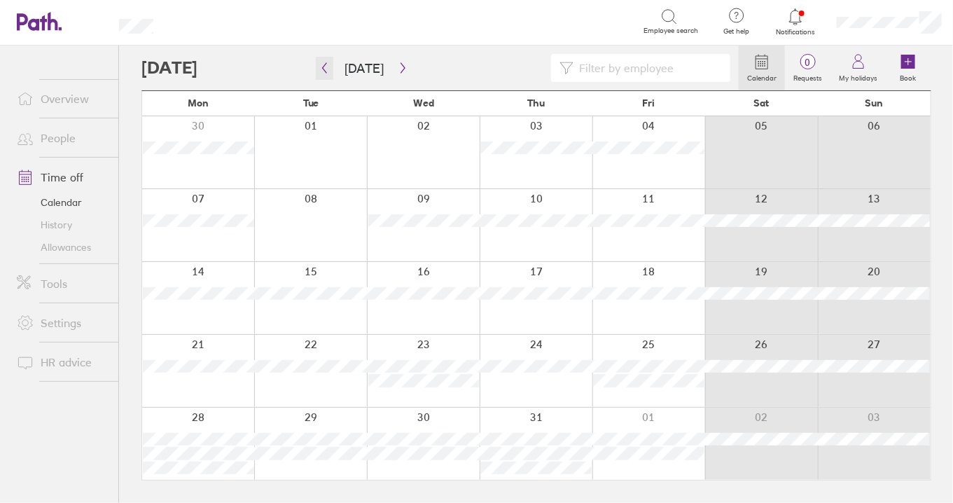
click at [330, 64] on button "button" at bounding box center [325, 68] width 18 height 23
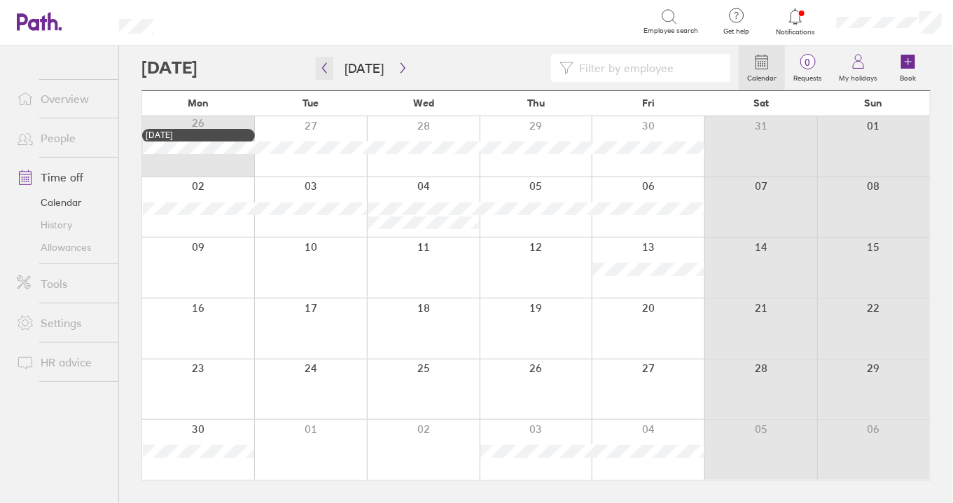
click at [330, 64] on button "button" at bounding box center [325, 68] width 18 height 23
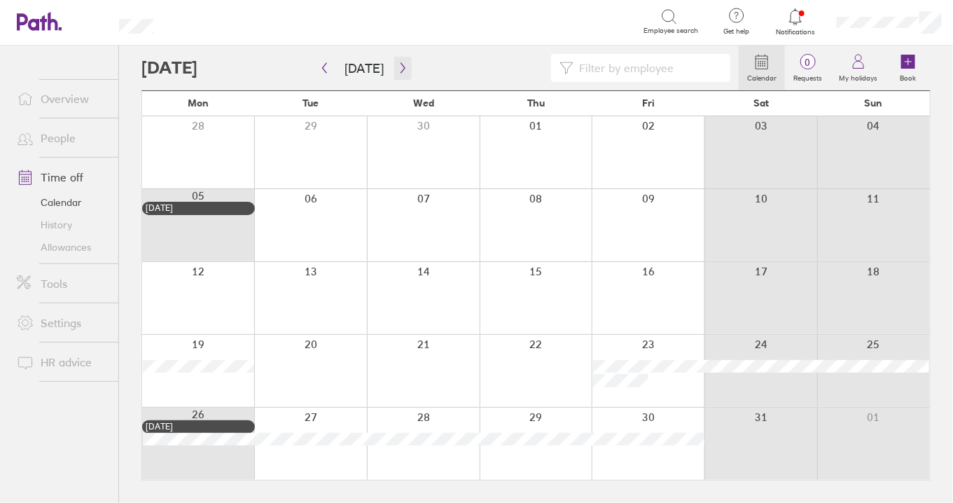
click at [398, 69] on icon "button" at bounding box center [403, 67] width 11 height 11
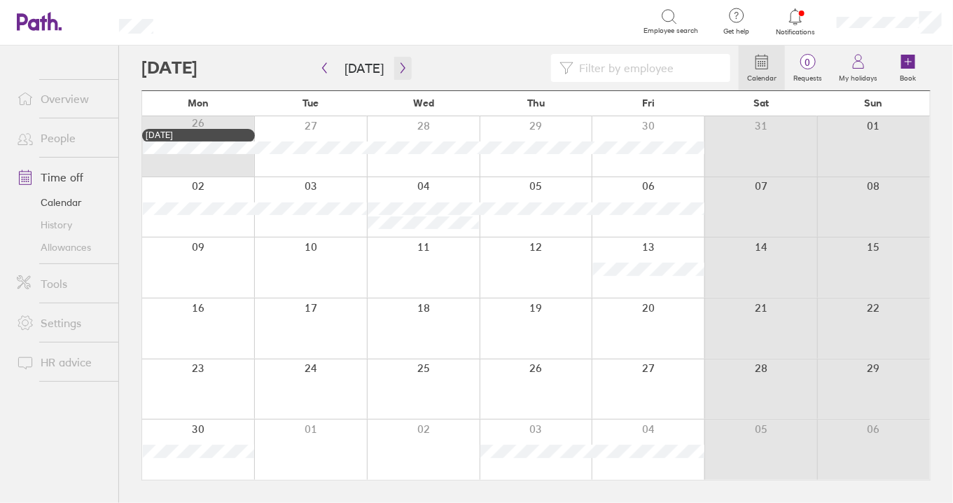
click at [400, 63] on icon "button" at bounding box center [402, 68] width 4 height 11
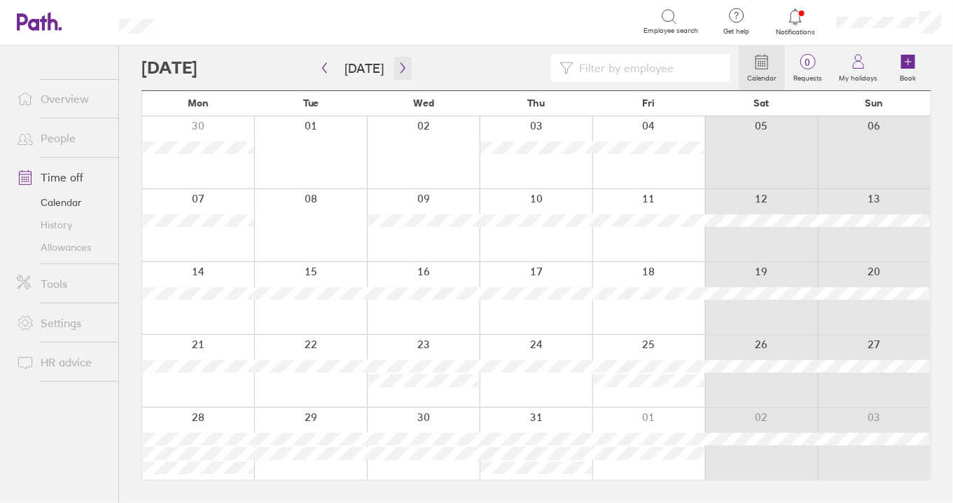
click at [400, 63] on icon "button" at bounding box center [402, 68] width 4 height 11
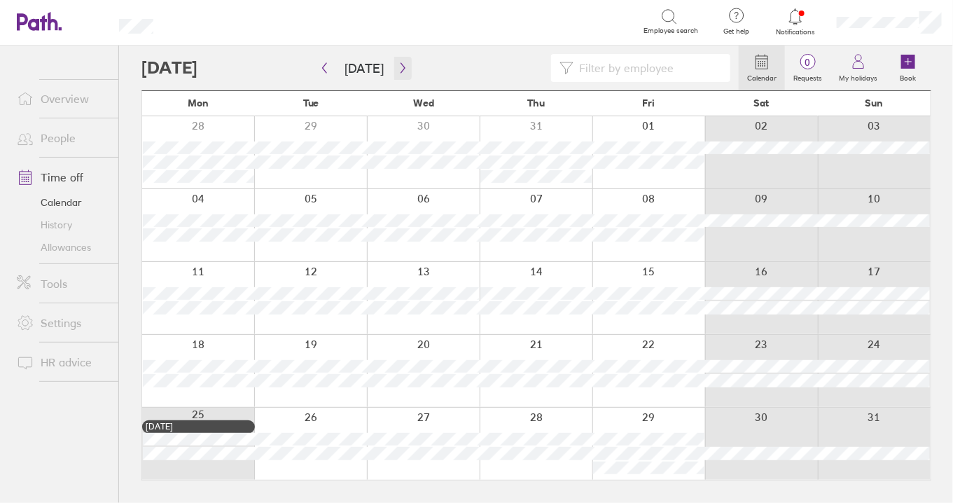
click at [398, 68] on icon "button" at bounding box center [403, 67] width 11 height 11
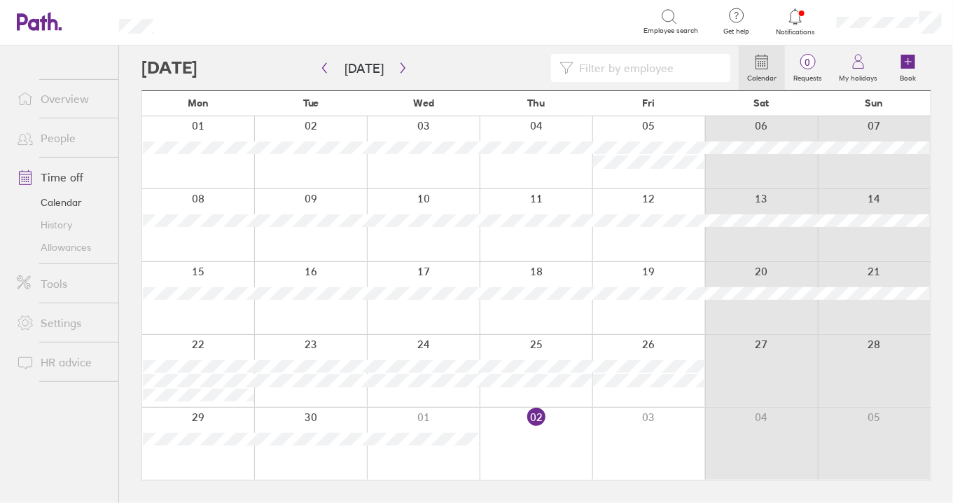
click at [86, 245] on link "Allowances" at bounding box center [62, 247] width 113 height 22
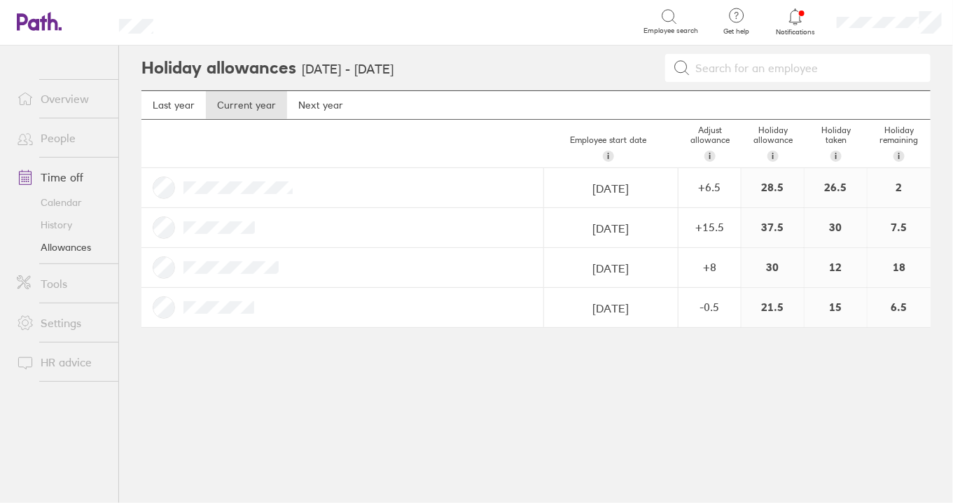
click at [67, 133] on link "People" at bounding box center [62, 138] width 113 height 28
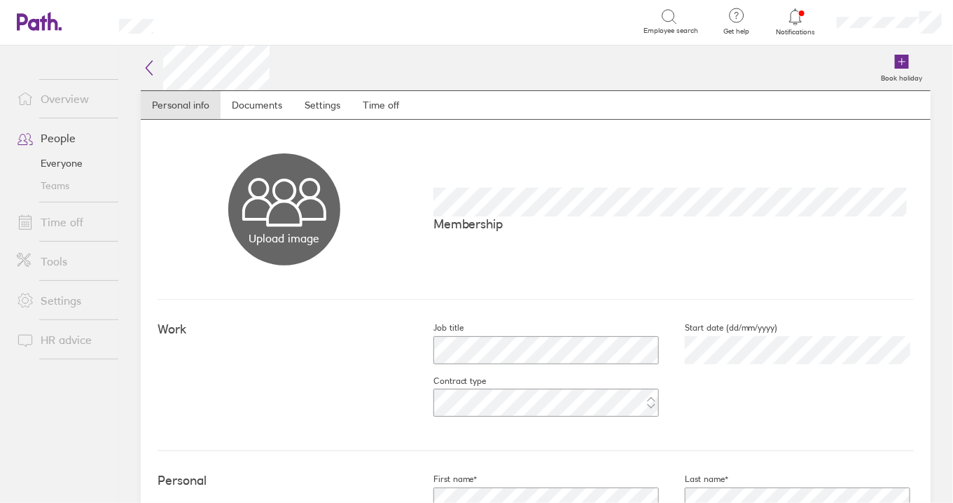
scroll to position [233, 0]
